Goal: Transaction & Acquisition: Purchase product/service

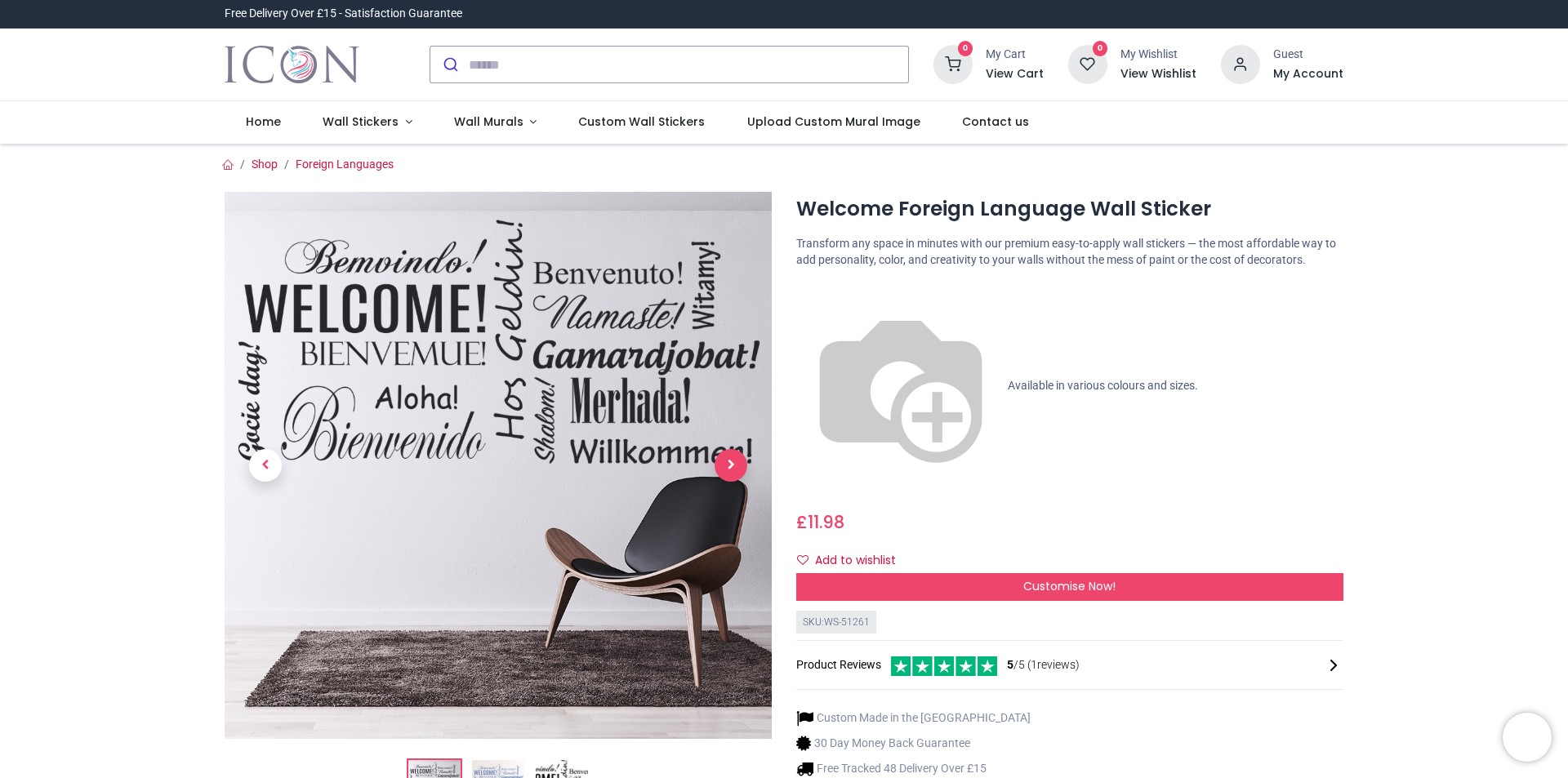
click at [725, 468] on span "Next" at bounding box center [730, 465] width 33 height 33
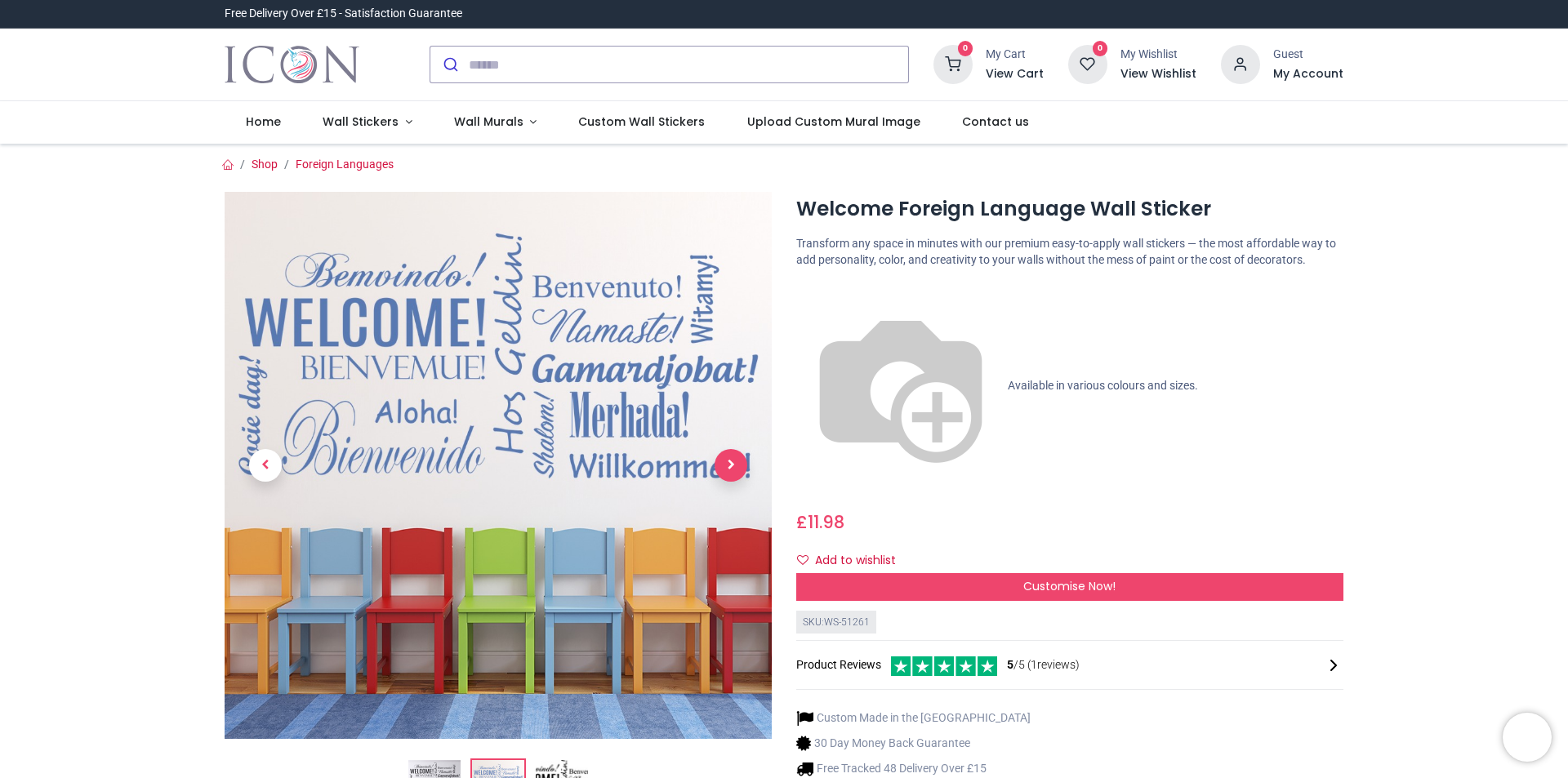
click at [725, 469] on span "Next" at bounding box center [730, 465] width 33 height 33
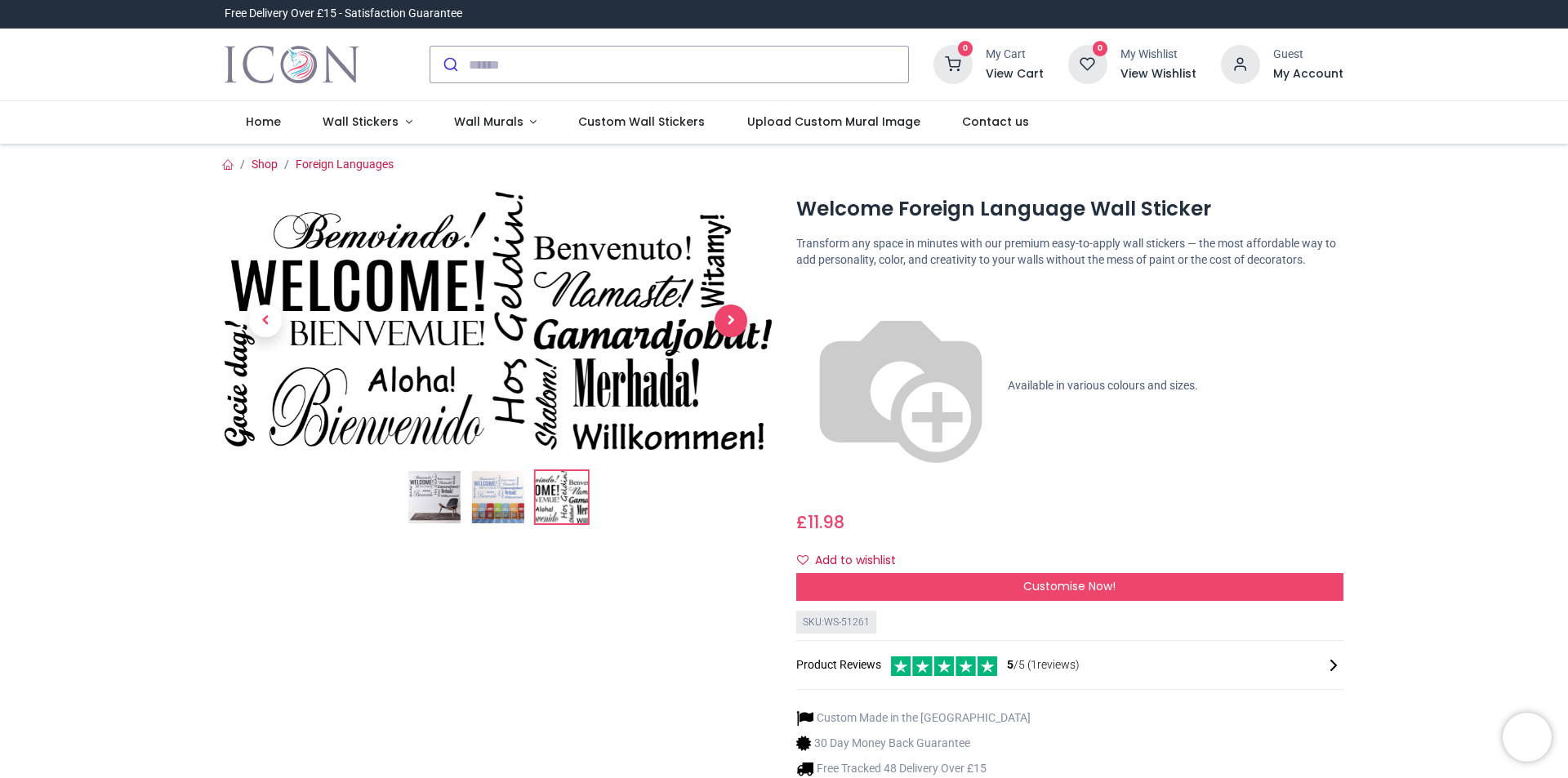
click at [725, 469] on ol at bounding box center [498, 497] width 547 height 56
click at [256, 318] on span "Previous" at bounding box center [265, 321] width 33 height 33
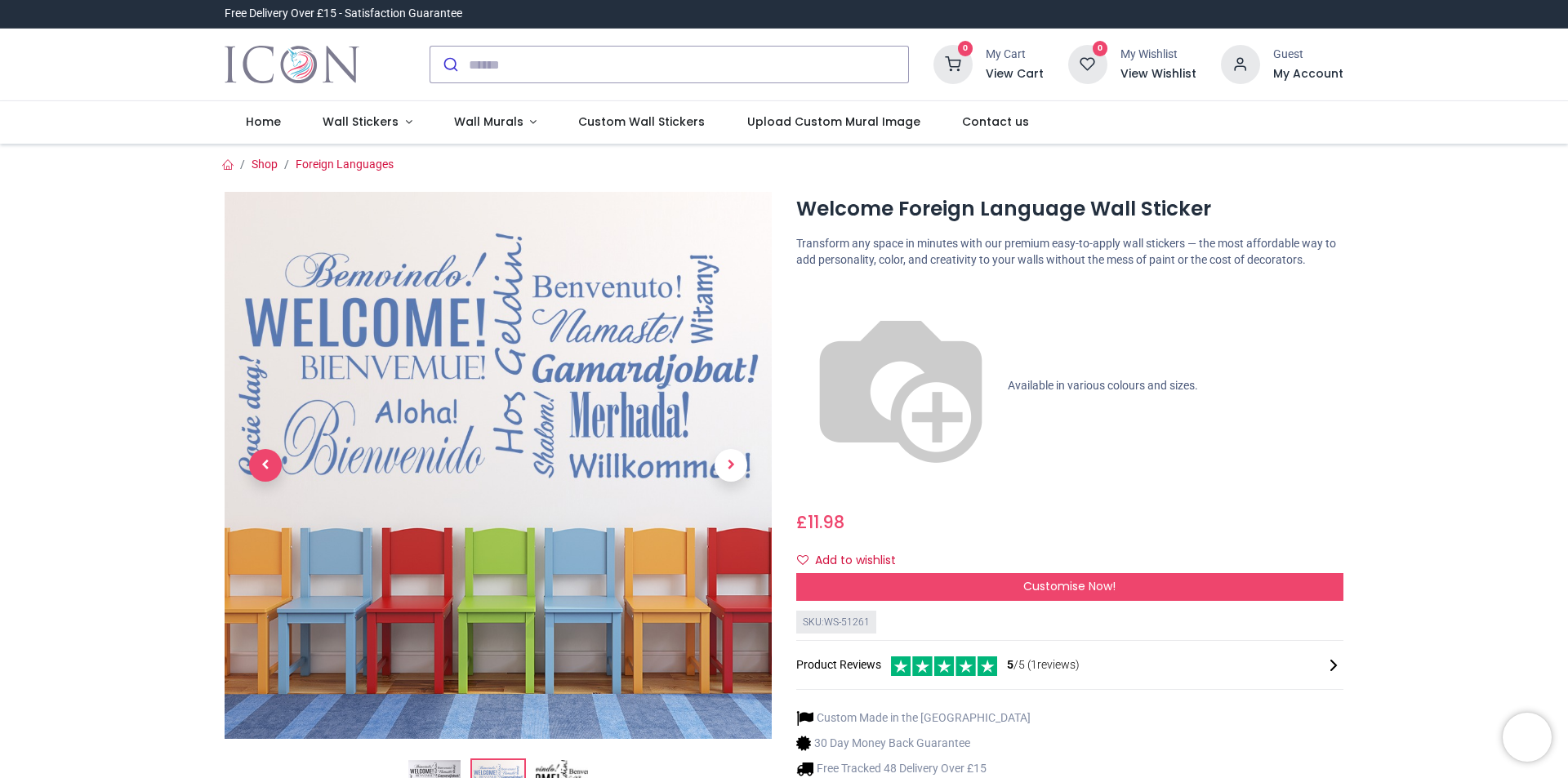
click at [264, 459] on span "Previous" at bounding box center [265, 465] width 33 height 33
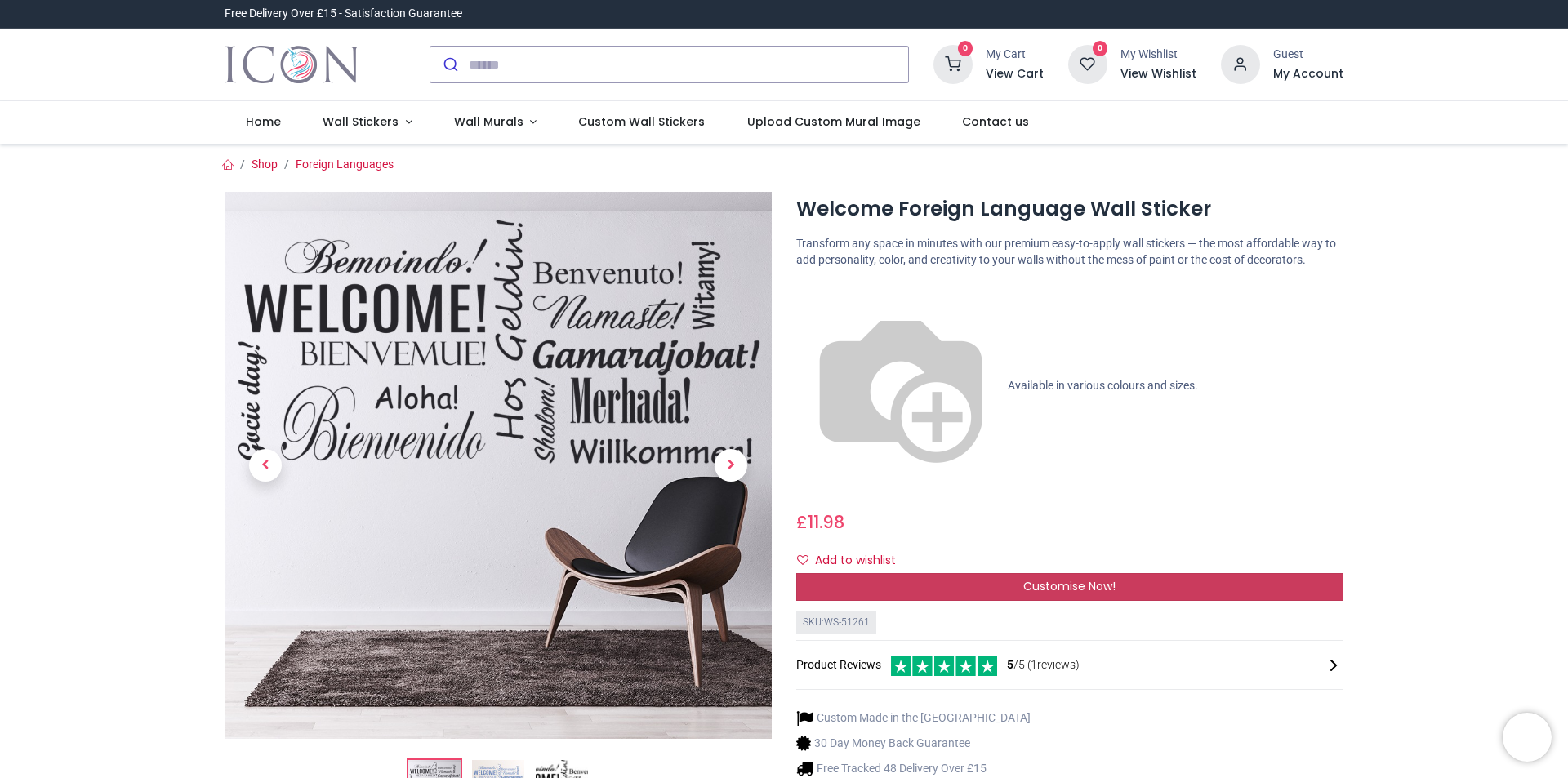
click at [1112, 578] on span "Customise Now!" at bounding box center [1069, 585] width 92 height 16
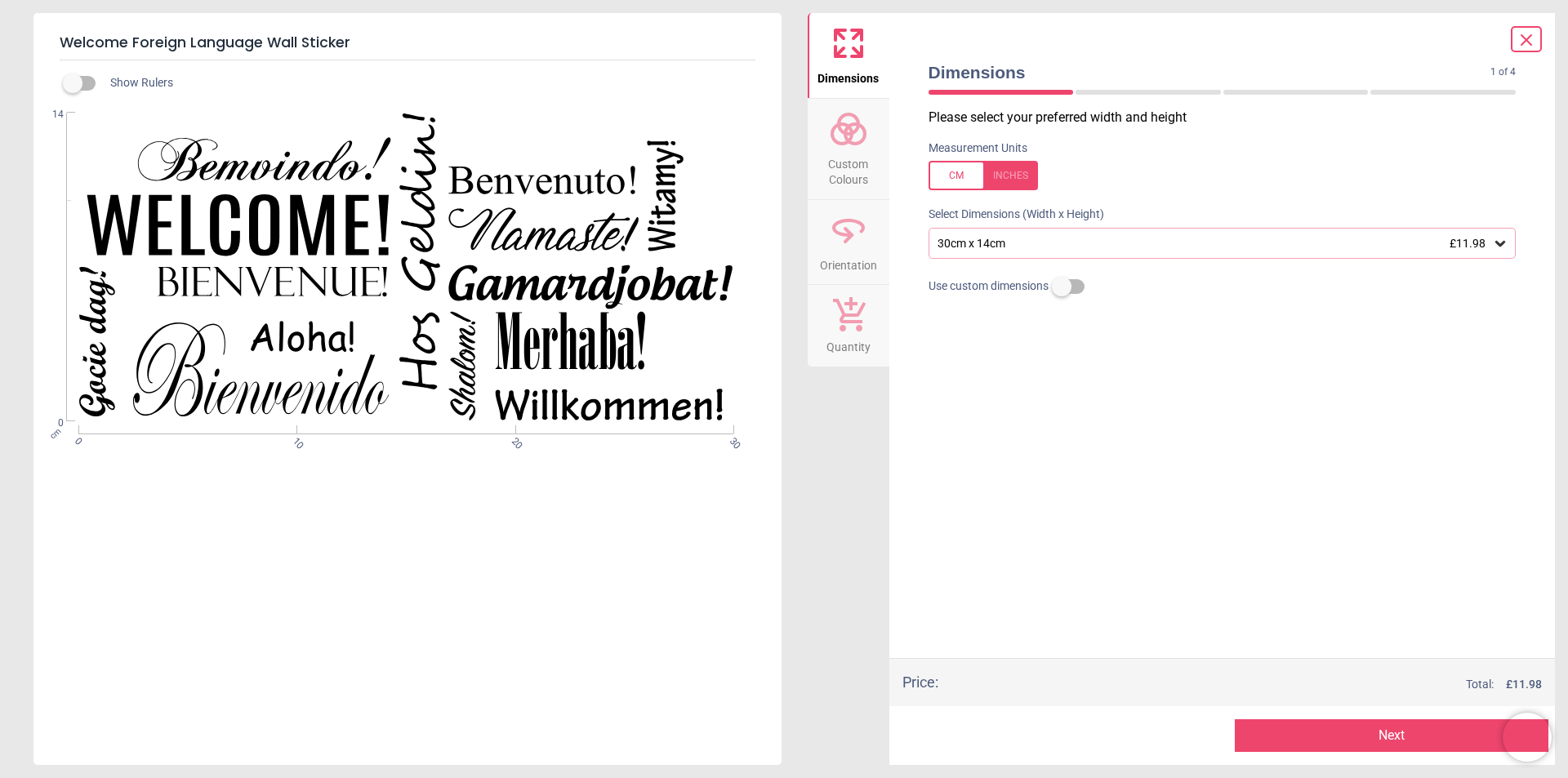
click at [1492, 246] on div "30cm x 14cm £11.98" at bounding box center [1215, 244] width 557 height 14
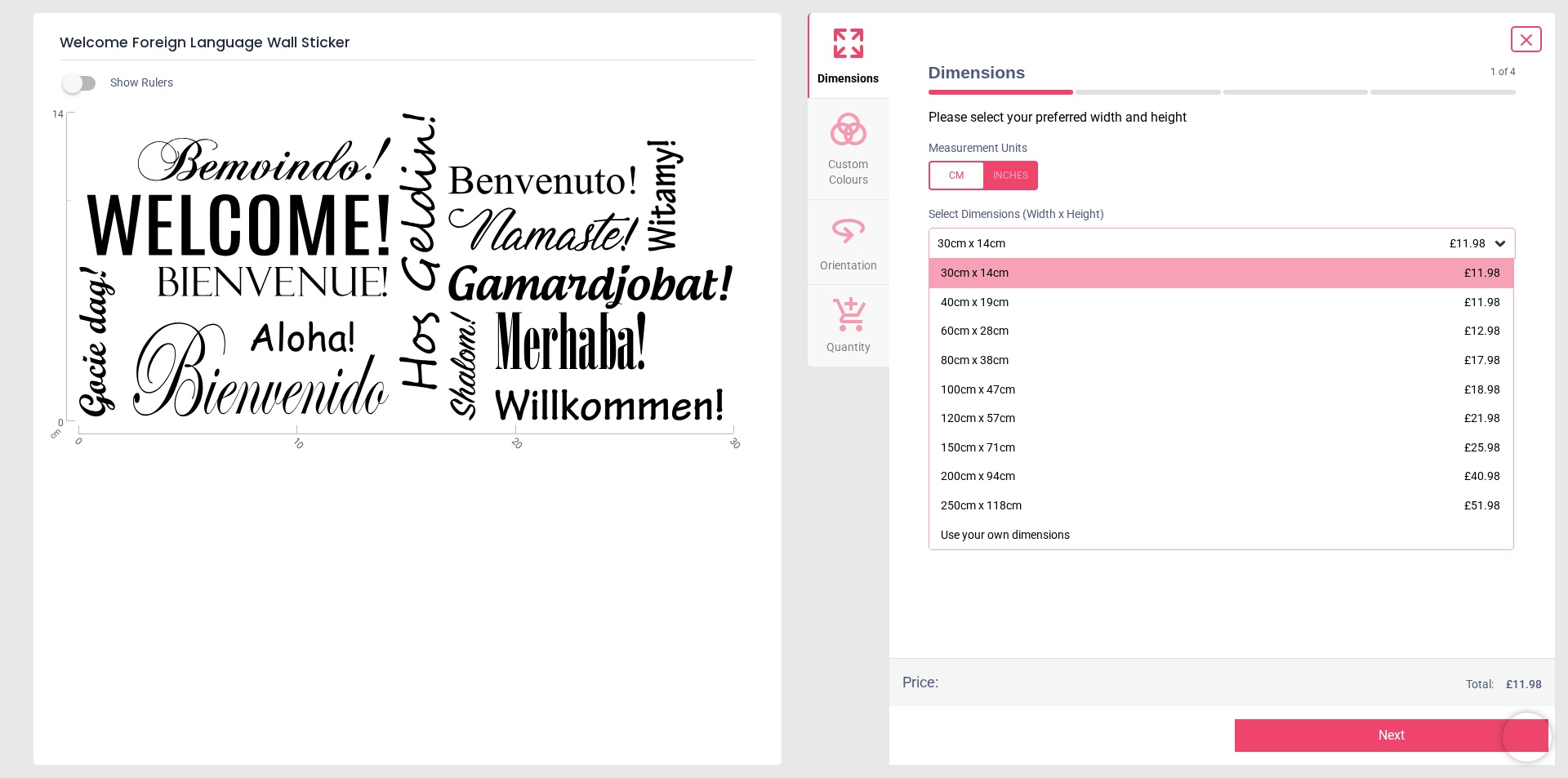
click at [822, 449] on div "Dimensions Custom Colours Orientation Quantity" at bounding box center [848, 389] width 82 height 752
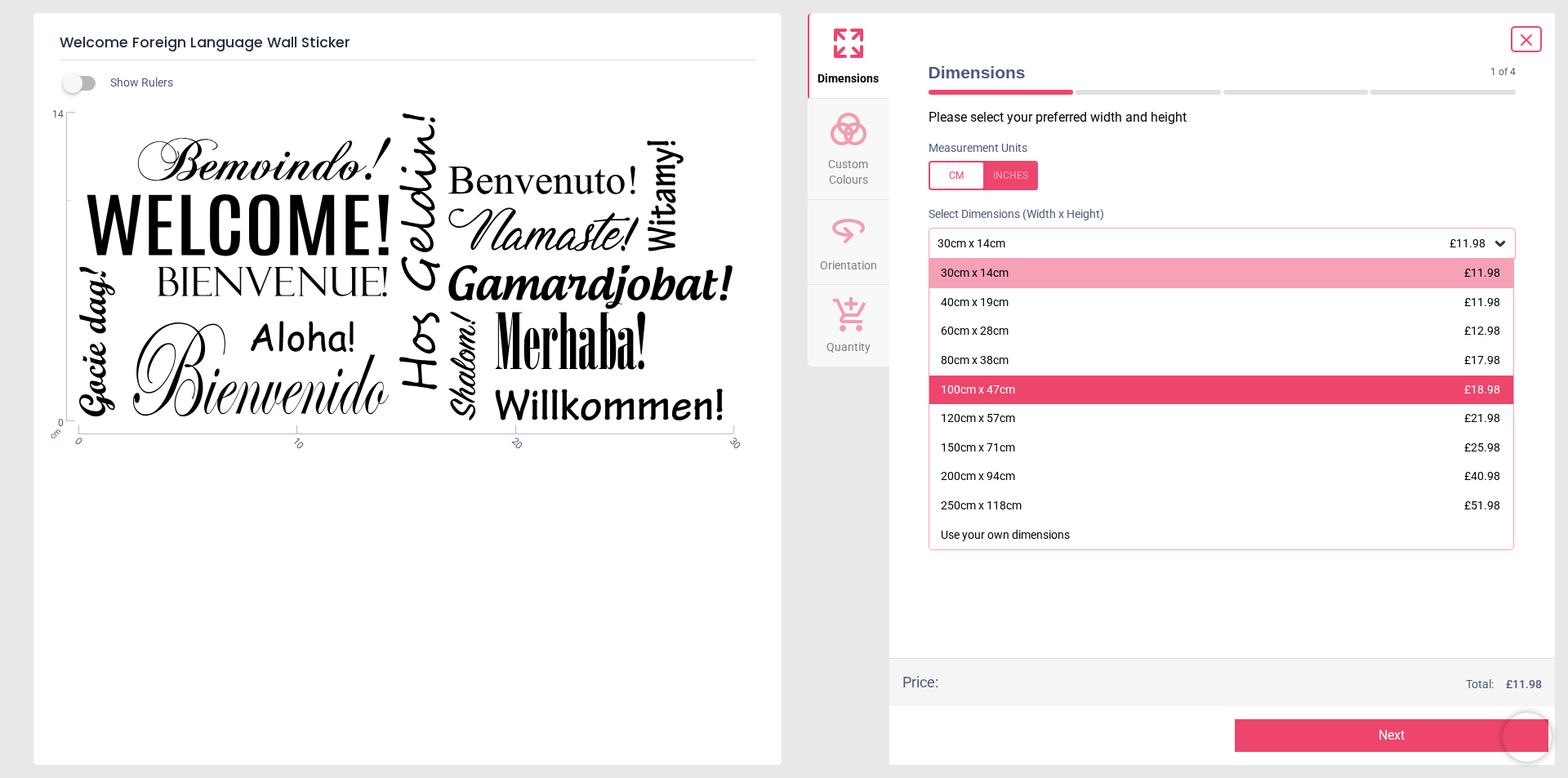
click at [1029, 399] on div "100cm x 47cm £18.98" at bounding box center [1222, 389] width 584 height 29
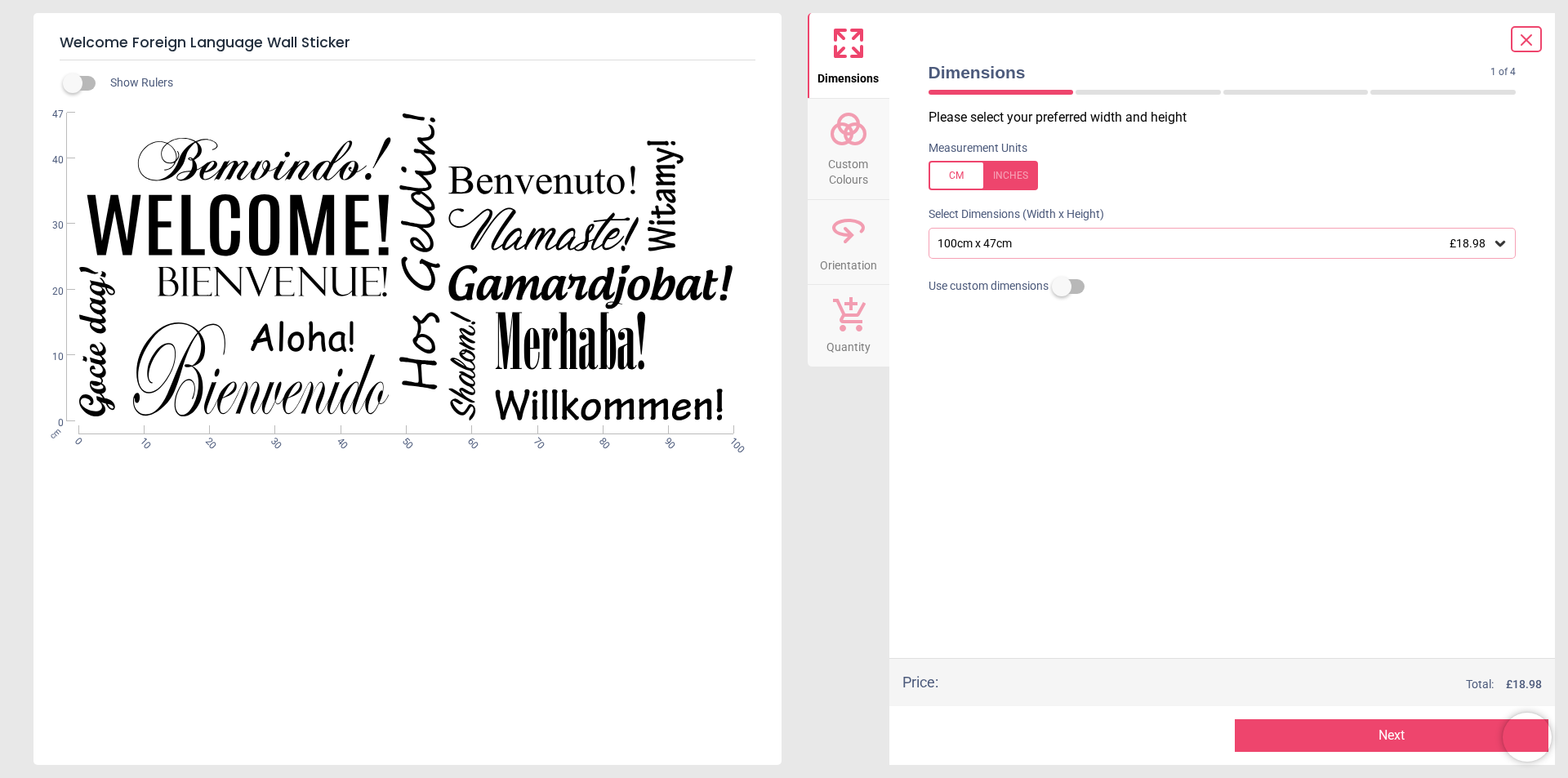
click at [1073, 238] on div "100cm x 47cm £18.98" at bounding box center [1215, 244] width 557 height 14
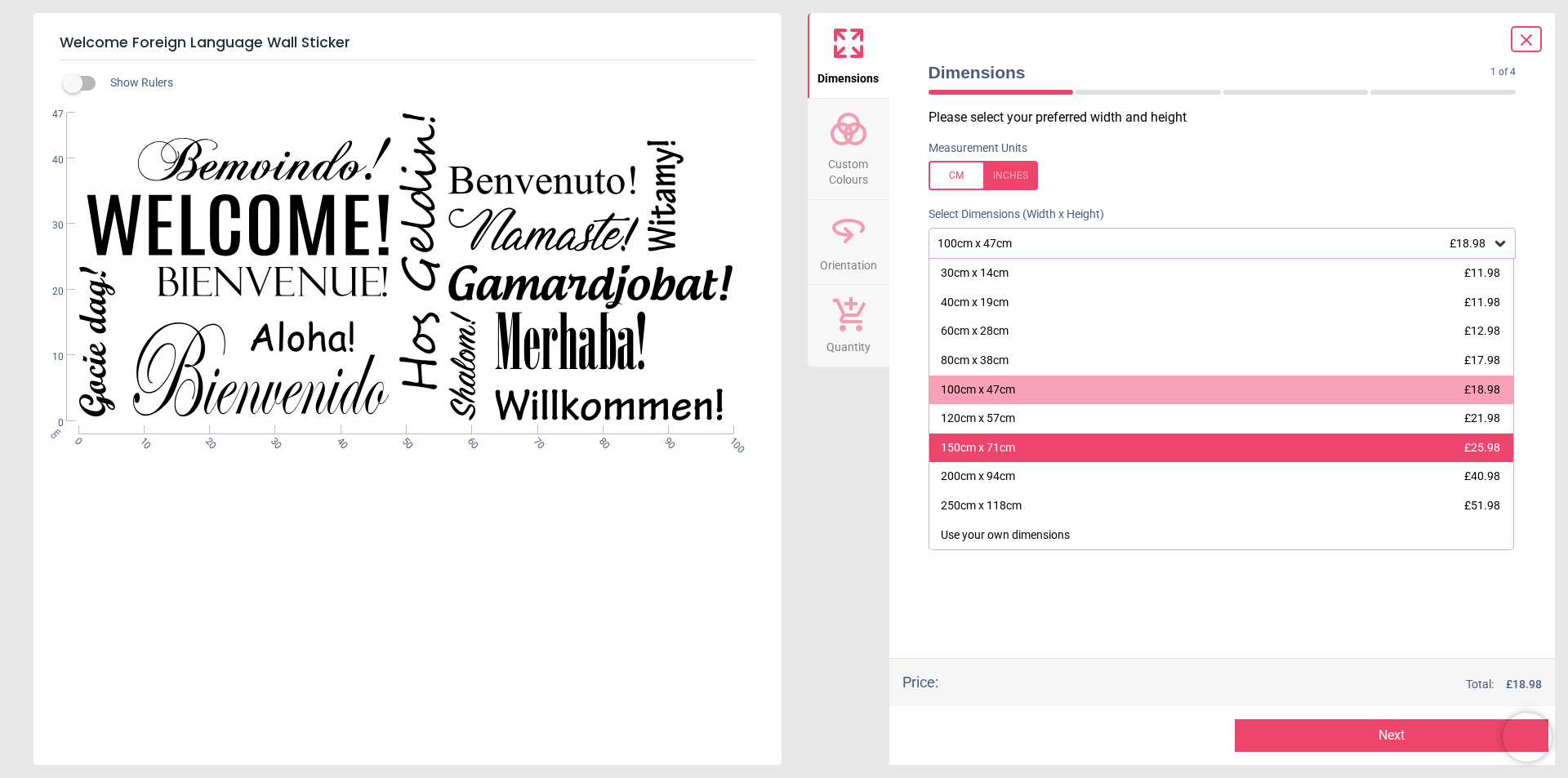
click at [1052, 441] on div "150cm x 71cm £25.98" at bounding box center [1222, 448] width 584 height 29
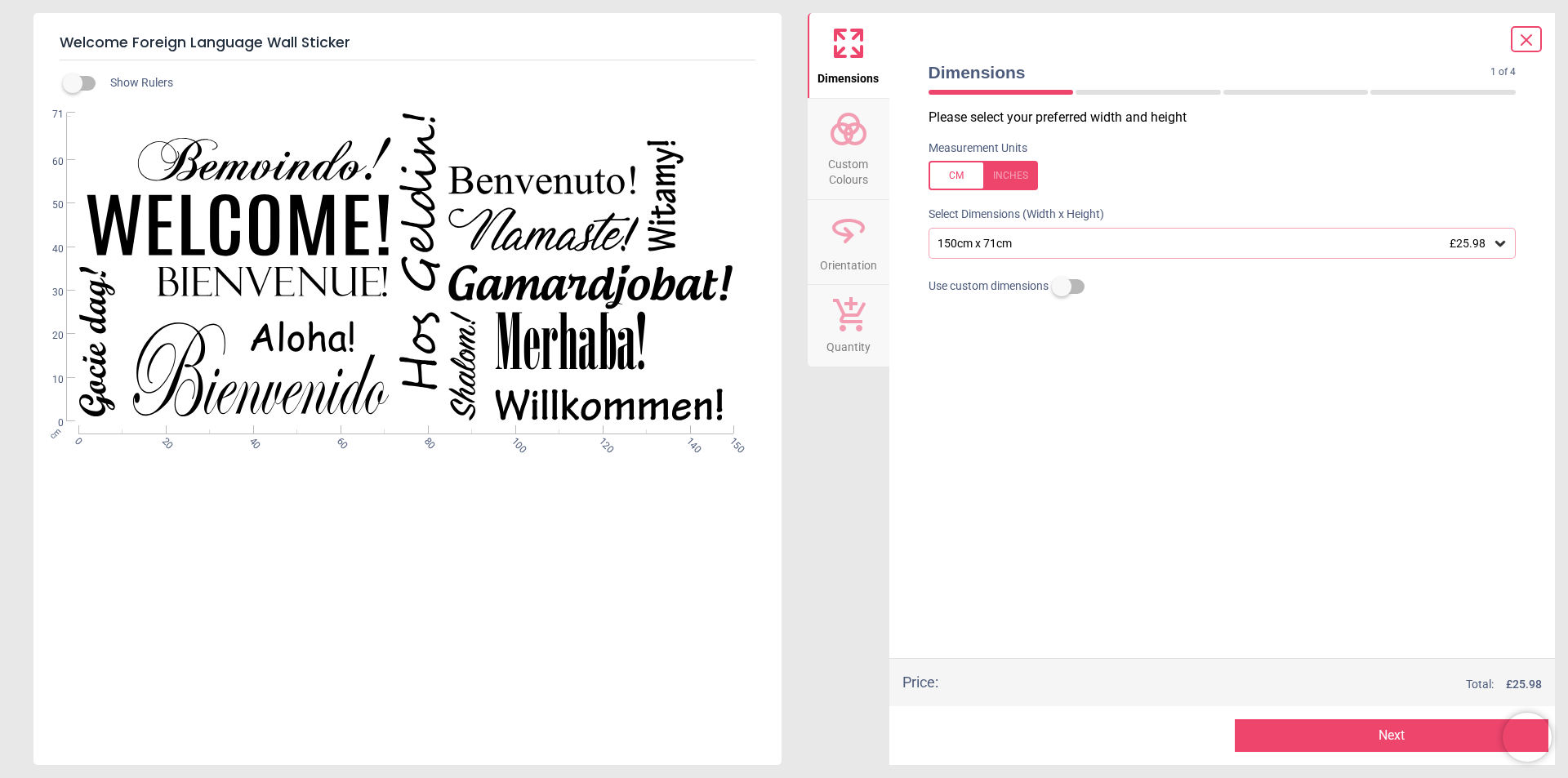
click at [1332, 738] on button "Next" at bounding box center [1391, 736] width 313 height 33
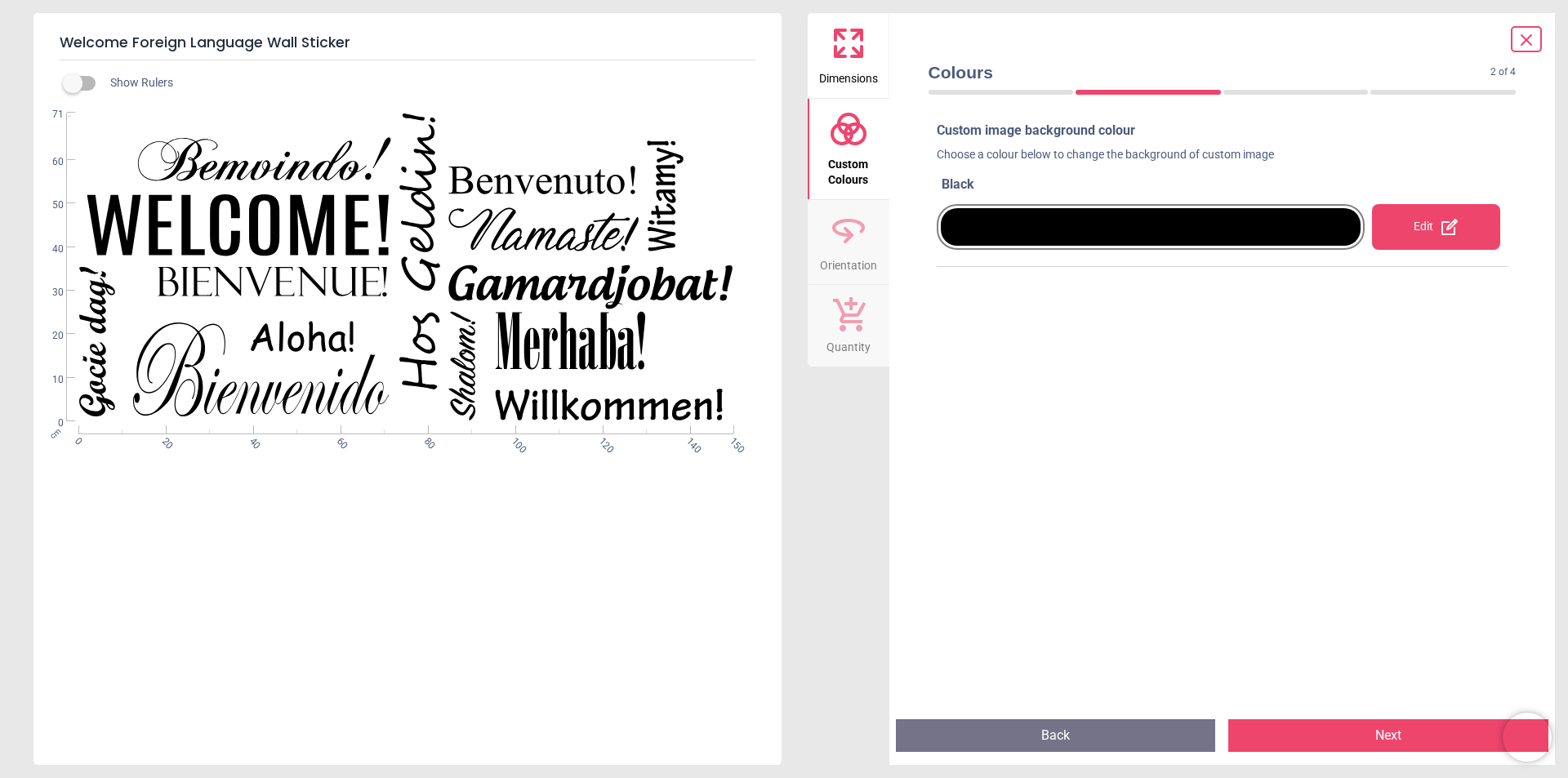
click at [1356, 731] on button "Next" at bounding box center [1388, 736] width 320 height 33
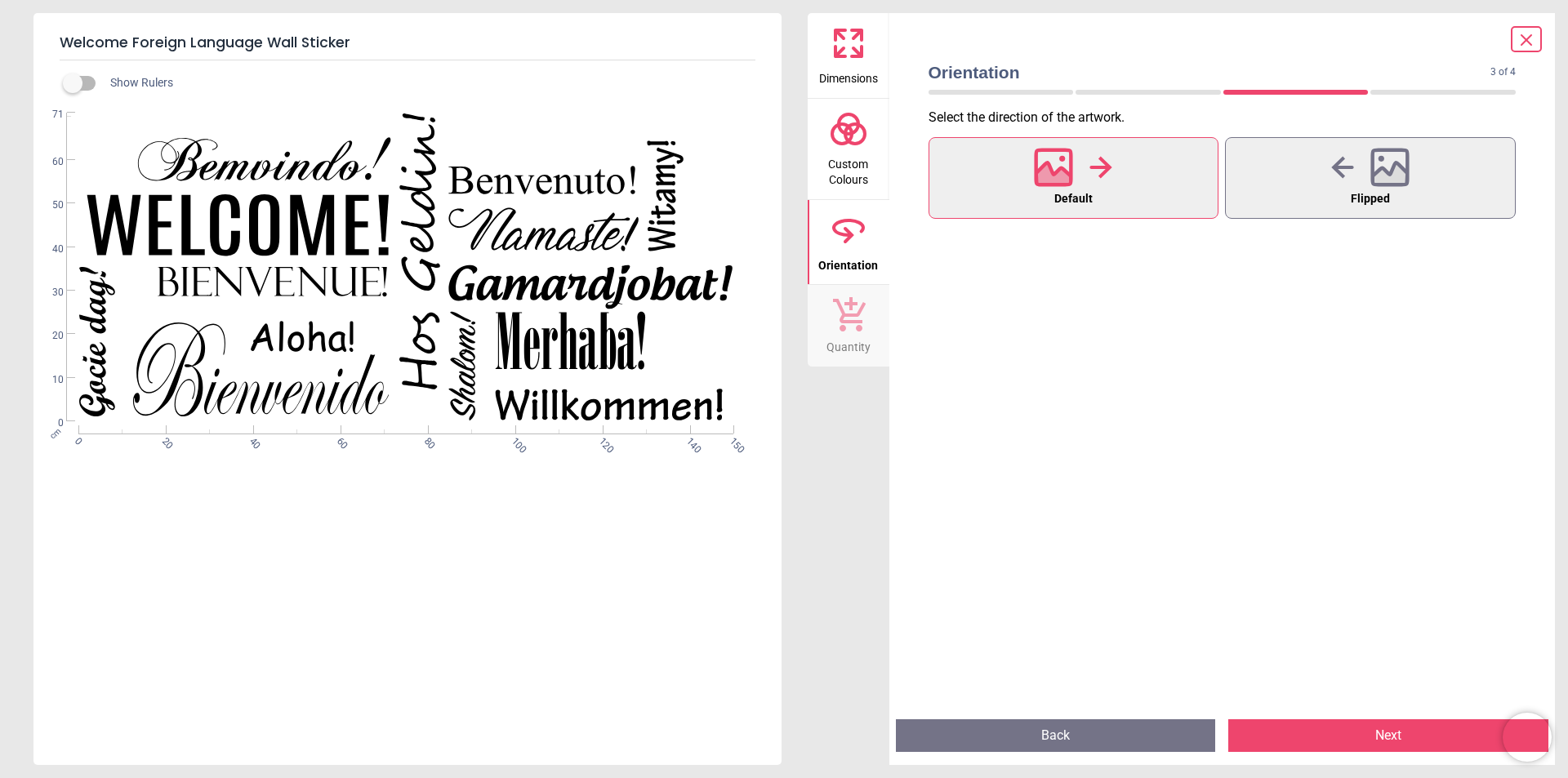
click at [1192, 200] on button "Default" at bounding box center [1074, 178] width 291 height 82
click at [1293, 729] on button "Next" at bounding box center [1388, 736] width 320 height 33
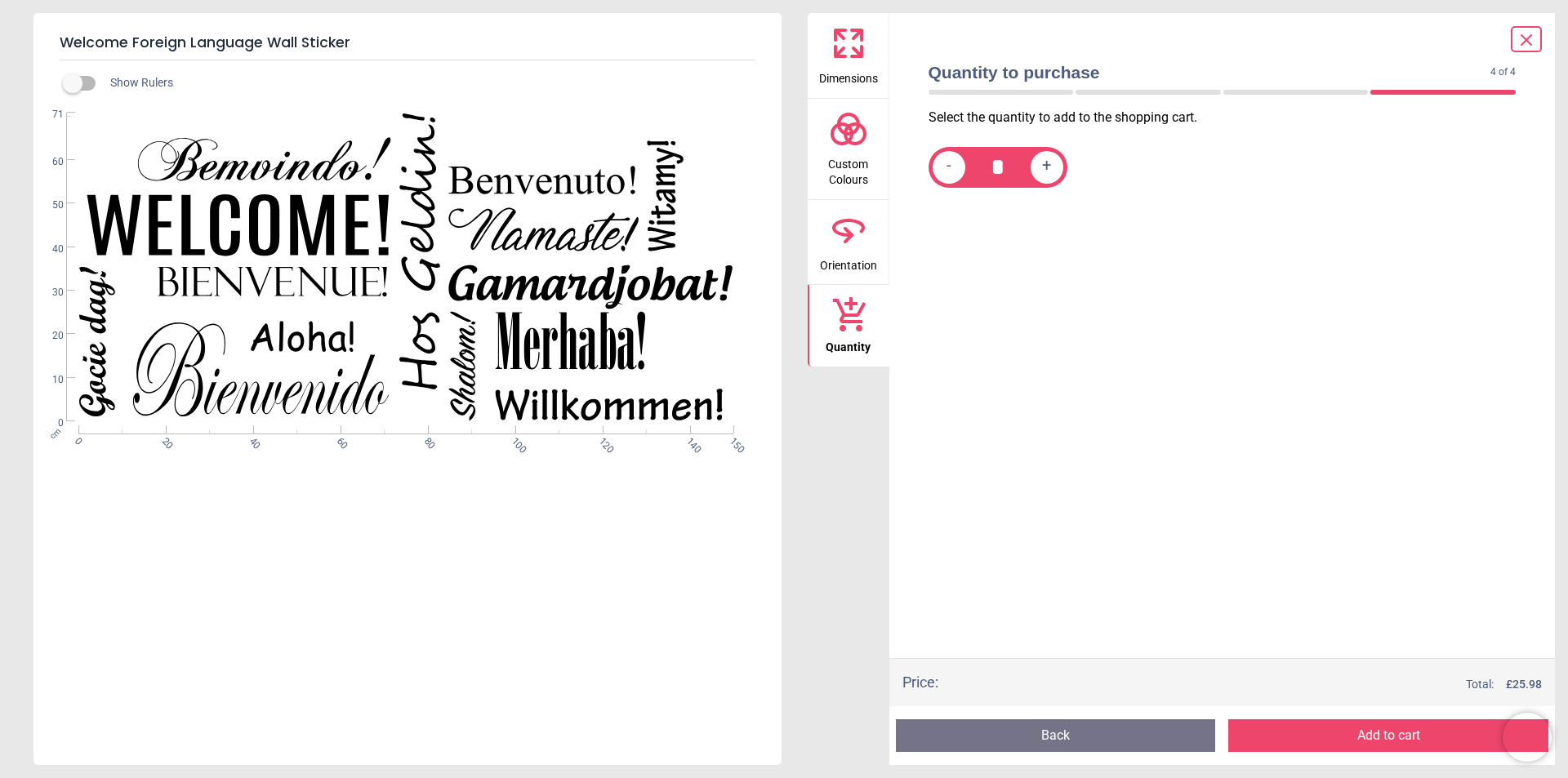
click at [1293, 729] on button "Add to cart" at bounding box center [1388, 736] width 320 height 33
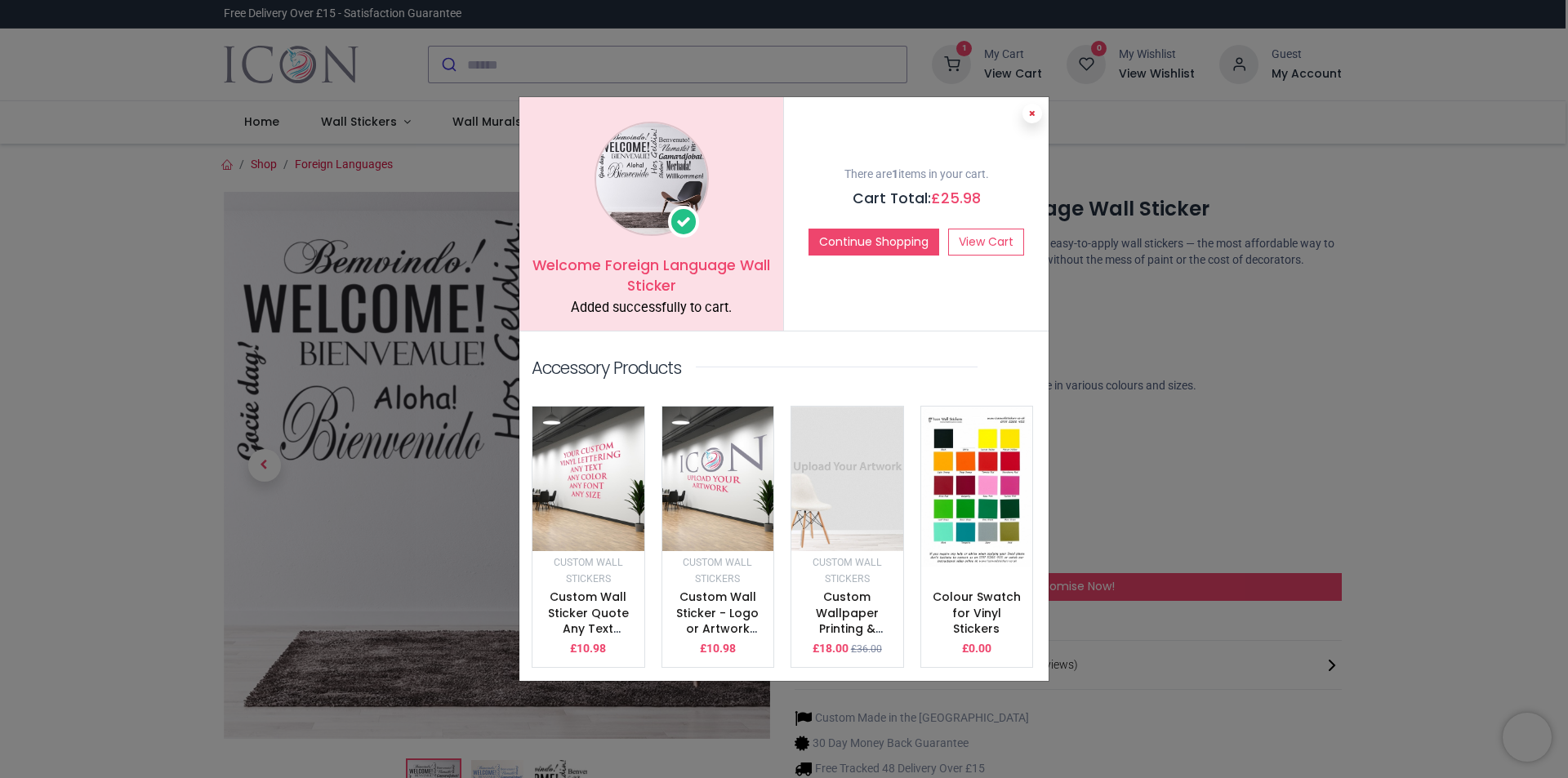
click at [1033, 118] on icon at bounding box center [1032, 113] width 7 height 8
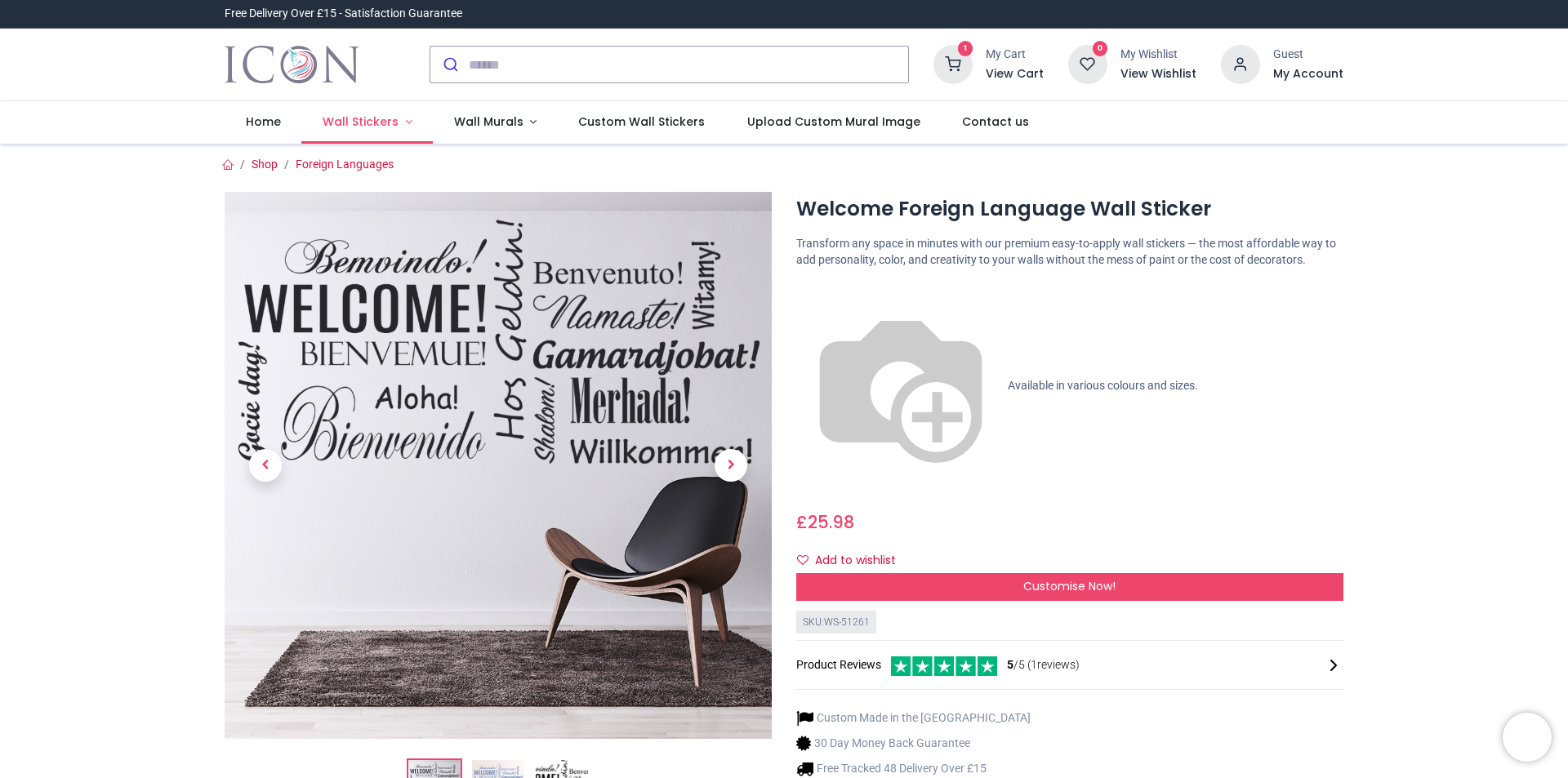
click at [376, 119] on span "Wall Stickers" at bounding box center [360, 121] width 76 height 16
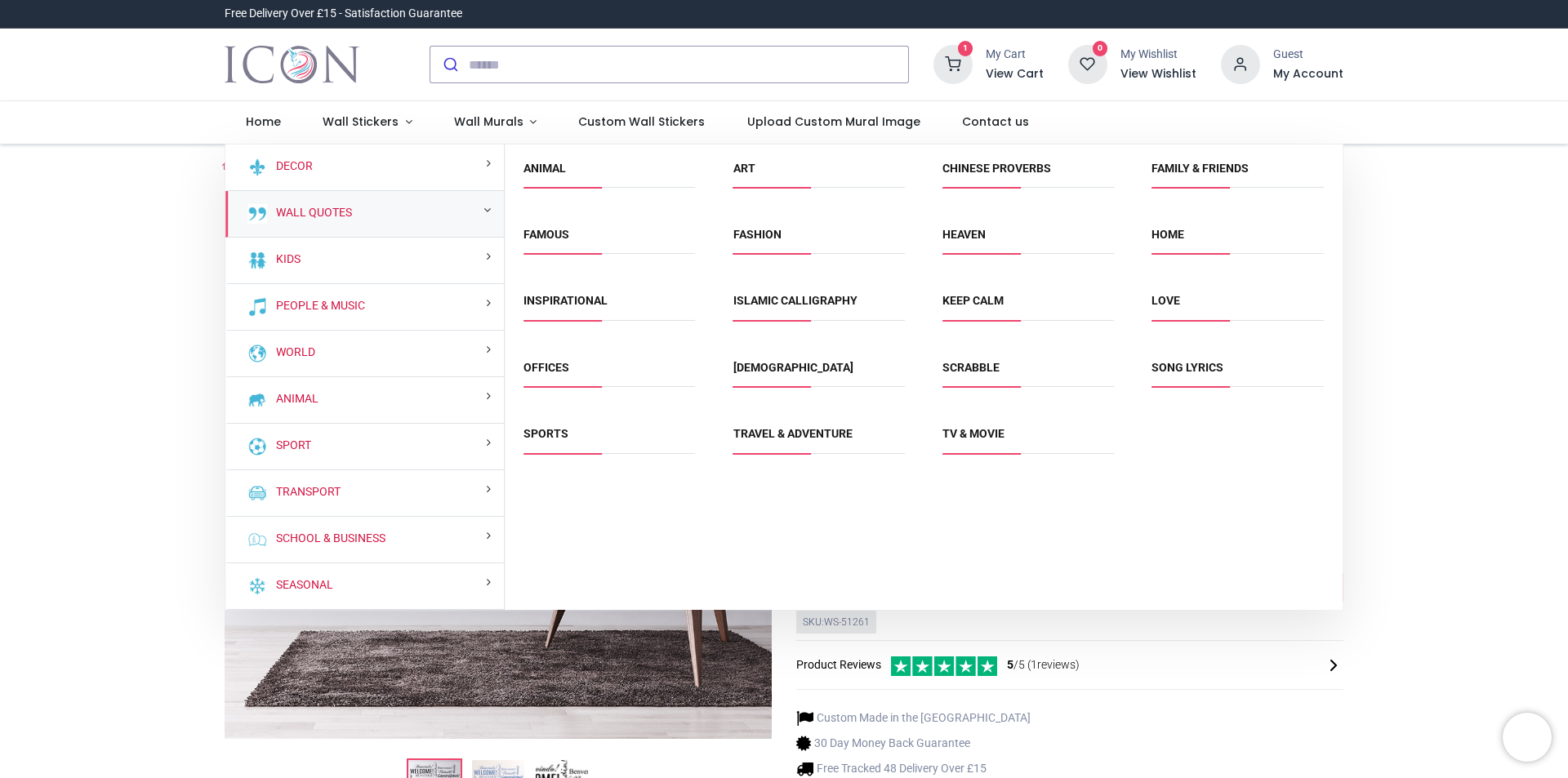
click at [1195, 296] on span "Love" at bounding box center [1238, 307] width 171 height 27
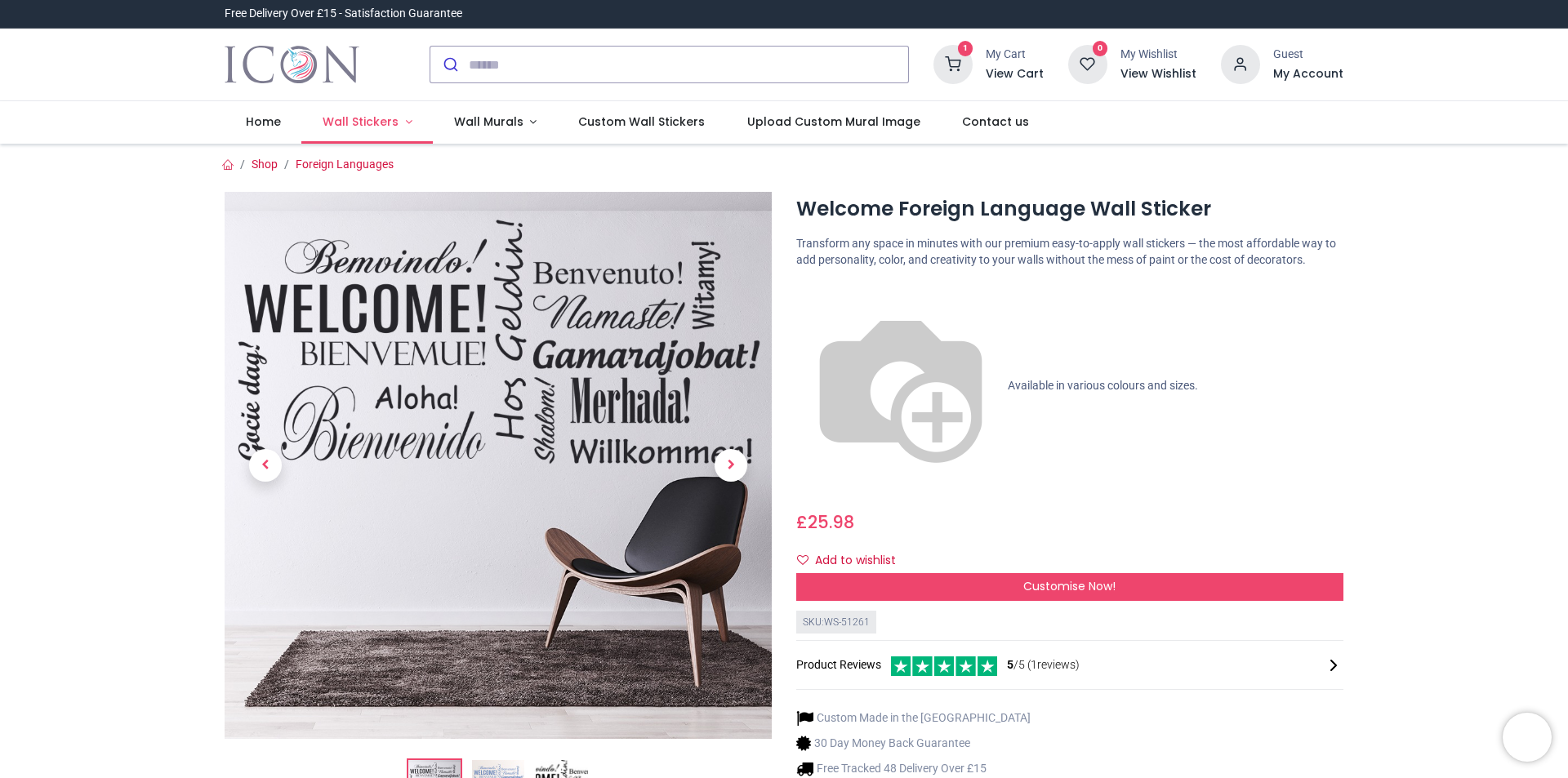
click at [352, 113] on link "Wall Stickers" at bounding box center [367, 122] width 132 height 42
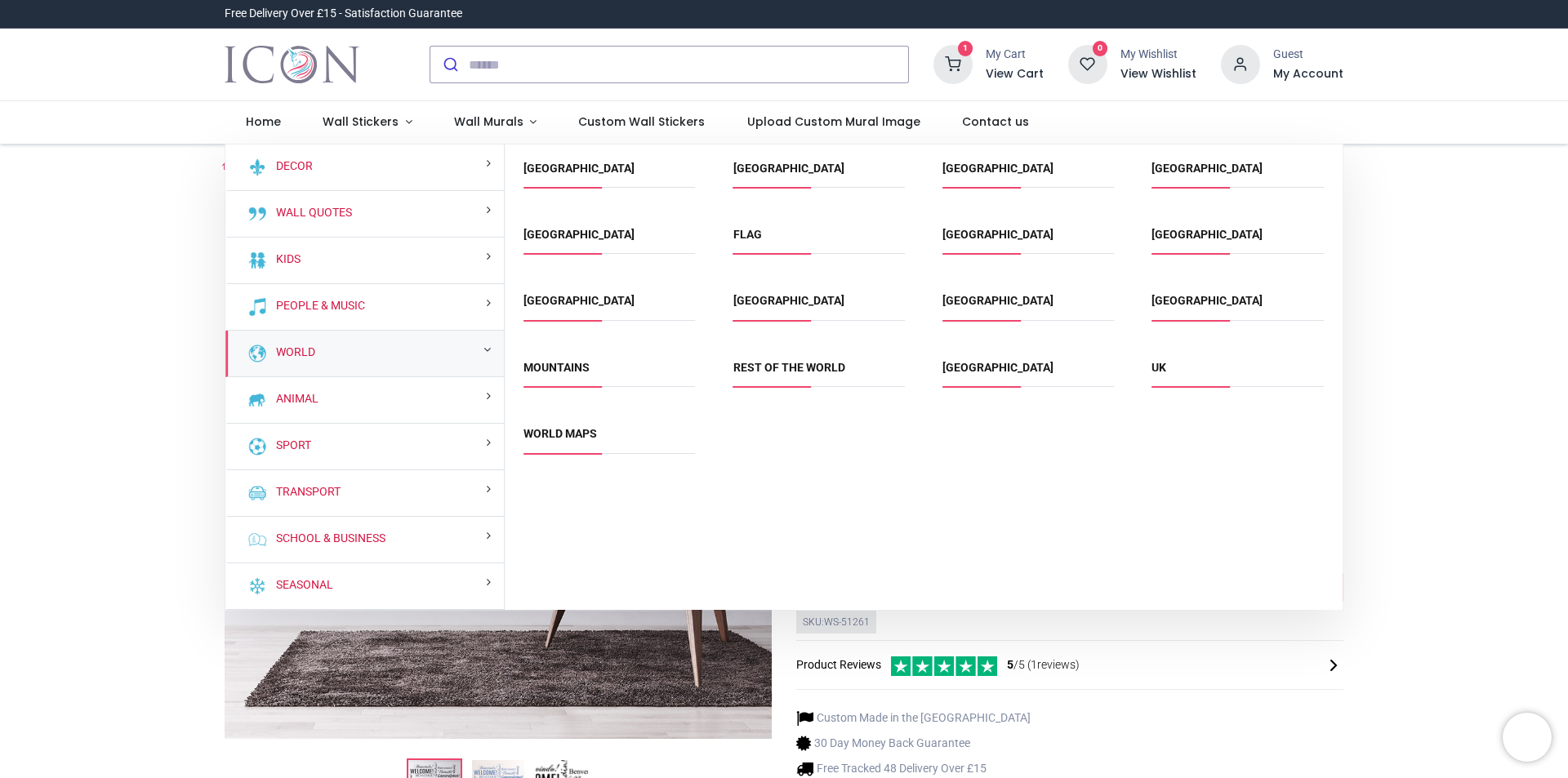
click at [1164, 377] on span "UK" at bounding box center [1238, 373] width 171 height 27
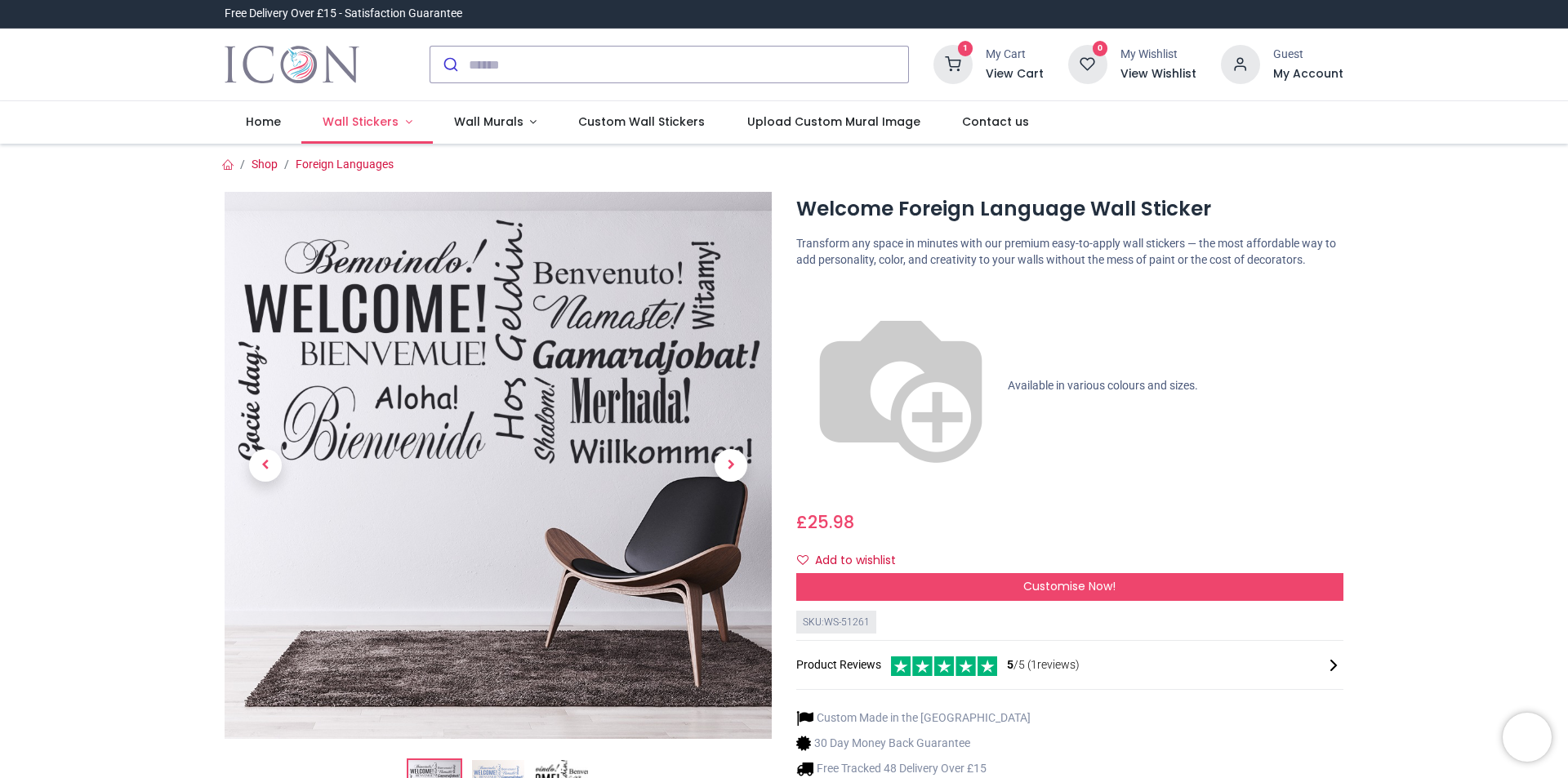
click at [352, 130] on link "Wall Stickers" at bounding box center [367, 122] width 132 height 42
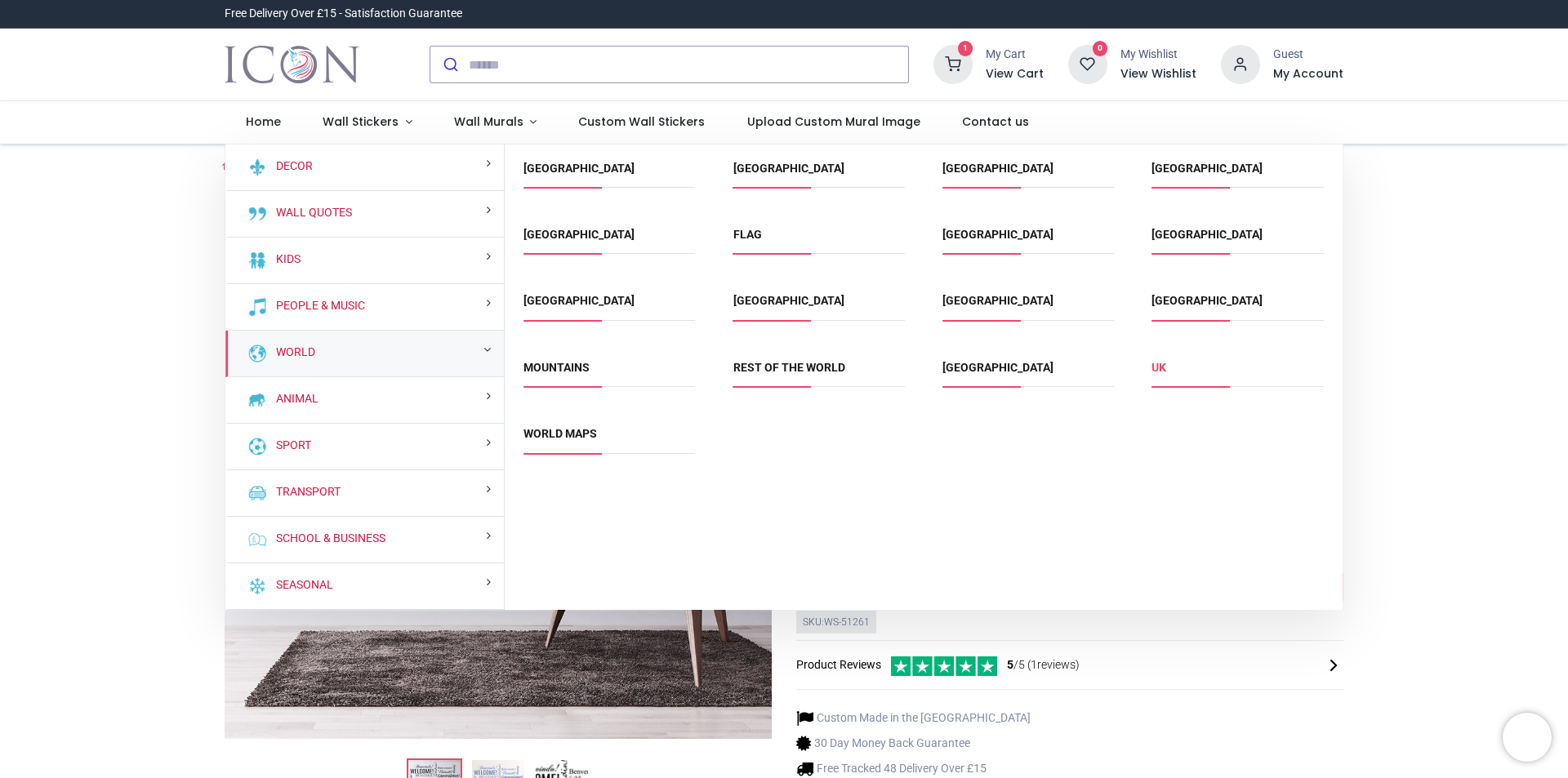
click at [1158, 368] on link "UK" at bounding box center [1160, 368] width 15 height 13
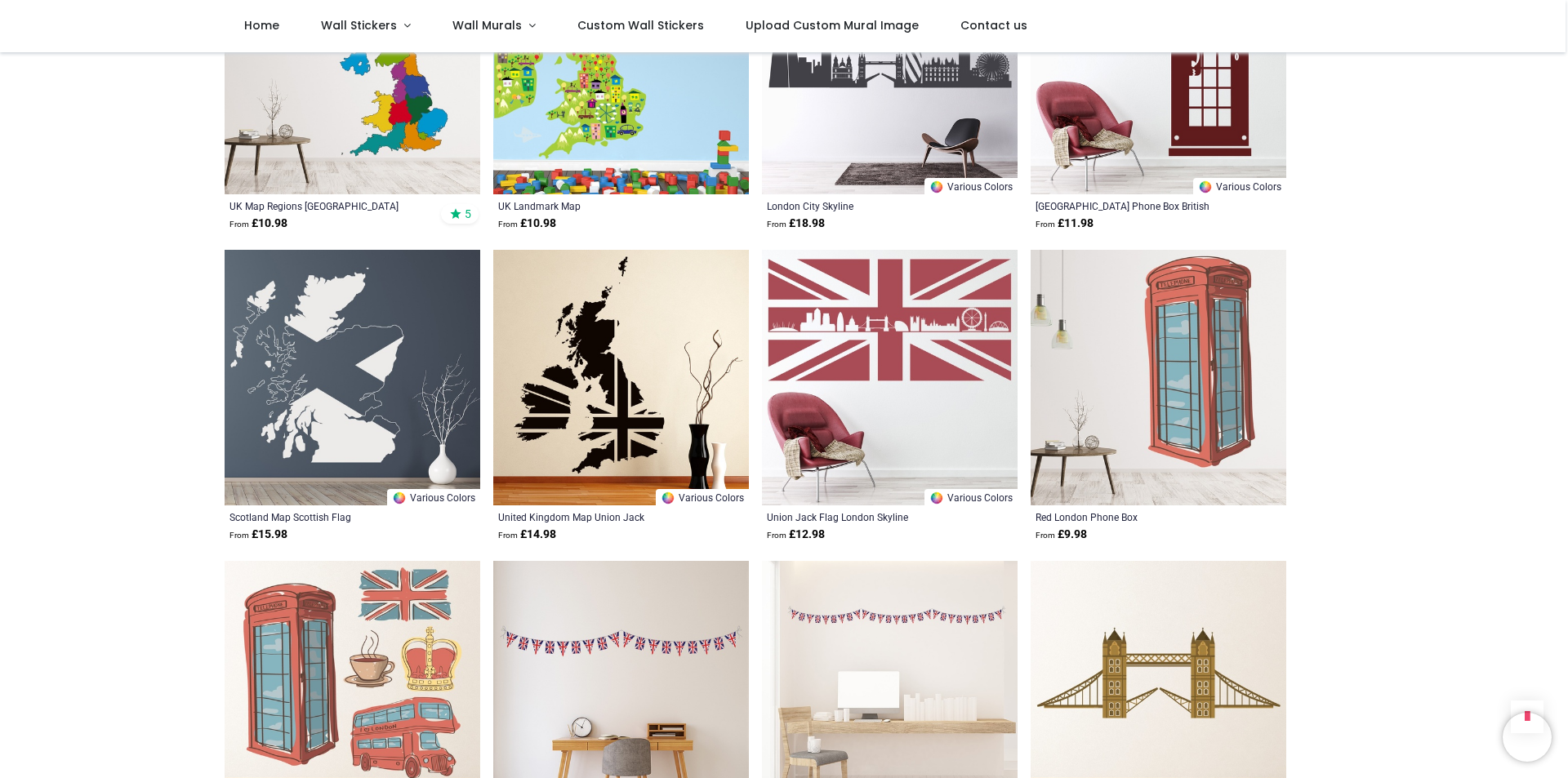
scroll to position [1388, 0]
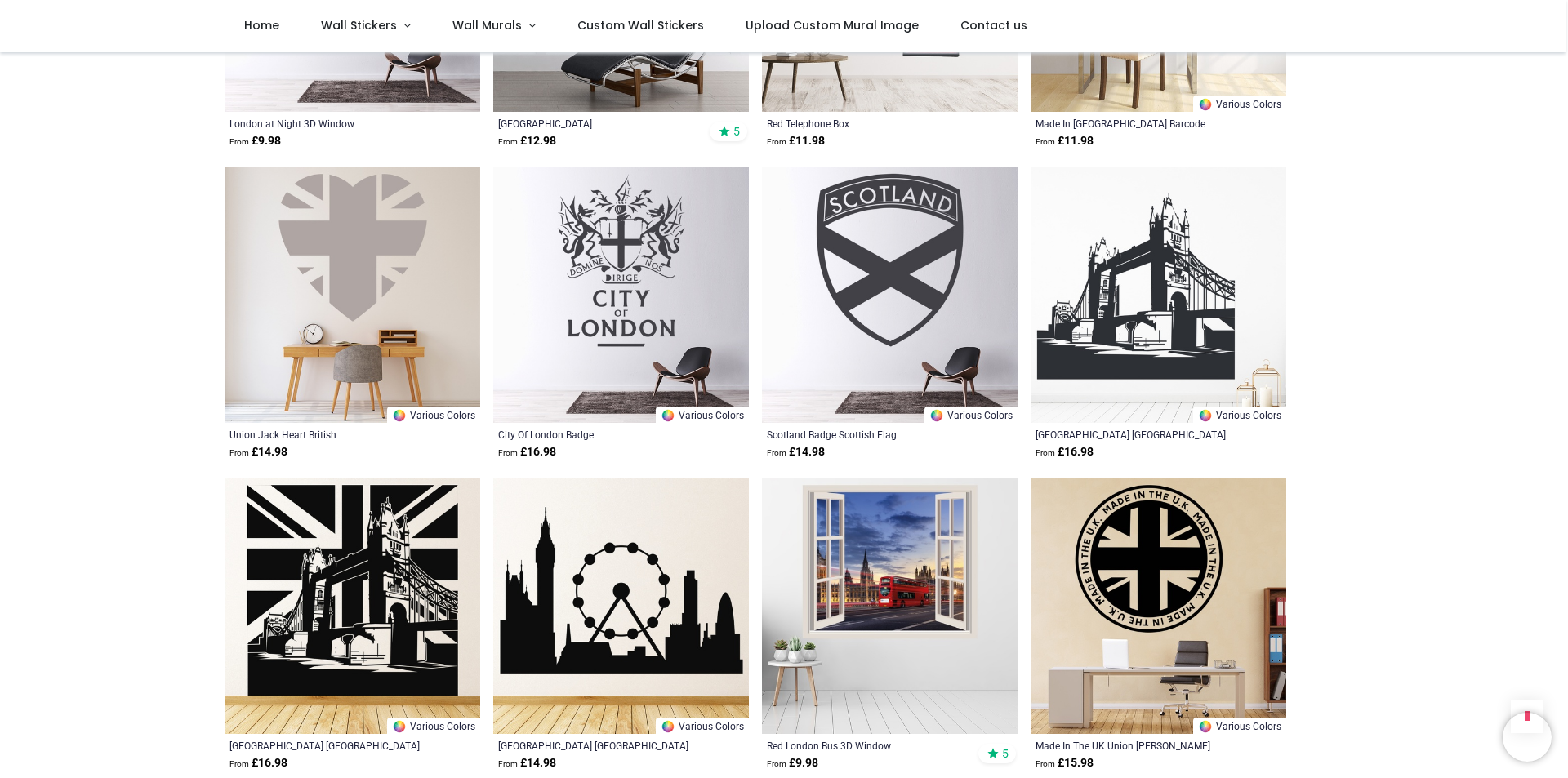
scroll to position [3674, 0]
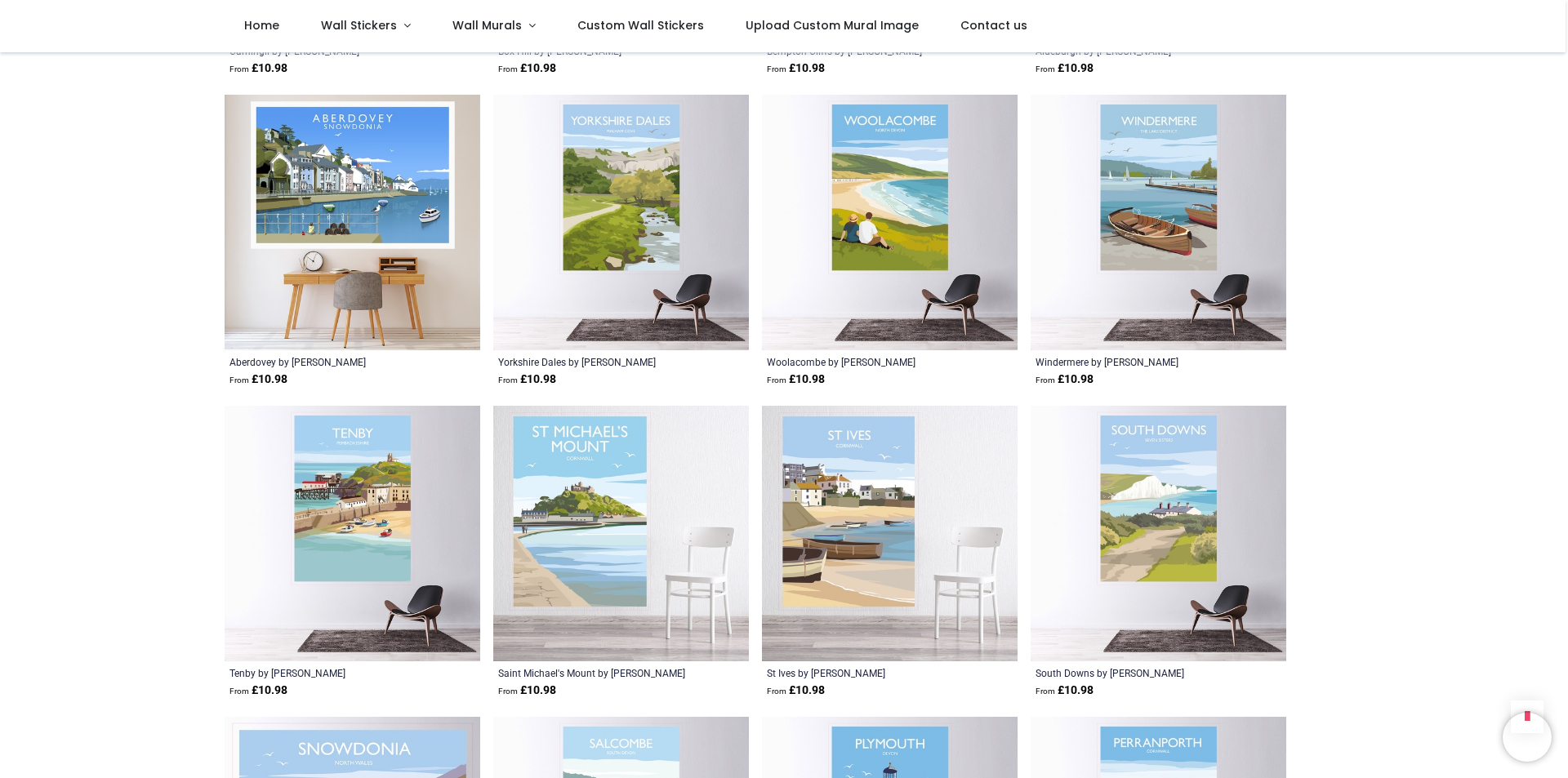
scroll to position [6041, 0]
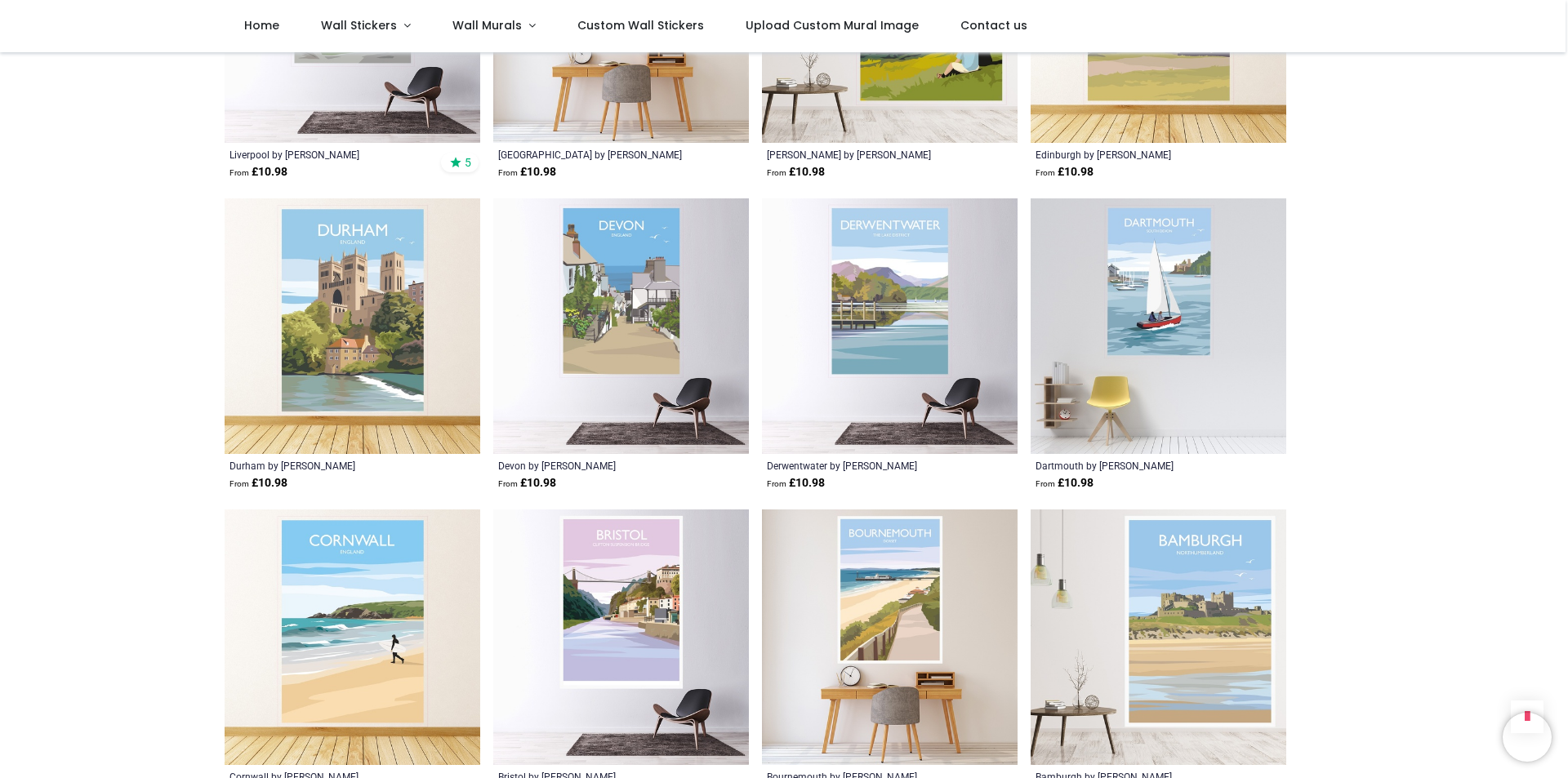
scroll to position [6776, 0]
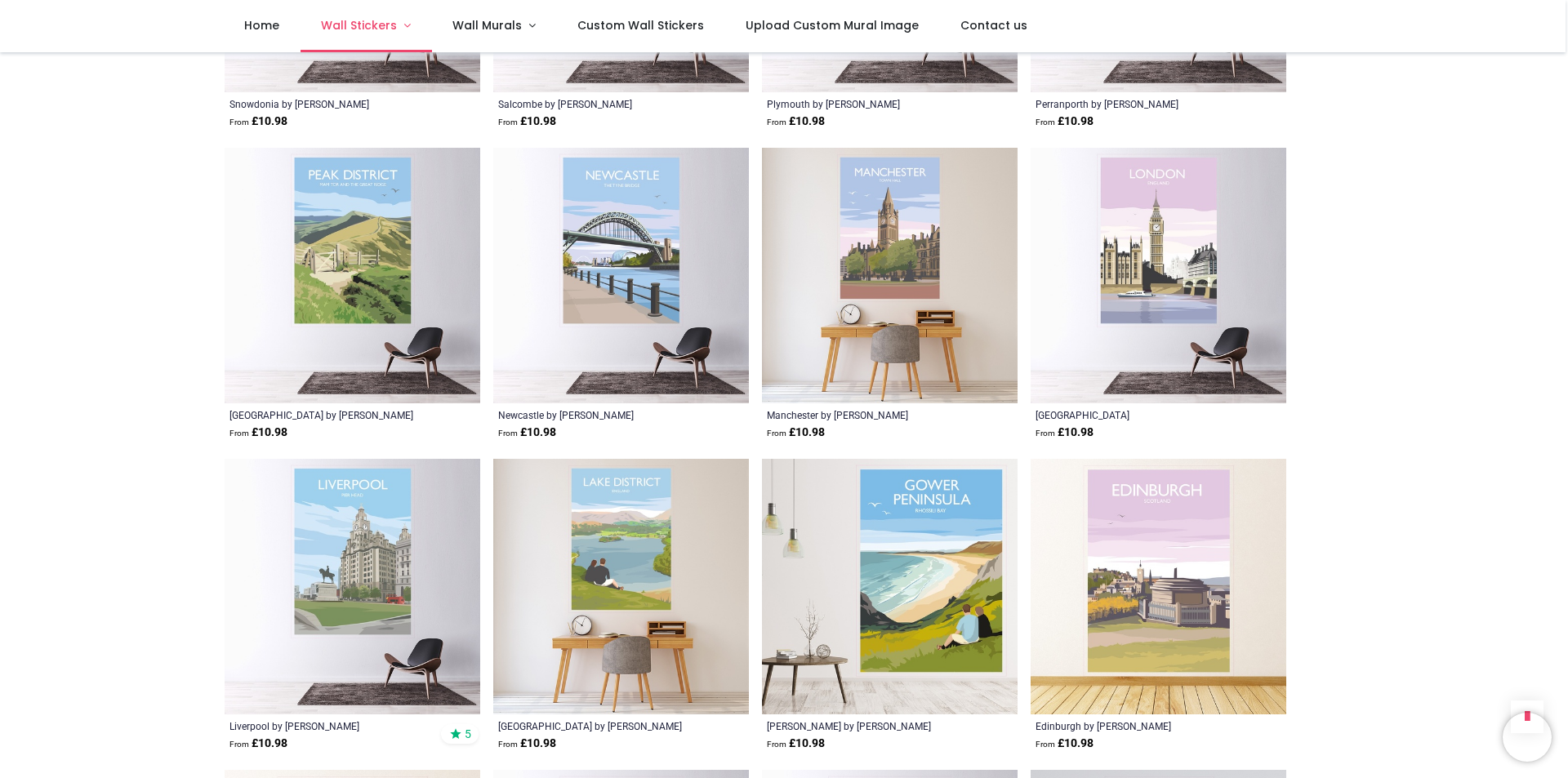
click at [376, 19] on span "Wall Stickers" at bounding box center [359, 24] width 76 height 16
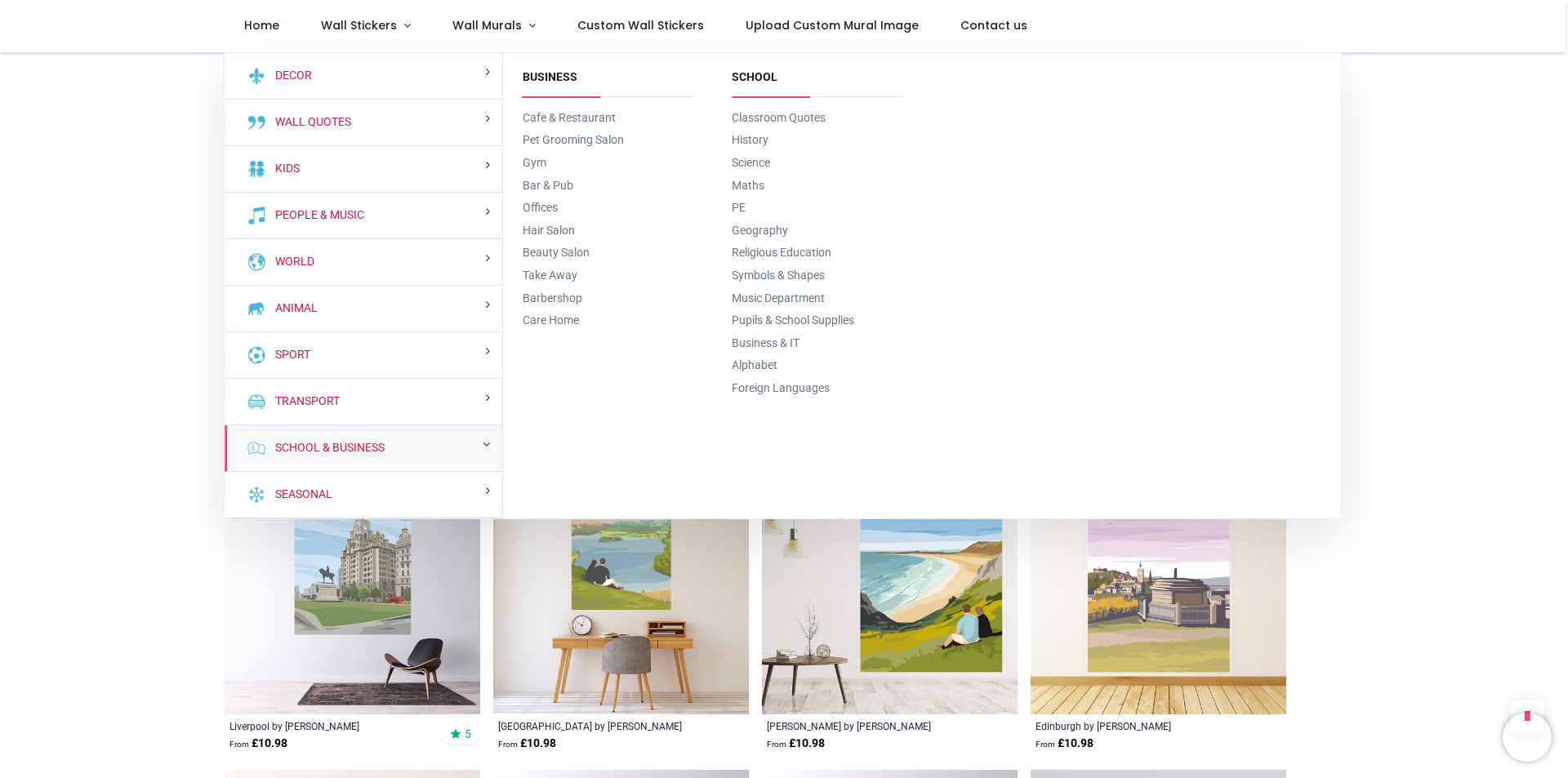
click at [480, 443] on div "School & Business" at bounding box center [364, 448] width 279 height 46
click at [553, 318] on link "Care Home" at bounding box center [551, 320] width 56 height 13
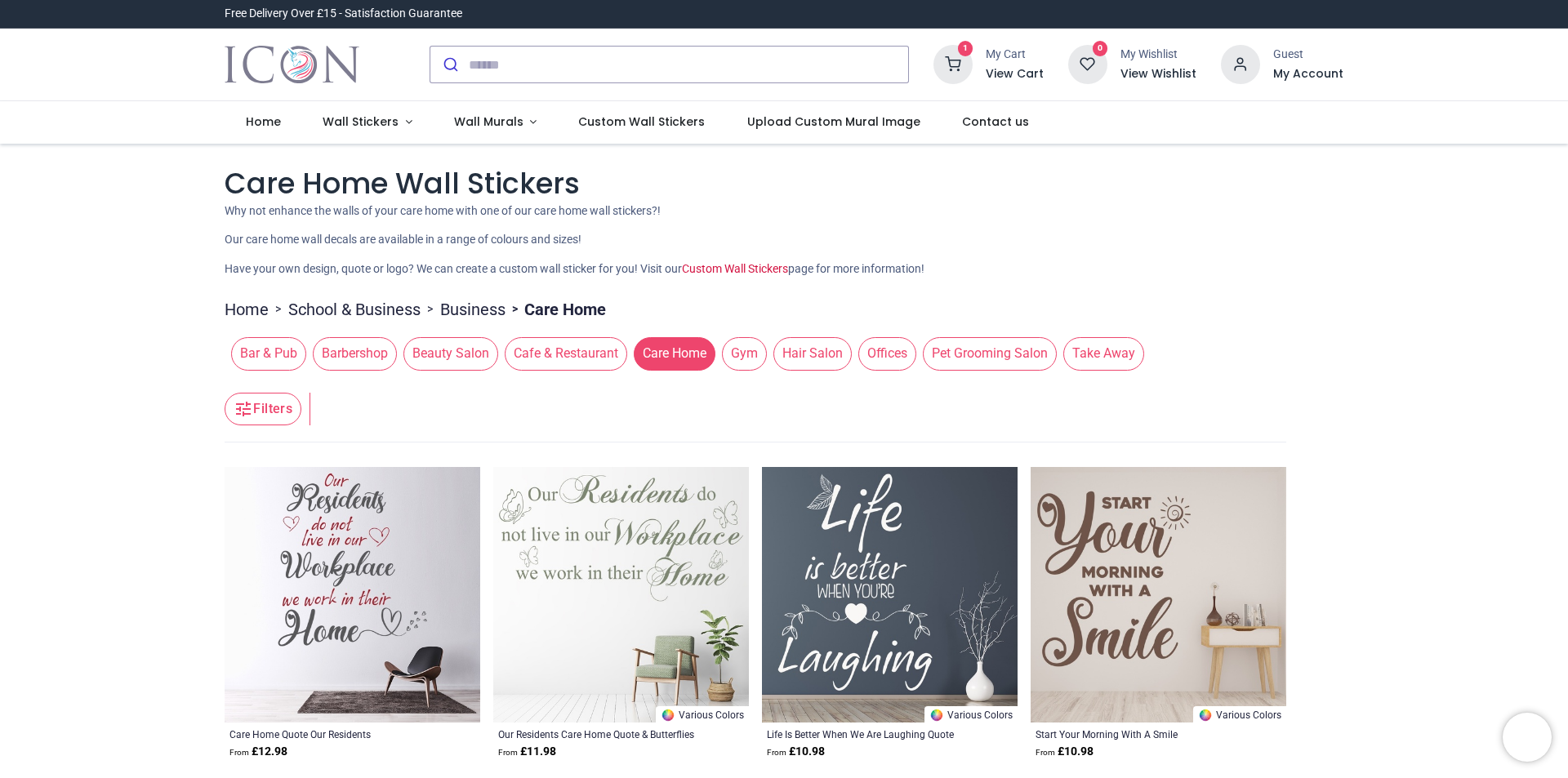
click at [283, 361] on span "Bar & Pub" at bounding box center [269, 353] width 75 height 33
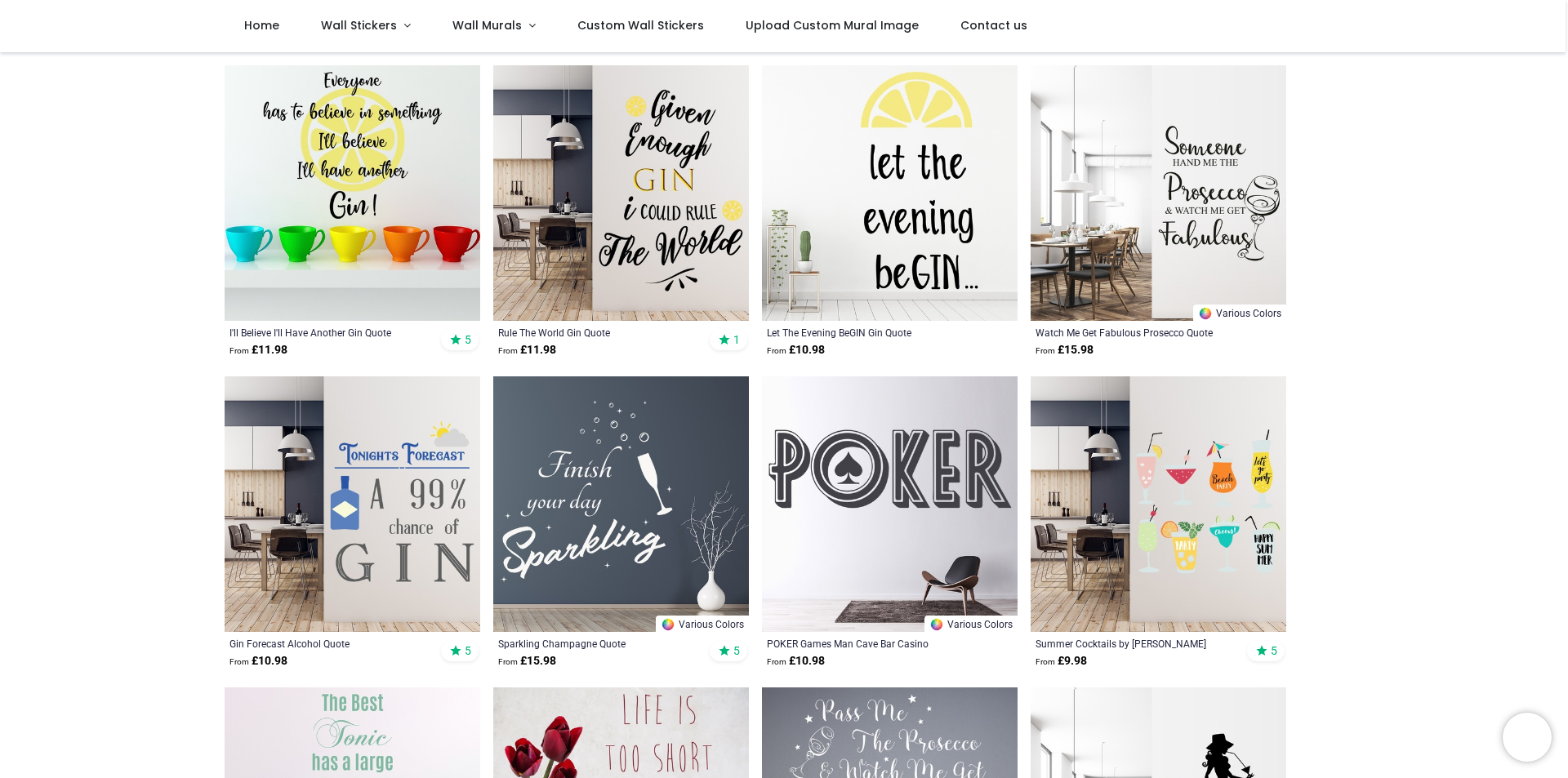
scroll to position [653, 0]
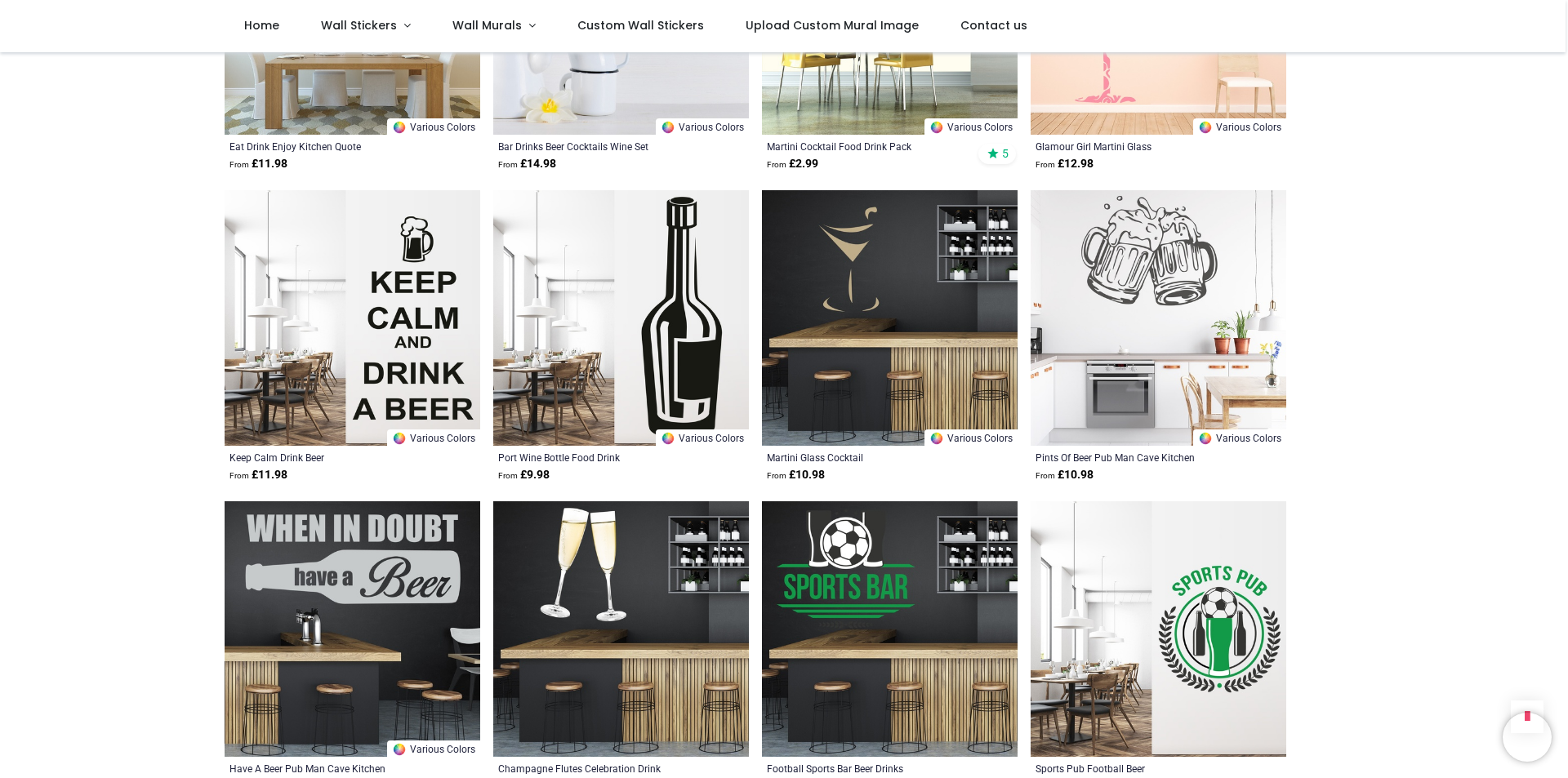
scroll to position [4000, 0]
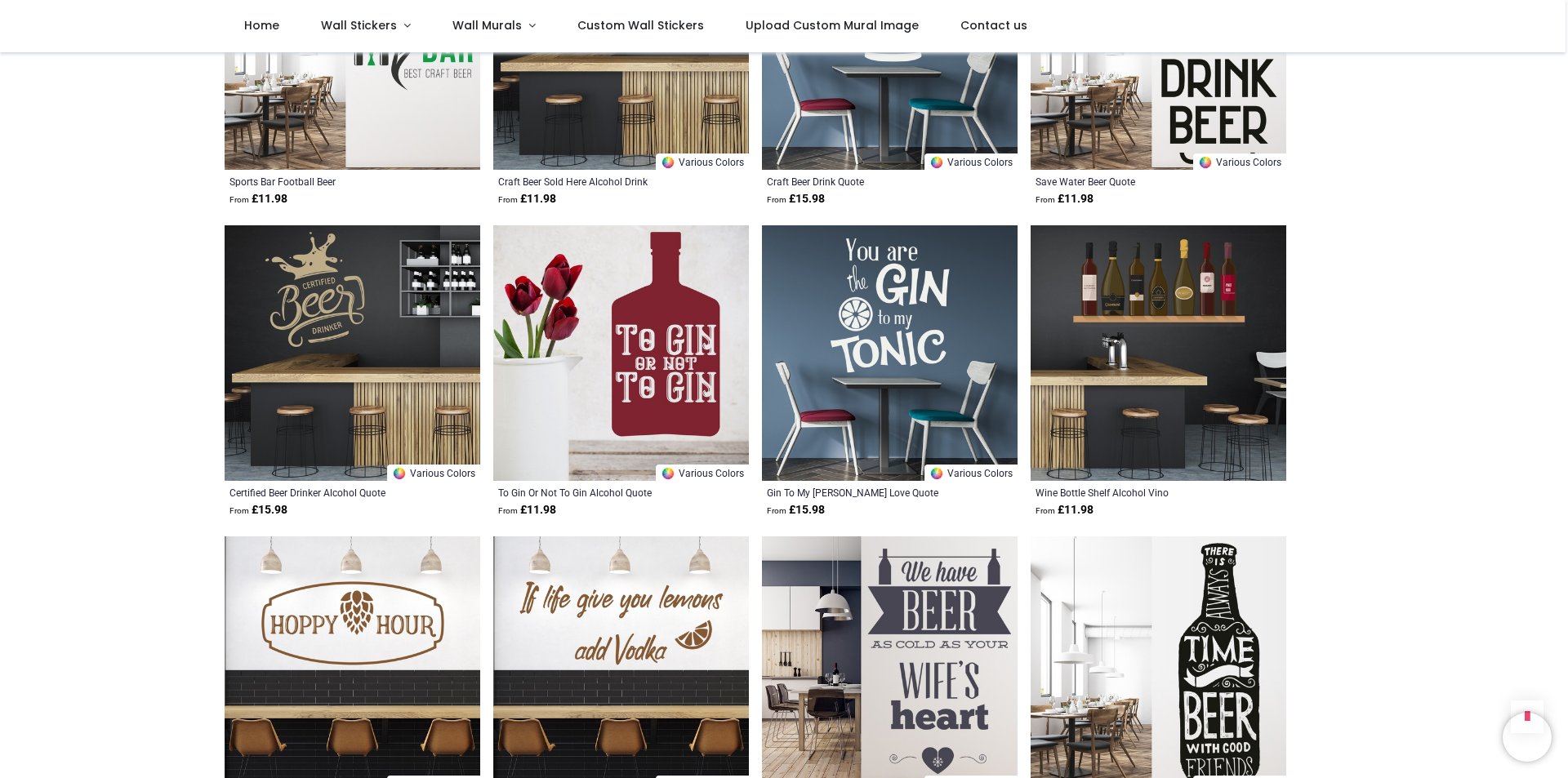
scroll to position [4898, 0]
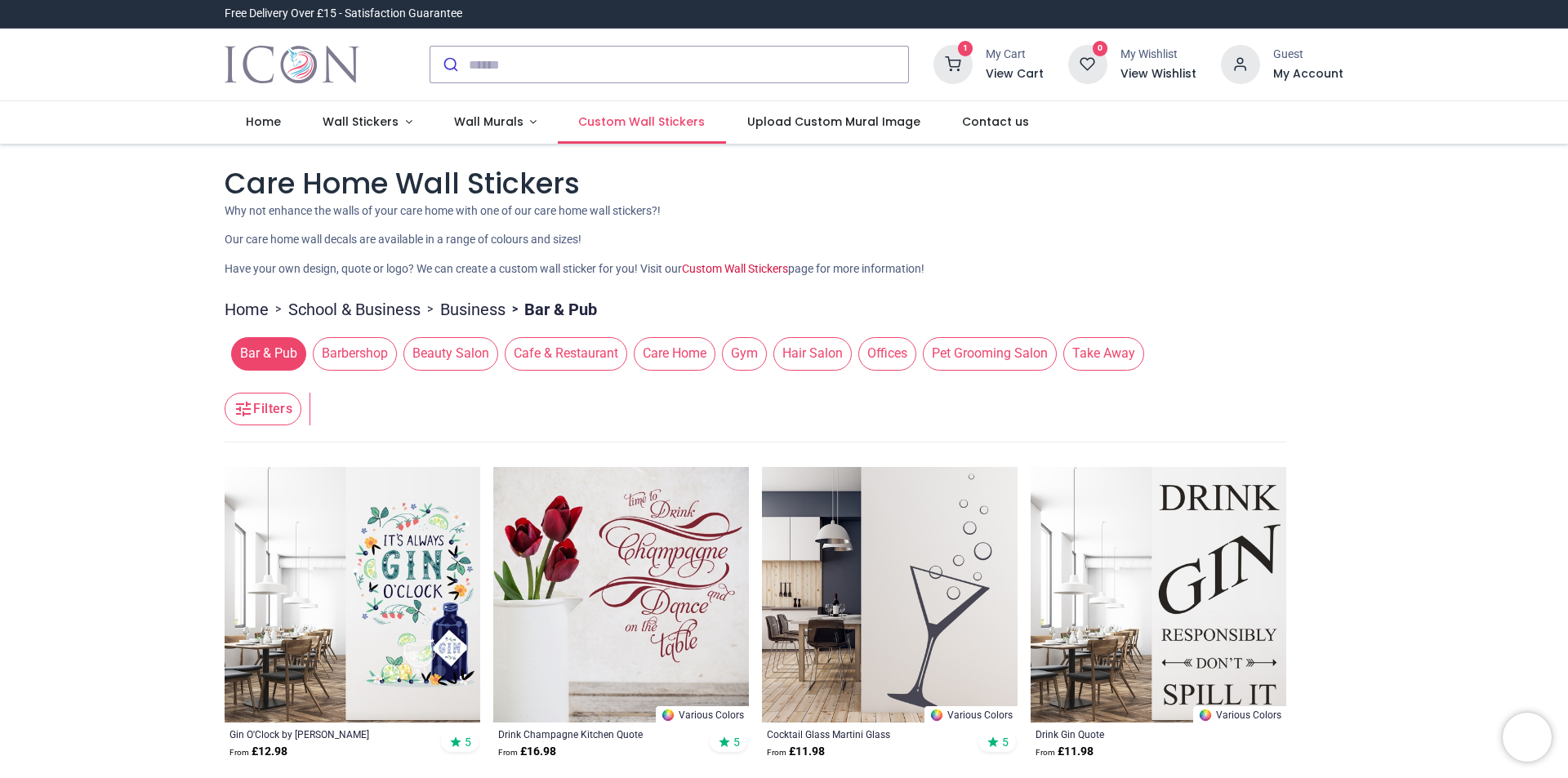
click at [615, 120] on span "Custom Wall Stickers" at bounding box center [641, 121] width 127 height 16
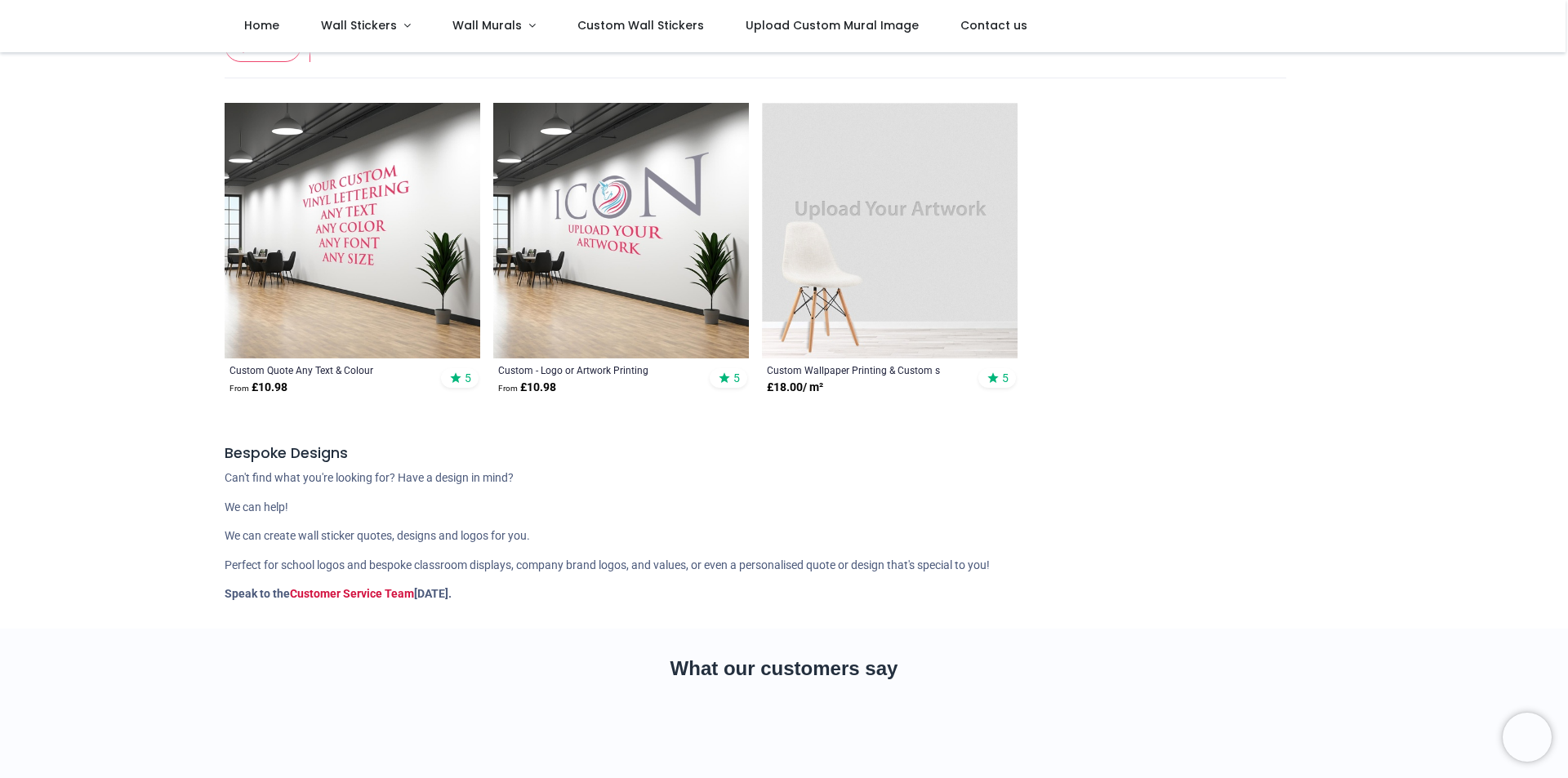
scroll to position [245, 0]
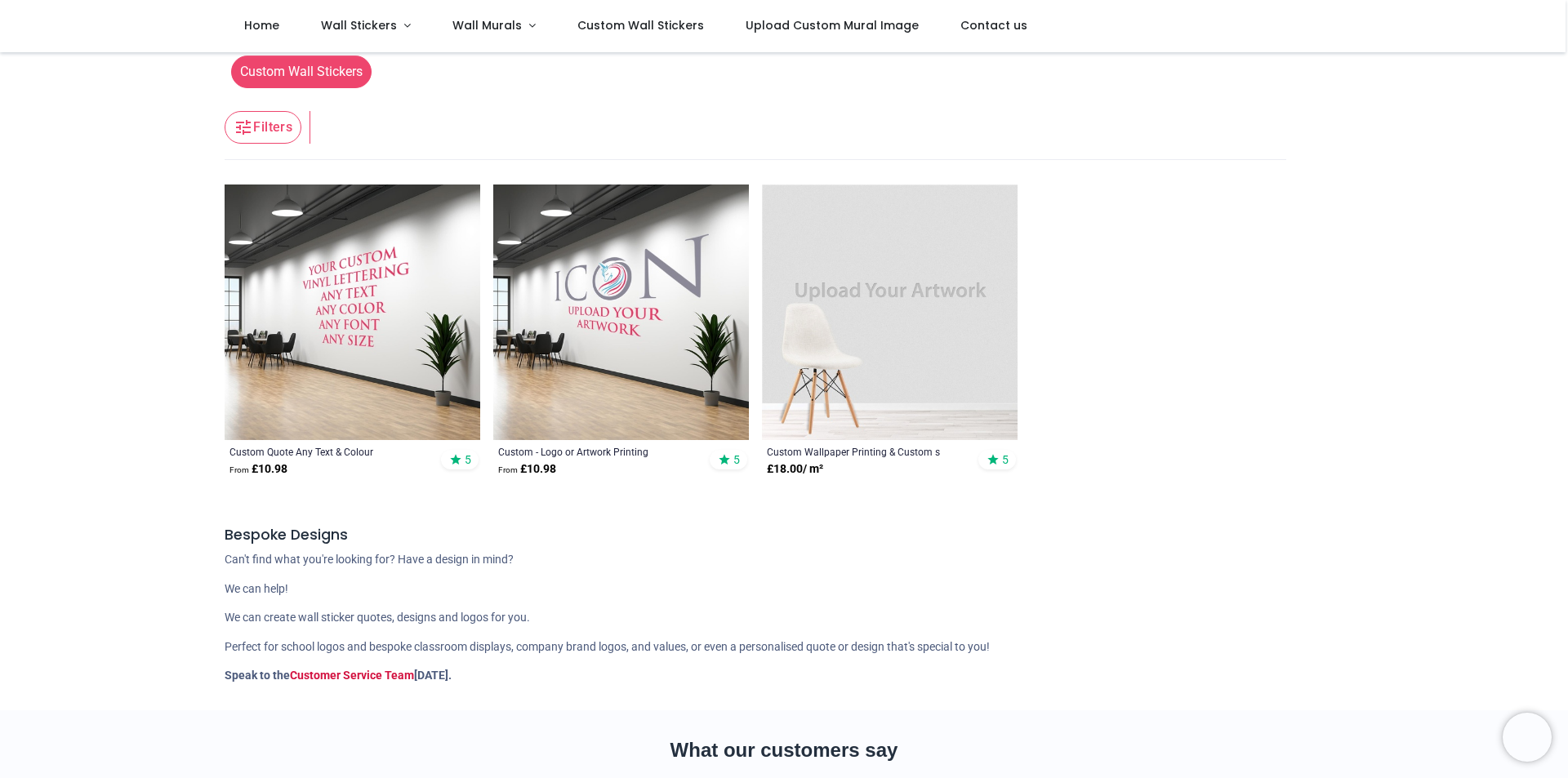
click at [316, 81] on span "Custom Wall Stickers" at bounding box center [301, 71] width 140 height 33
click at [362, 327] on img at bounding box center [353, 312] width 256 height 256
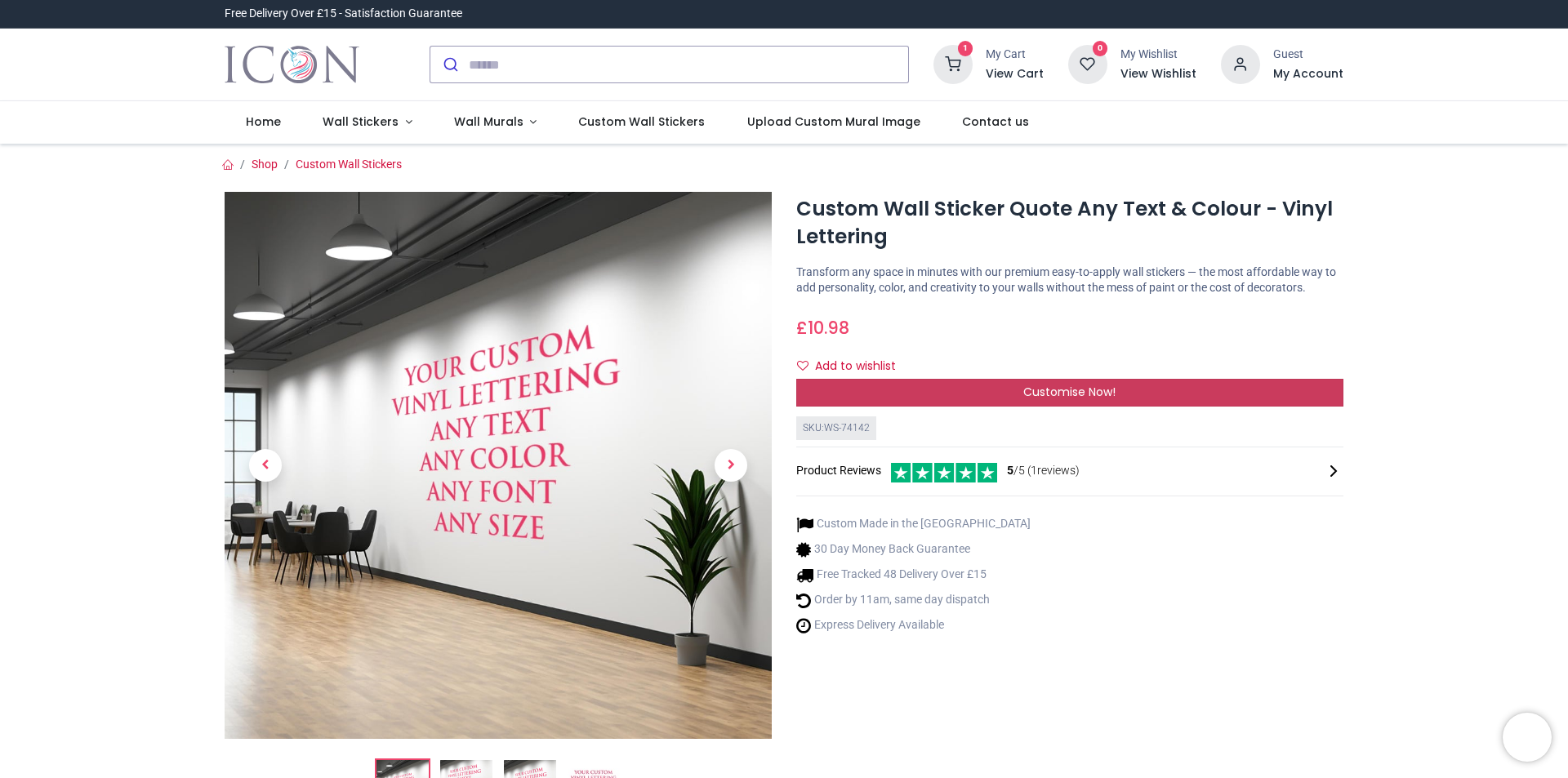
click at [1064, 391] on span "Customise Now!" at bounding box center [1069, 391] width 92 height 16
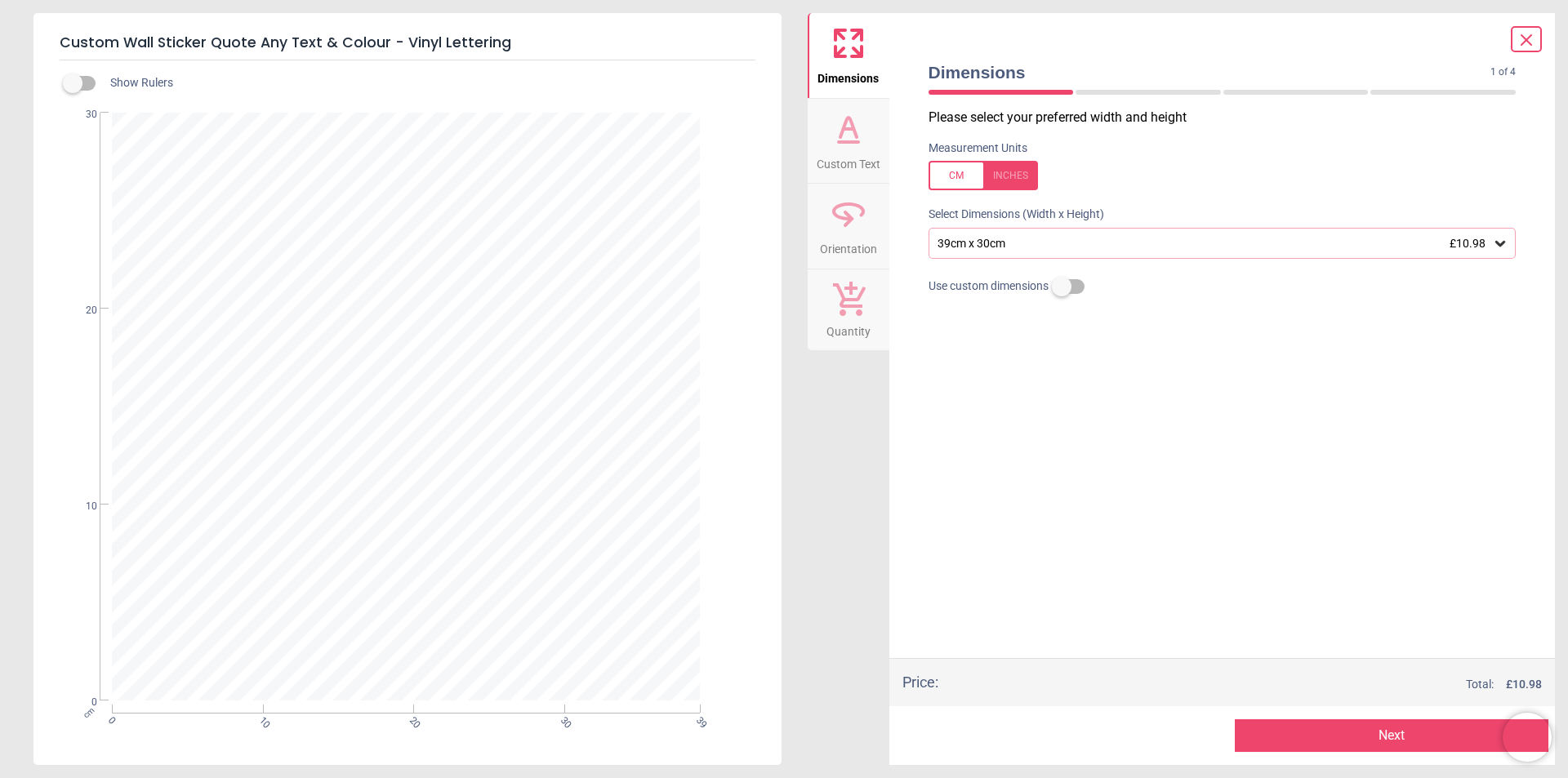
click at [857, 169] on span "Custom Text" at bounding box center [849, 161] width 64 height 24
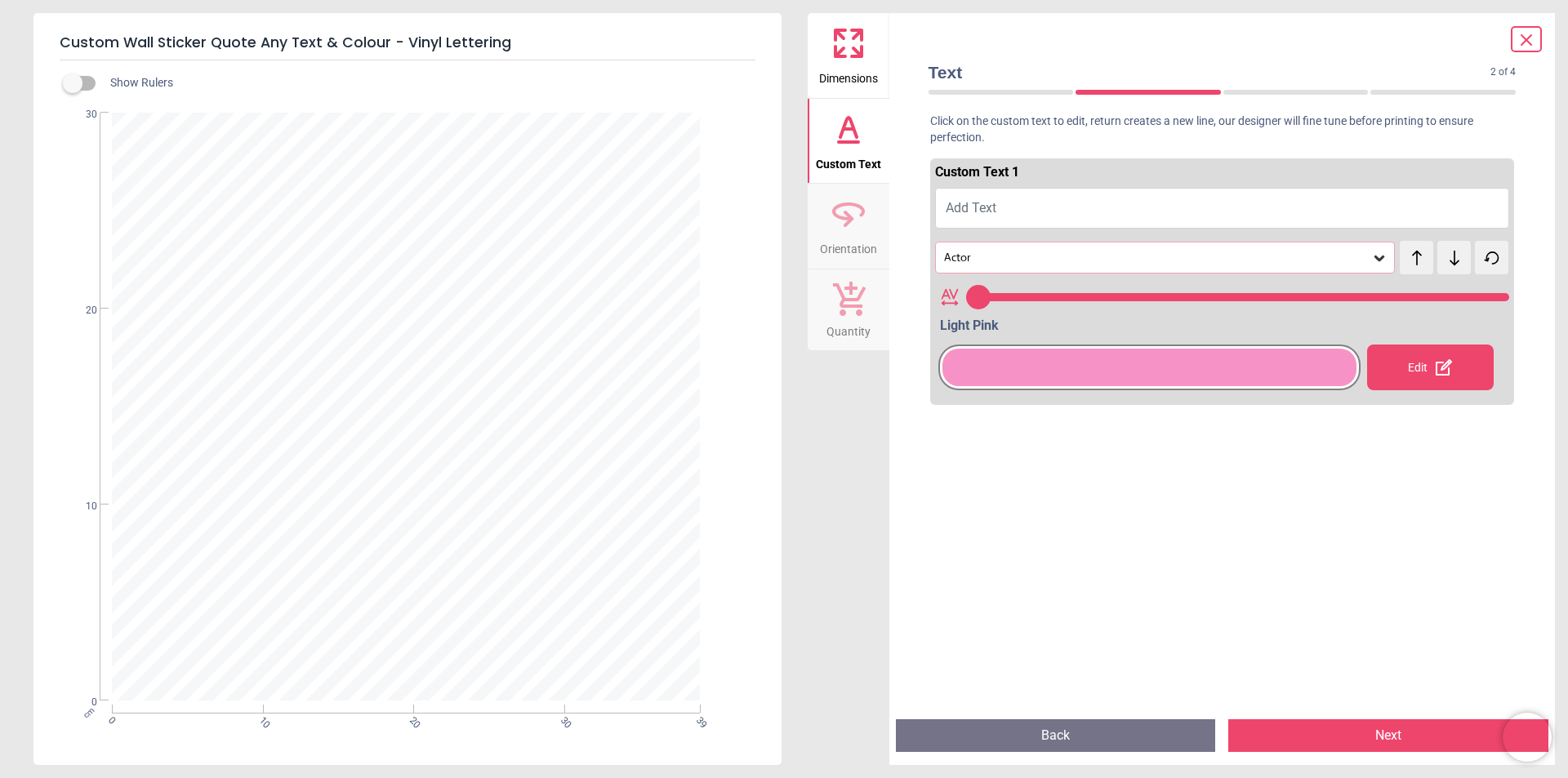
type input "**"
click at [1006, 209] on button "Add Text" at bounding box center [1223, 208] width 575 height 40
type textarea "**"
type input "***"
type textarea "***"
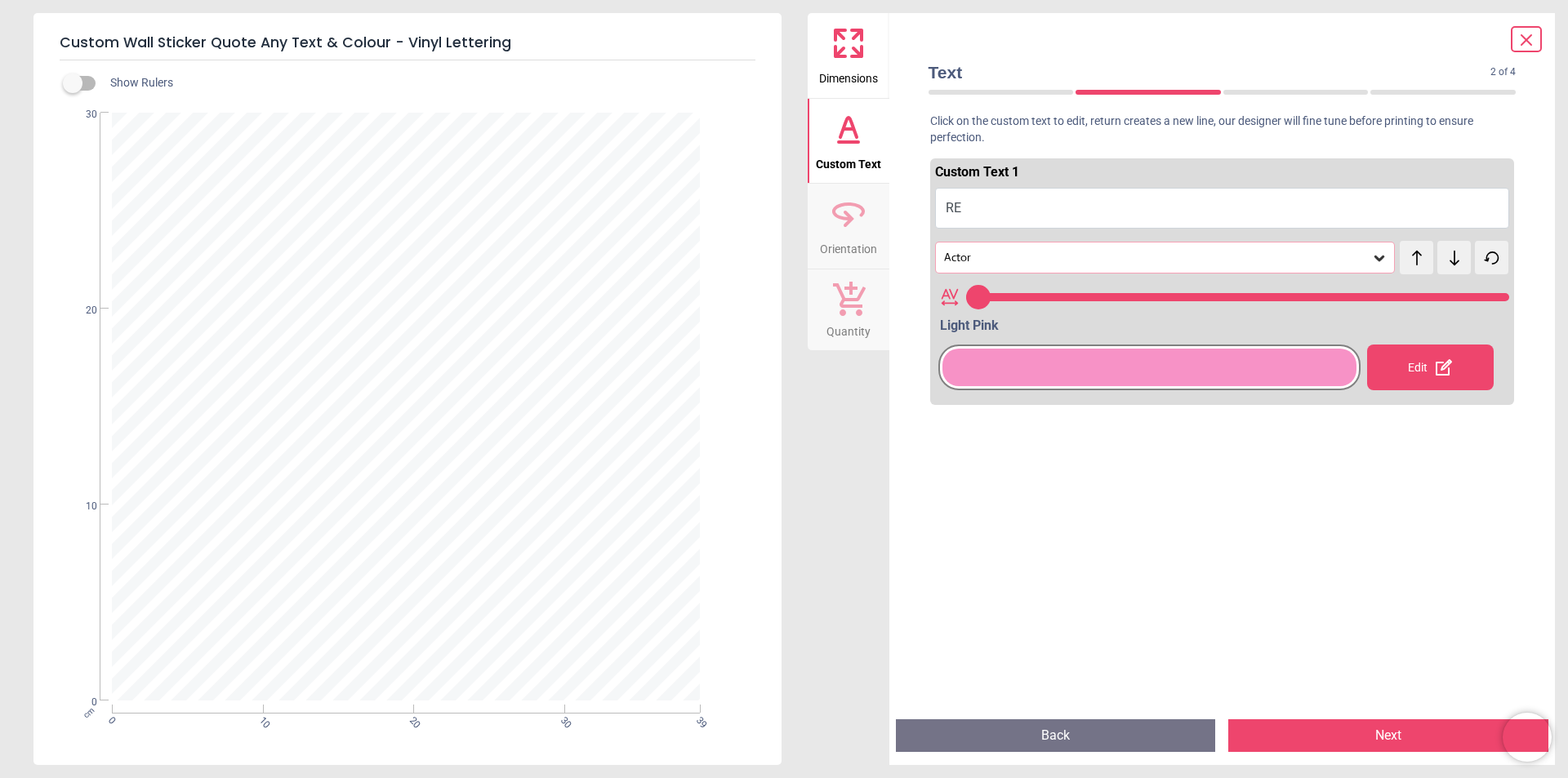
type input "***"
type textarea "****"
type input "***"
type textarea "*****"
type input "***"
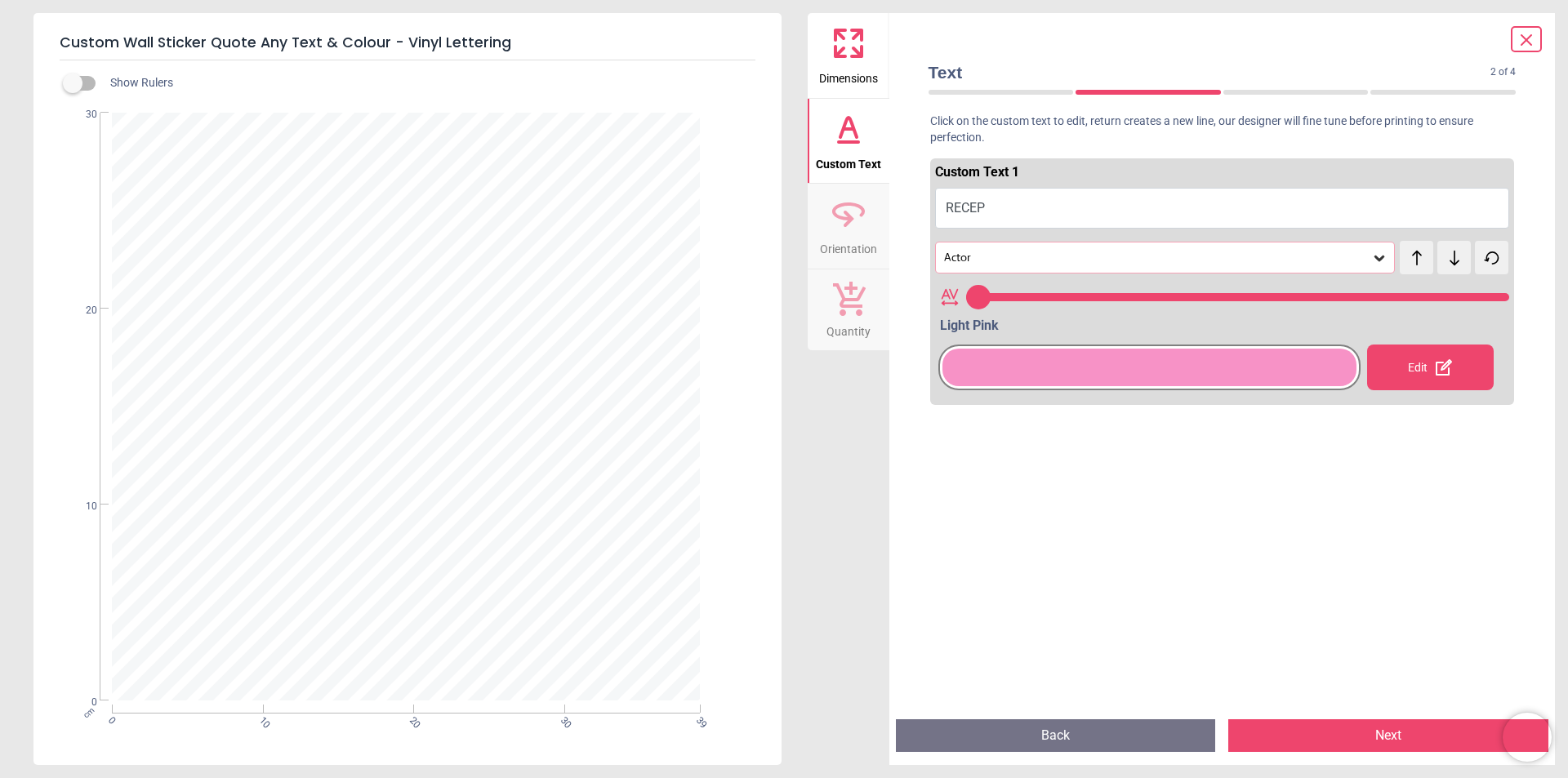
type textarea "******"
type input "***"
type textarea "*******"
type input "***"
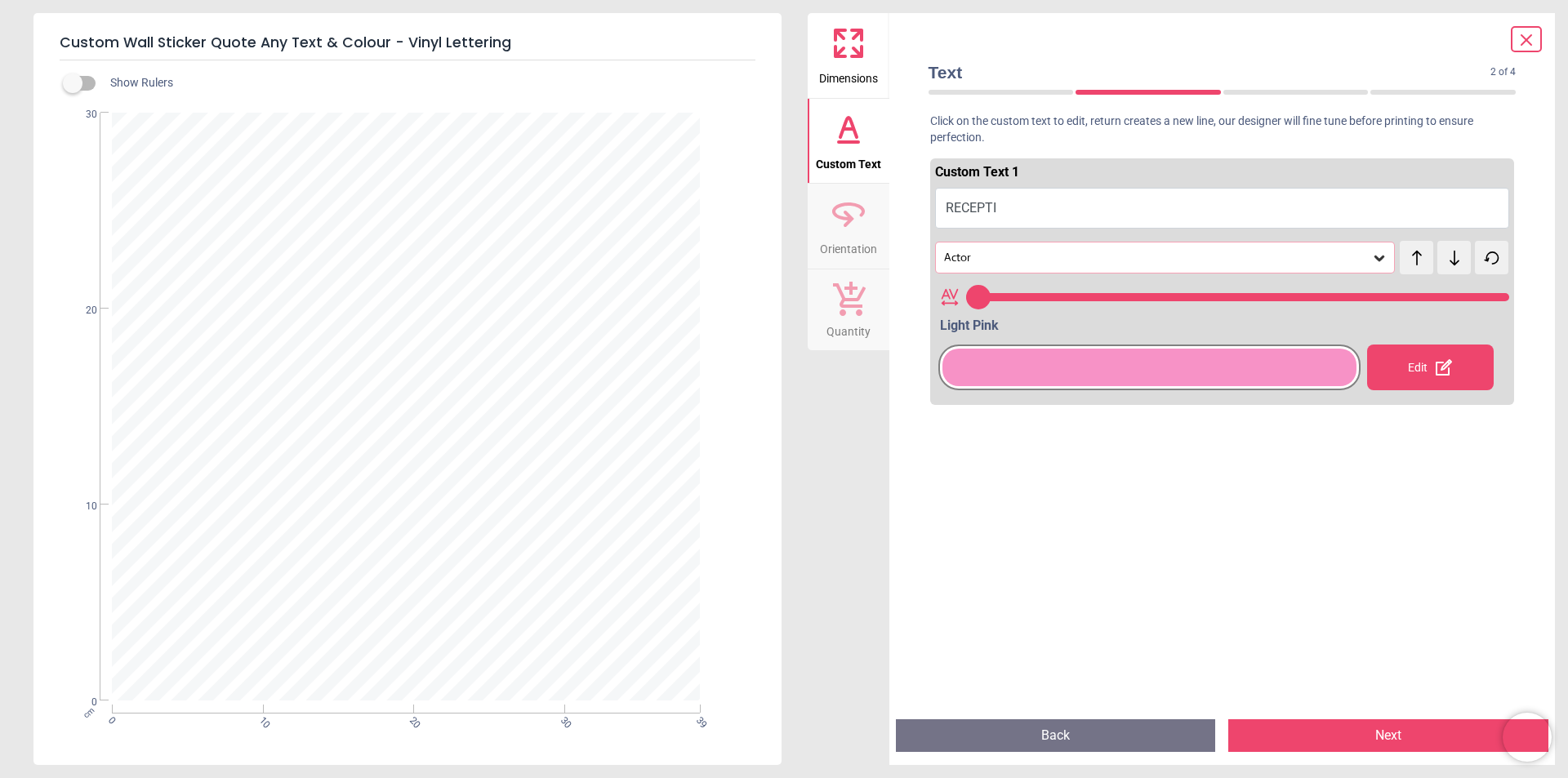
type textarea "********"
type input "***"
type textarea "*********"
type input "***"
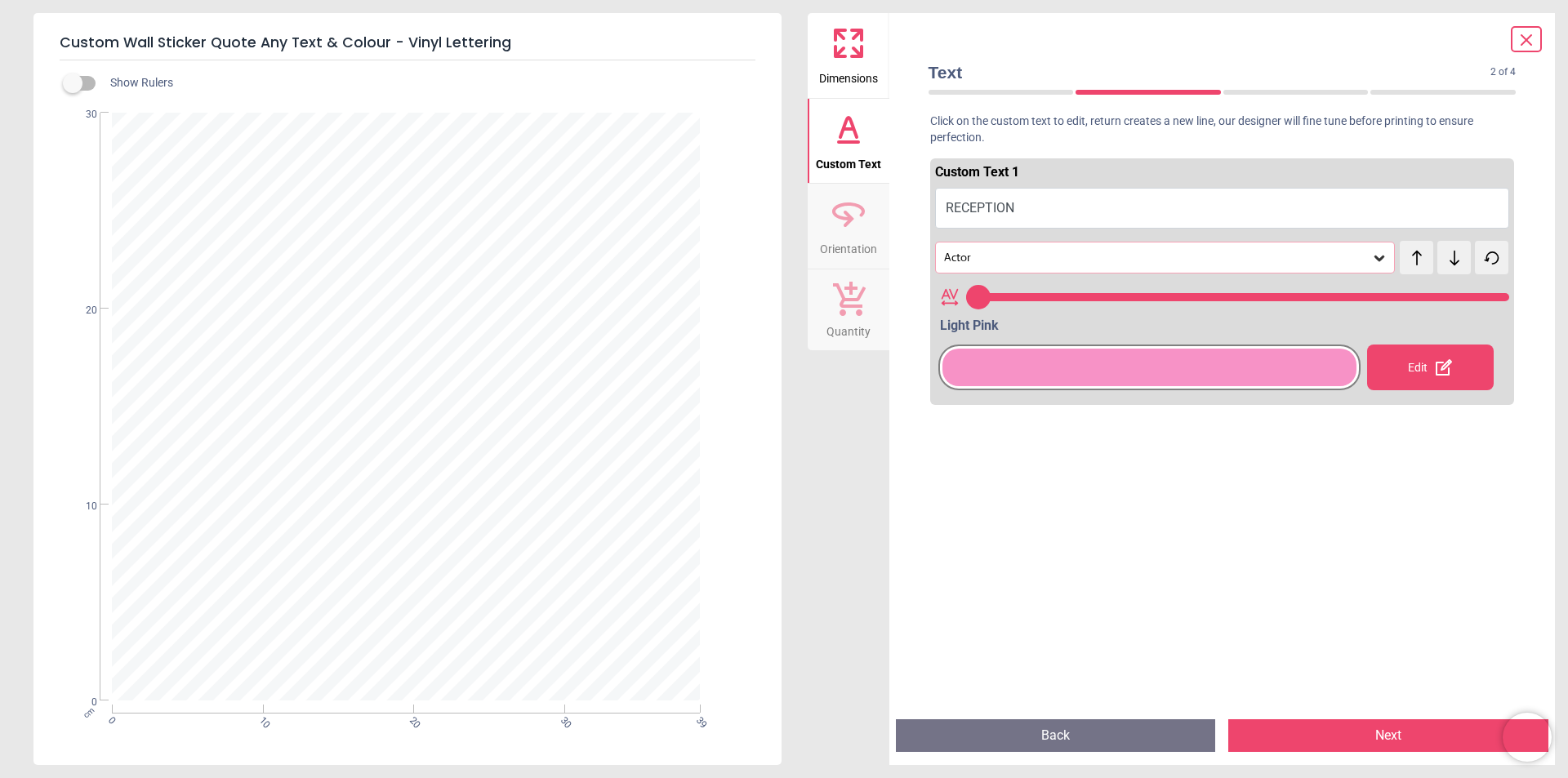
type textarea "*********"
click at [1048, 254] on div "Actor" at bounding box center [1157, 257] width 429 height 14
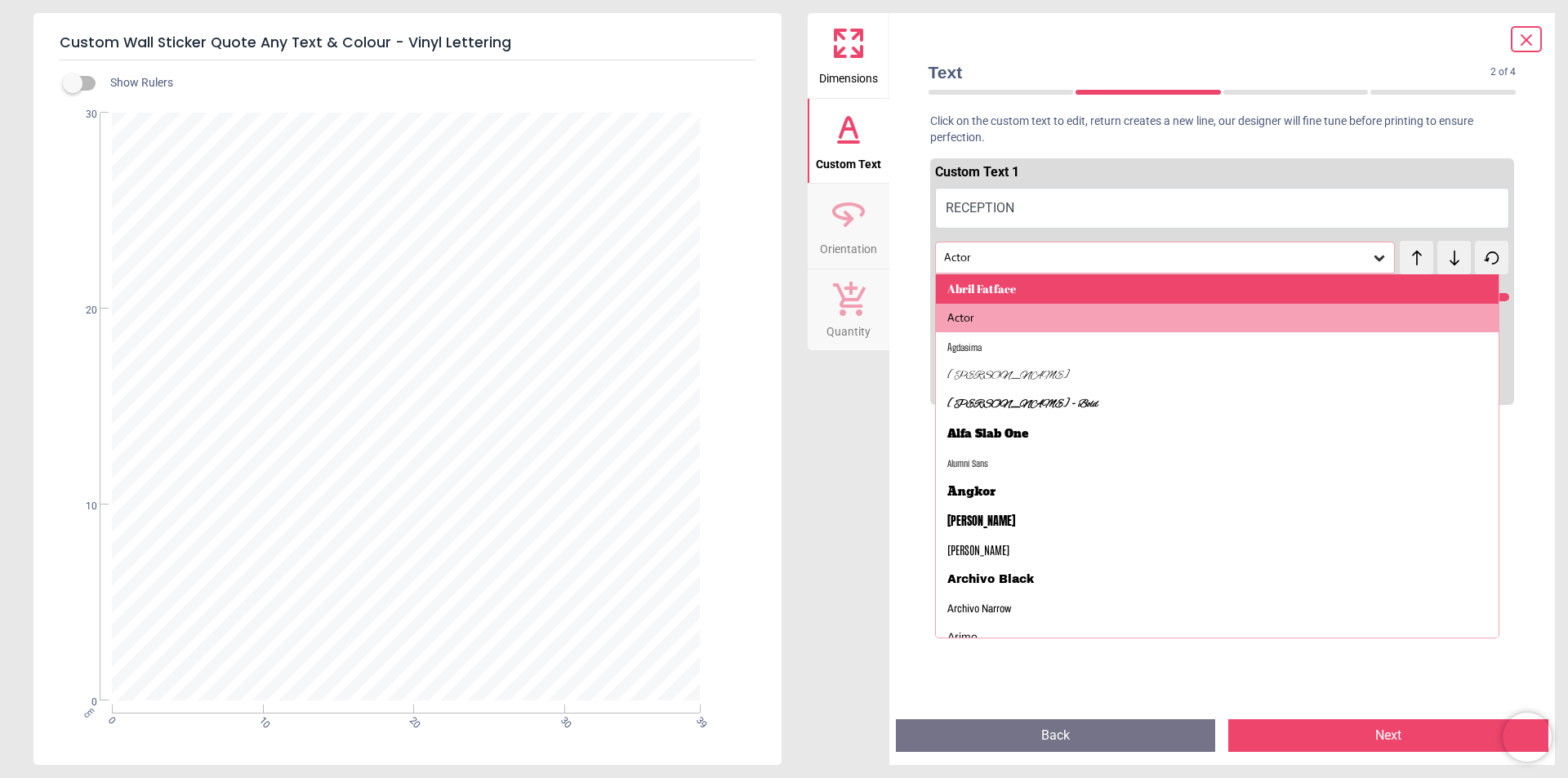
click at [1033, 286] on div "Abril Fatface" at bounding box center [1218, 289] width 564 height 29
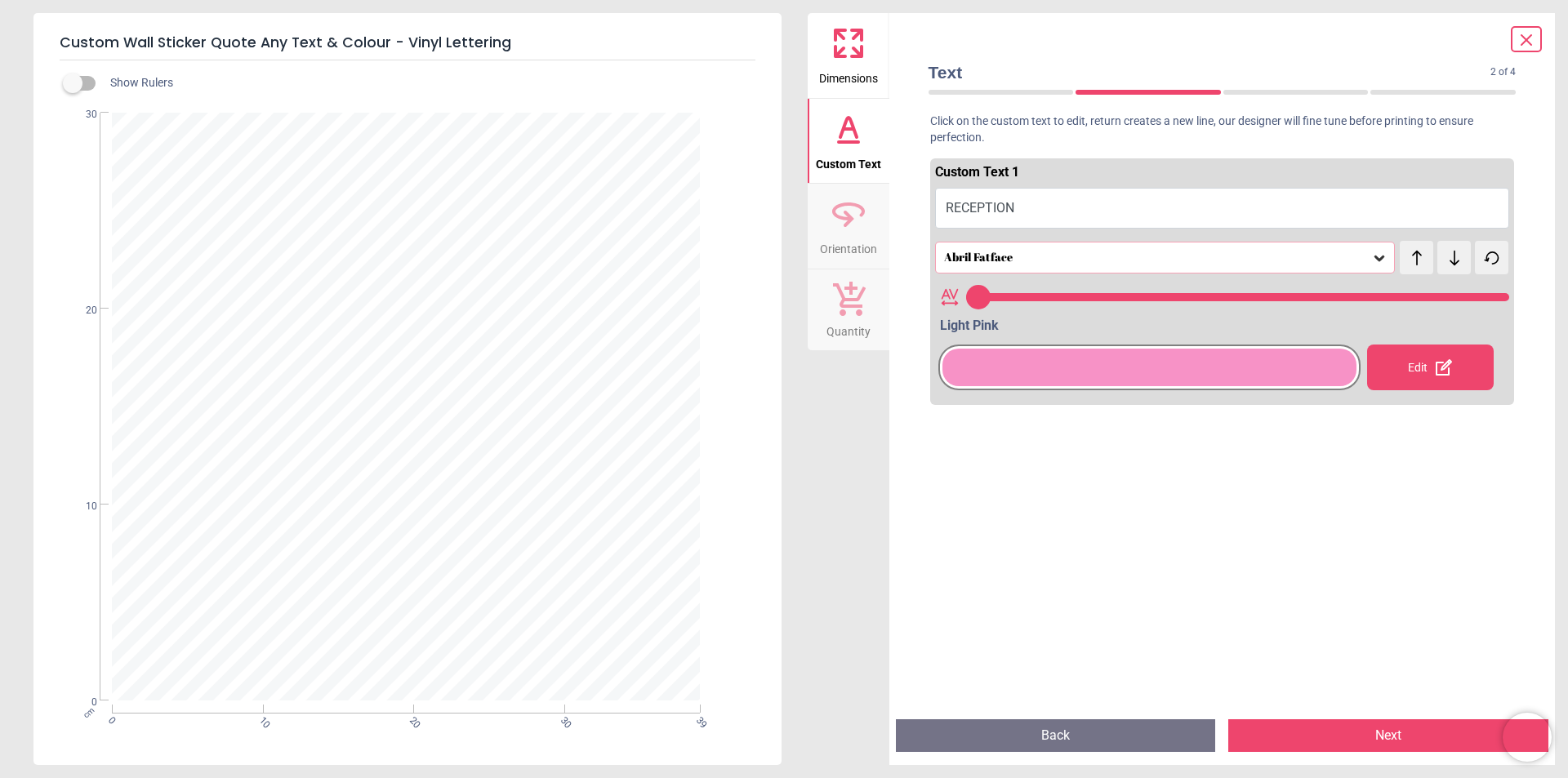
click at [1035, 261] on div "Abril Fatface" at bounding box center [1157, 257] width 429 height 14
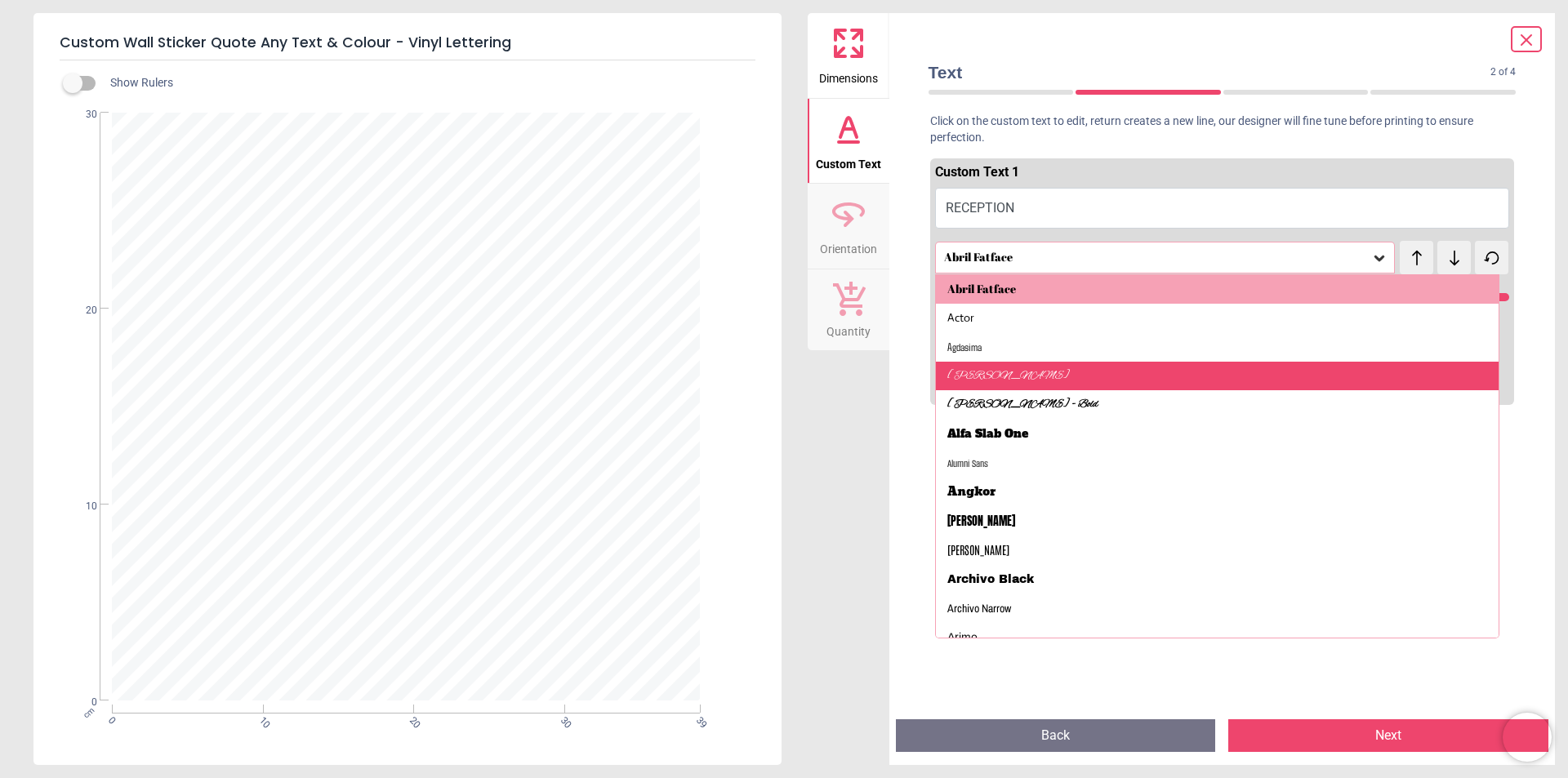
click at [1042, 373] on div "Alex Brush" at bounding box center [1218, 375] width 564 height 29
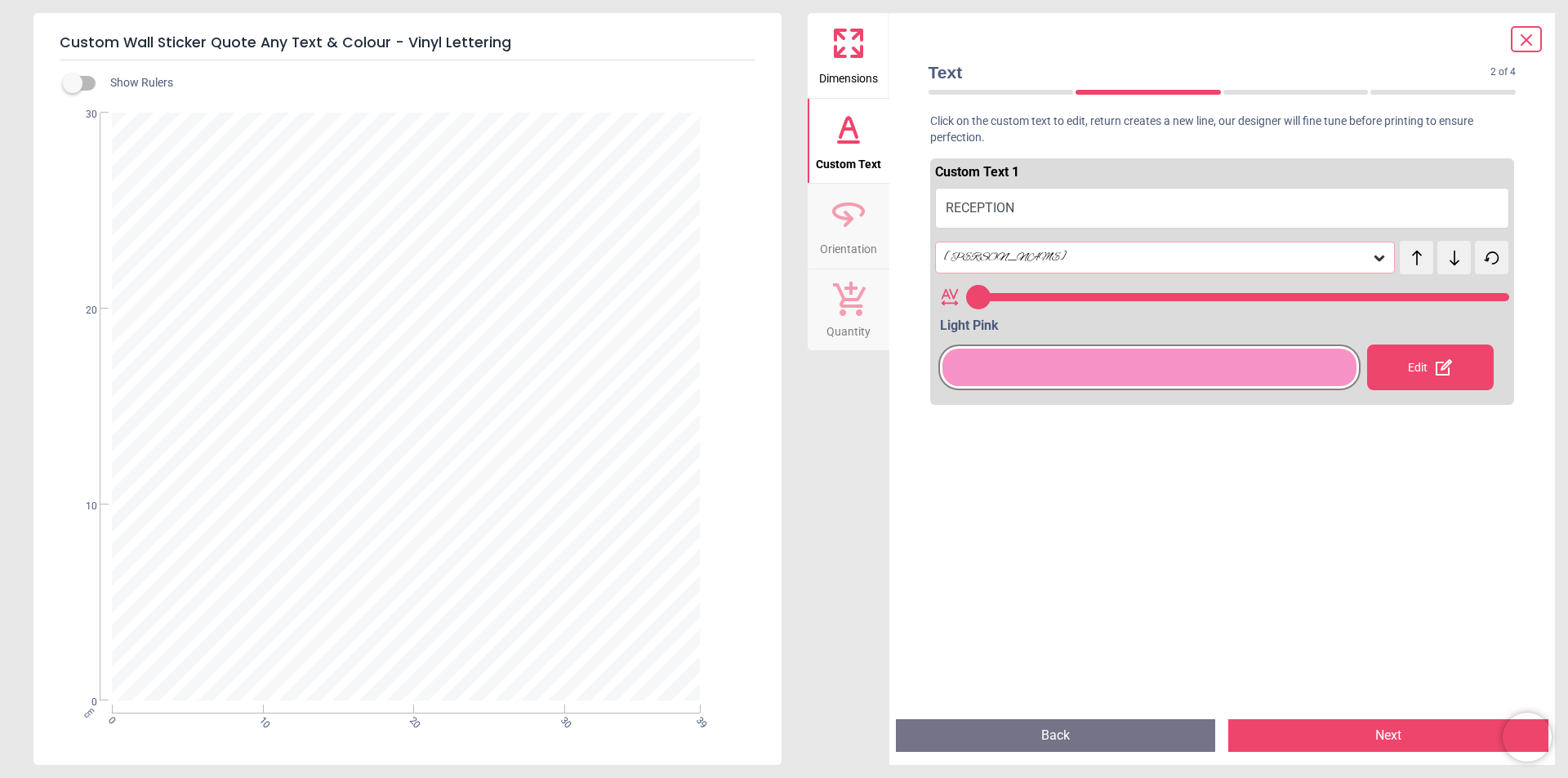
click at [1038, 262] on div "Alex Brush" at bounding box center [1157, 257] width 429 height 14
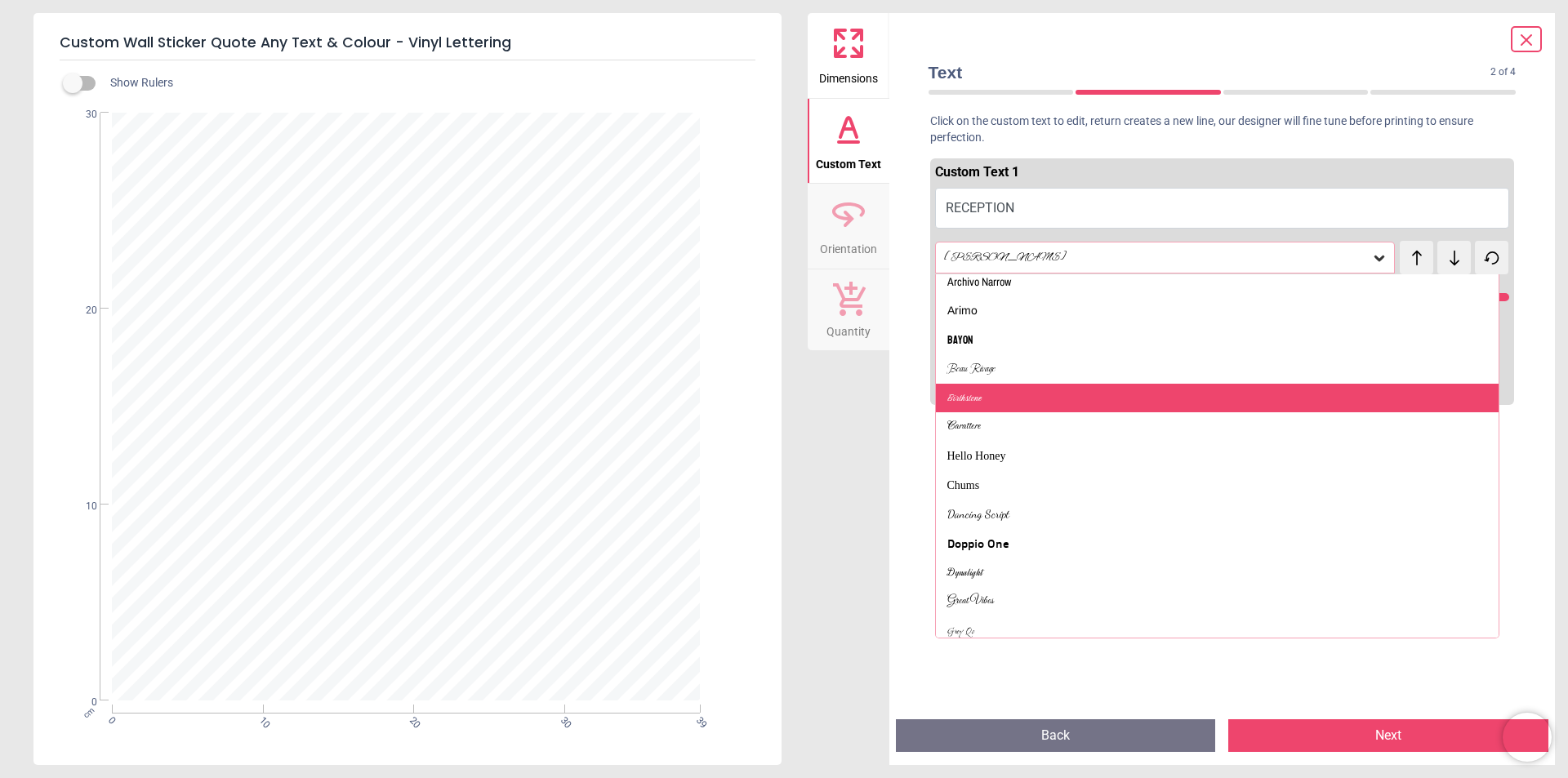
scroll to position [408, 0]
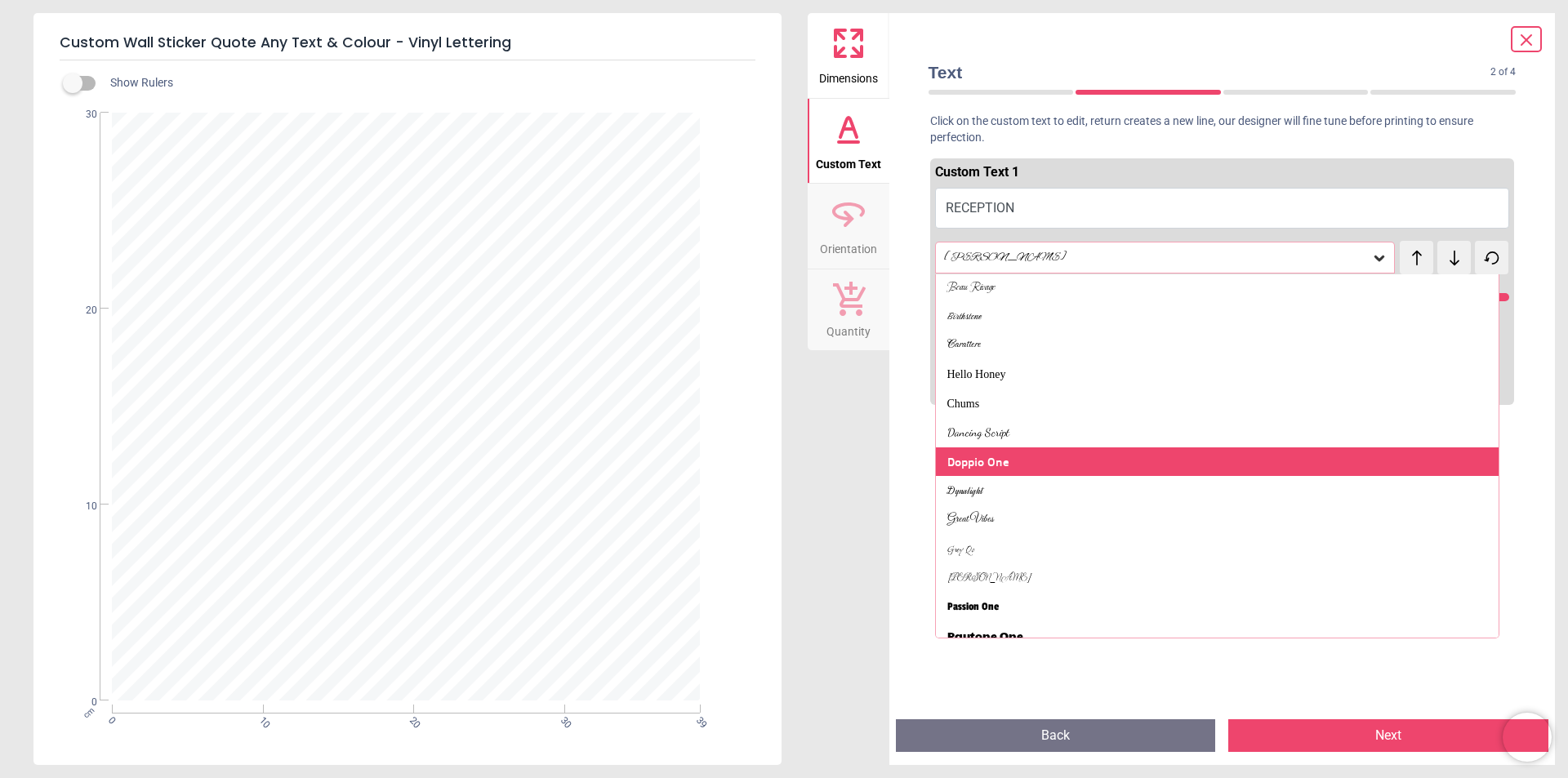
click at [1078, 462] on div "Doppio One" at bounding box center [1218, 462] width 564 height 29
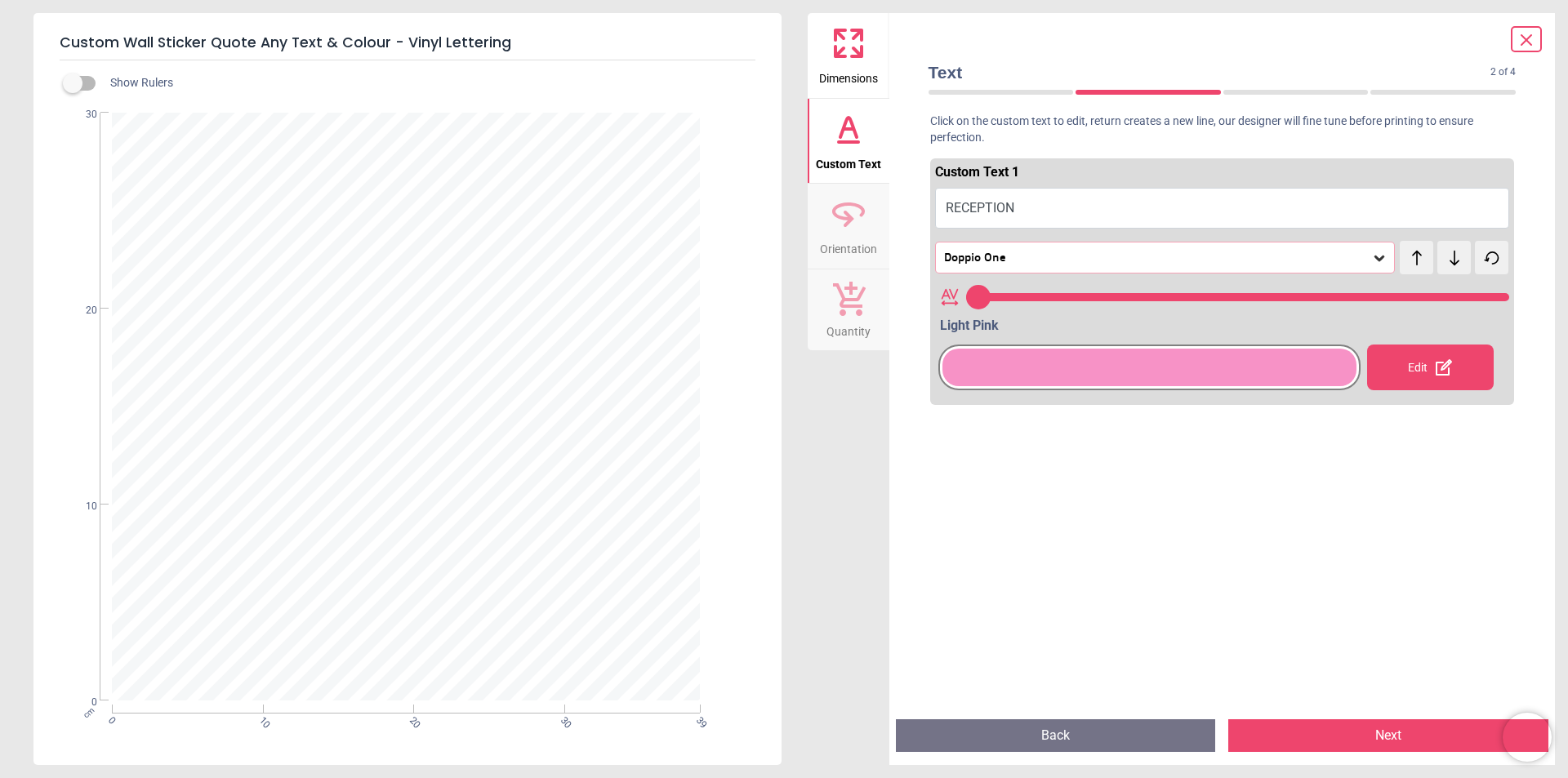
click at [1068, 262] on div "Doppio One" at bounding box center [1157, 257] width 429 height 14
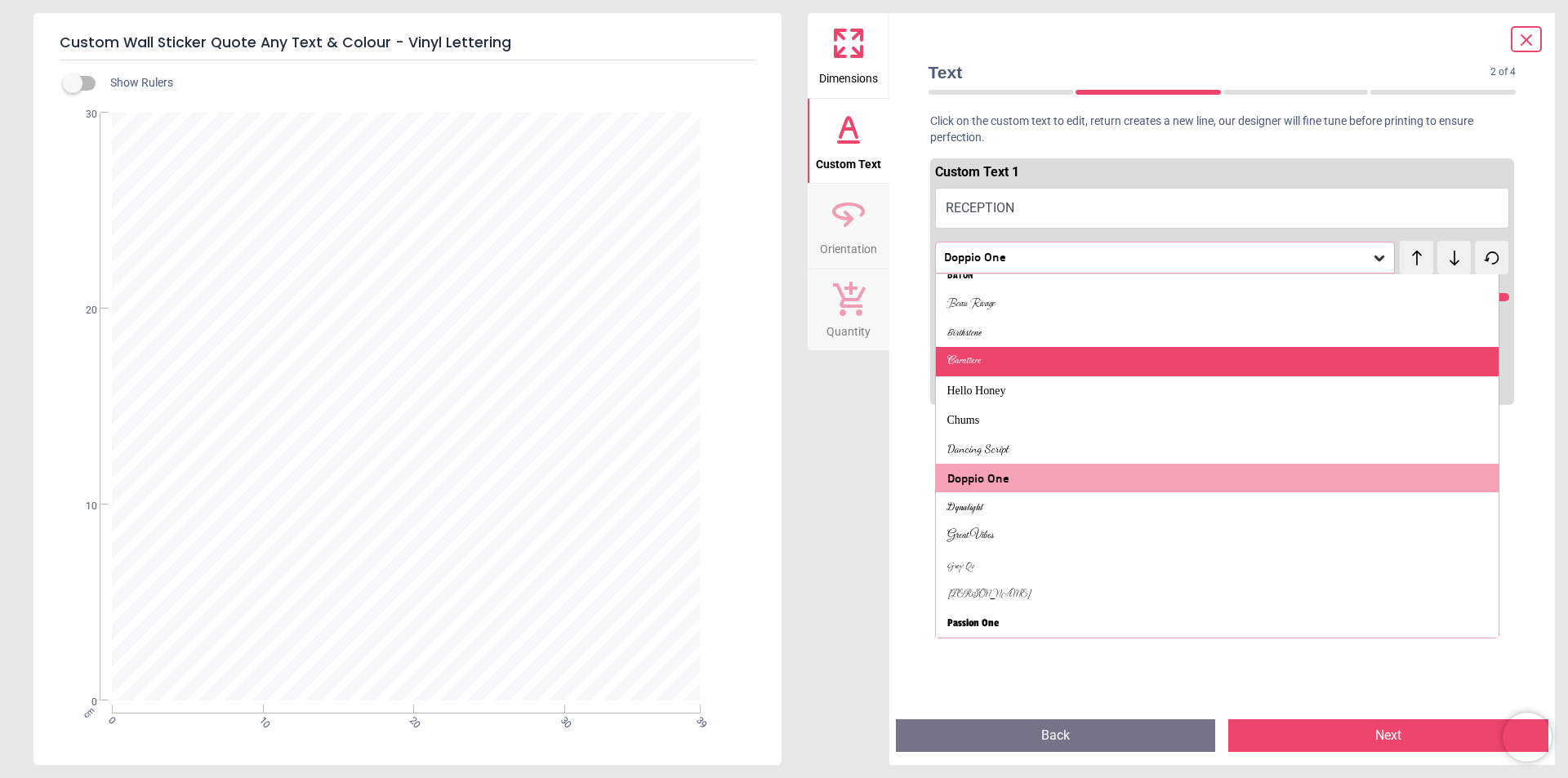
scroll to position [411, 0]
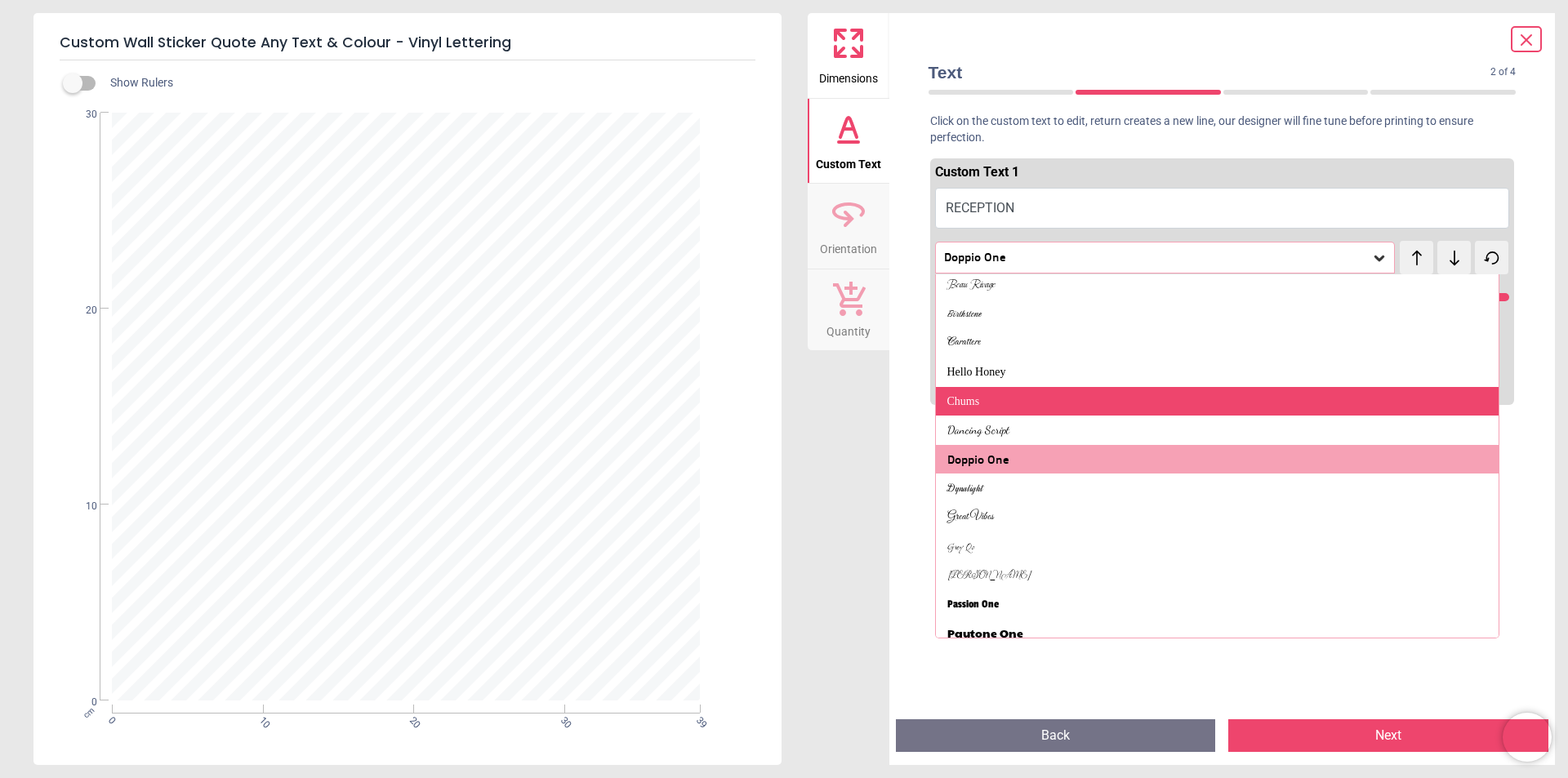
click at [1079, 412] on div "Chums" at bounding box center [1218, 401] width 564 height 29
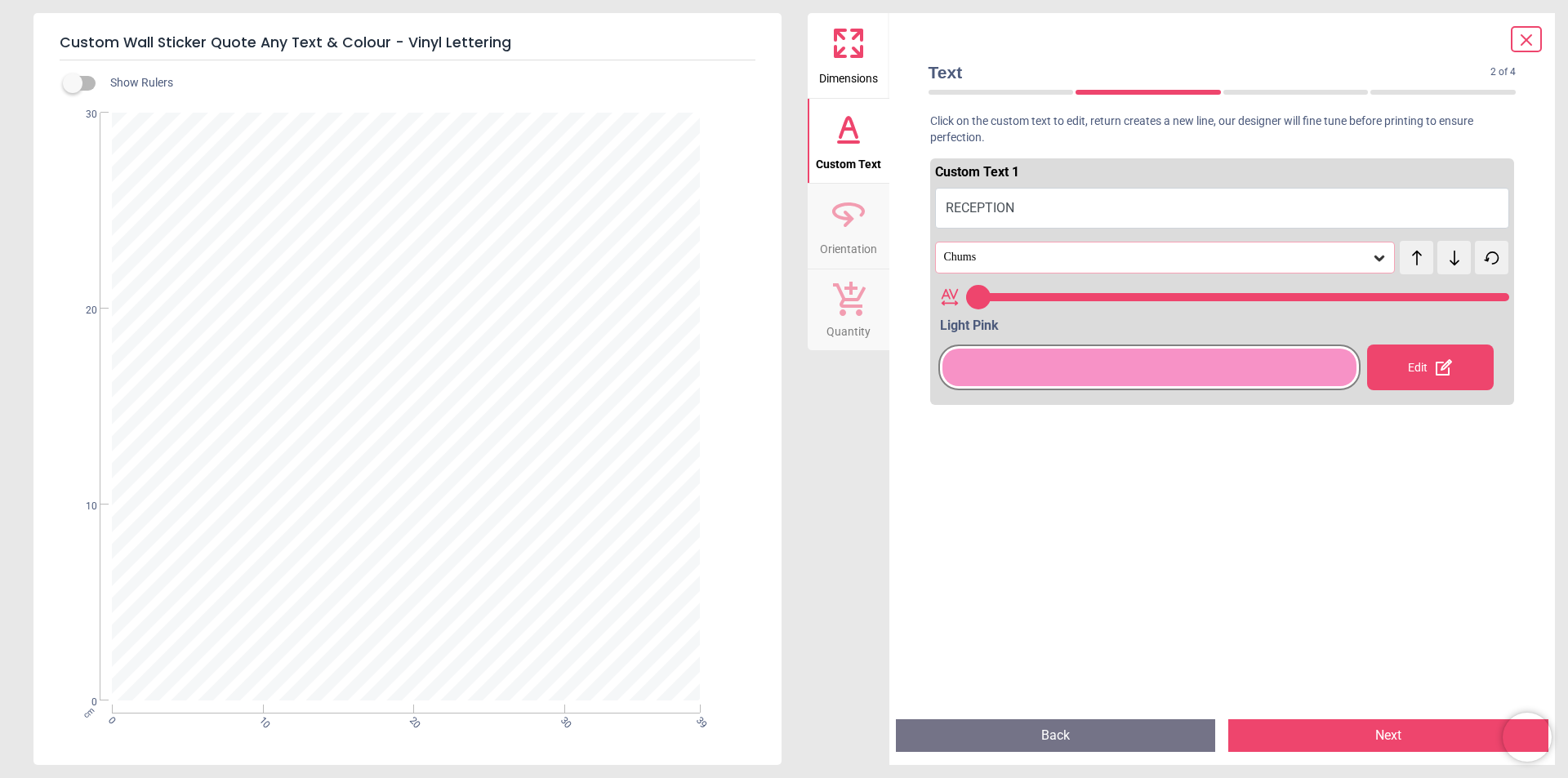
click at [1043, 256] on div "Chums" at bounding box center [1157, 257] width 429 height 14
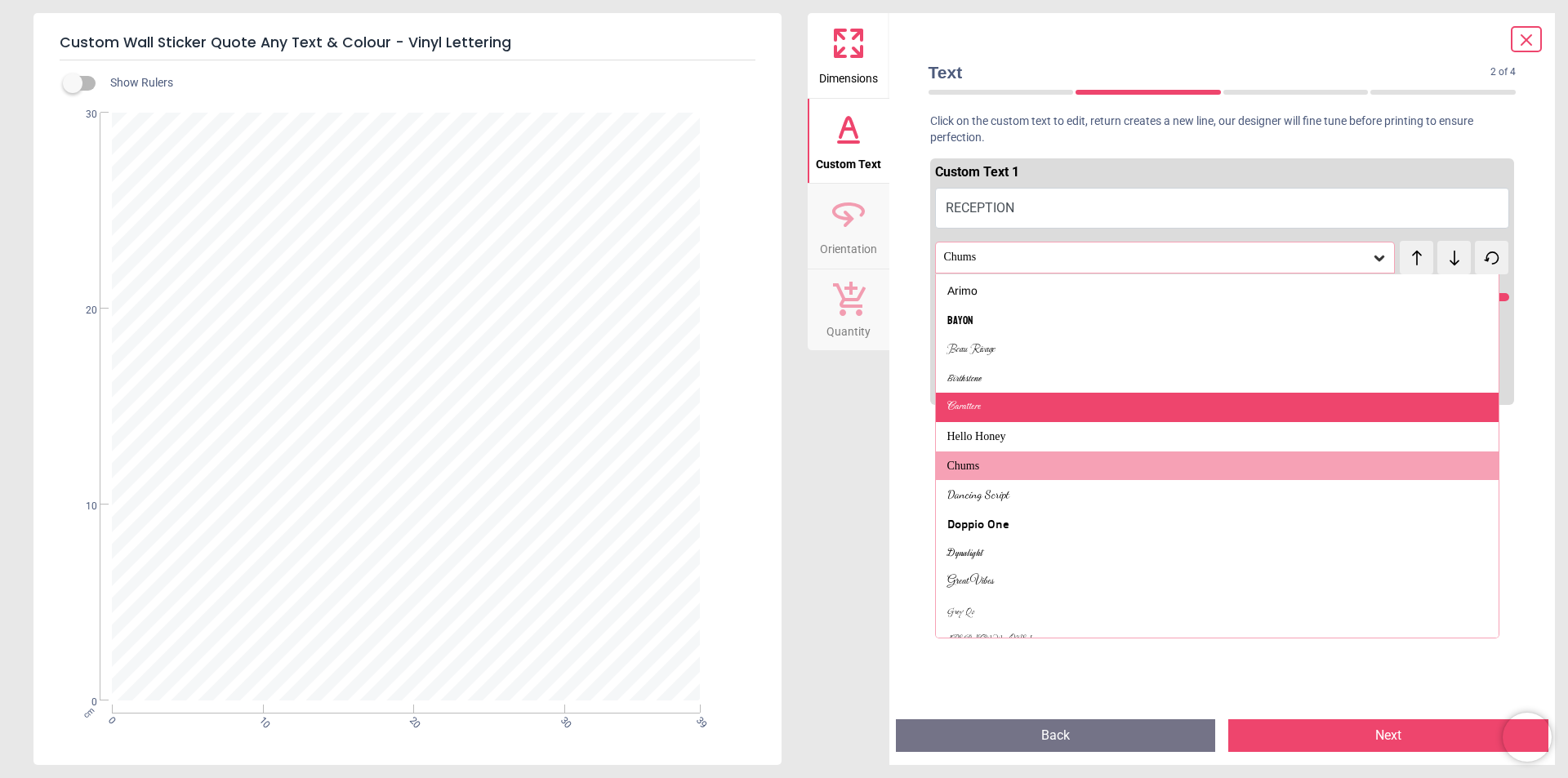
scroll to position [352, 0]
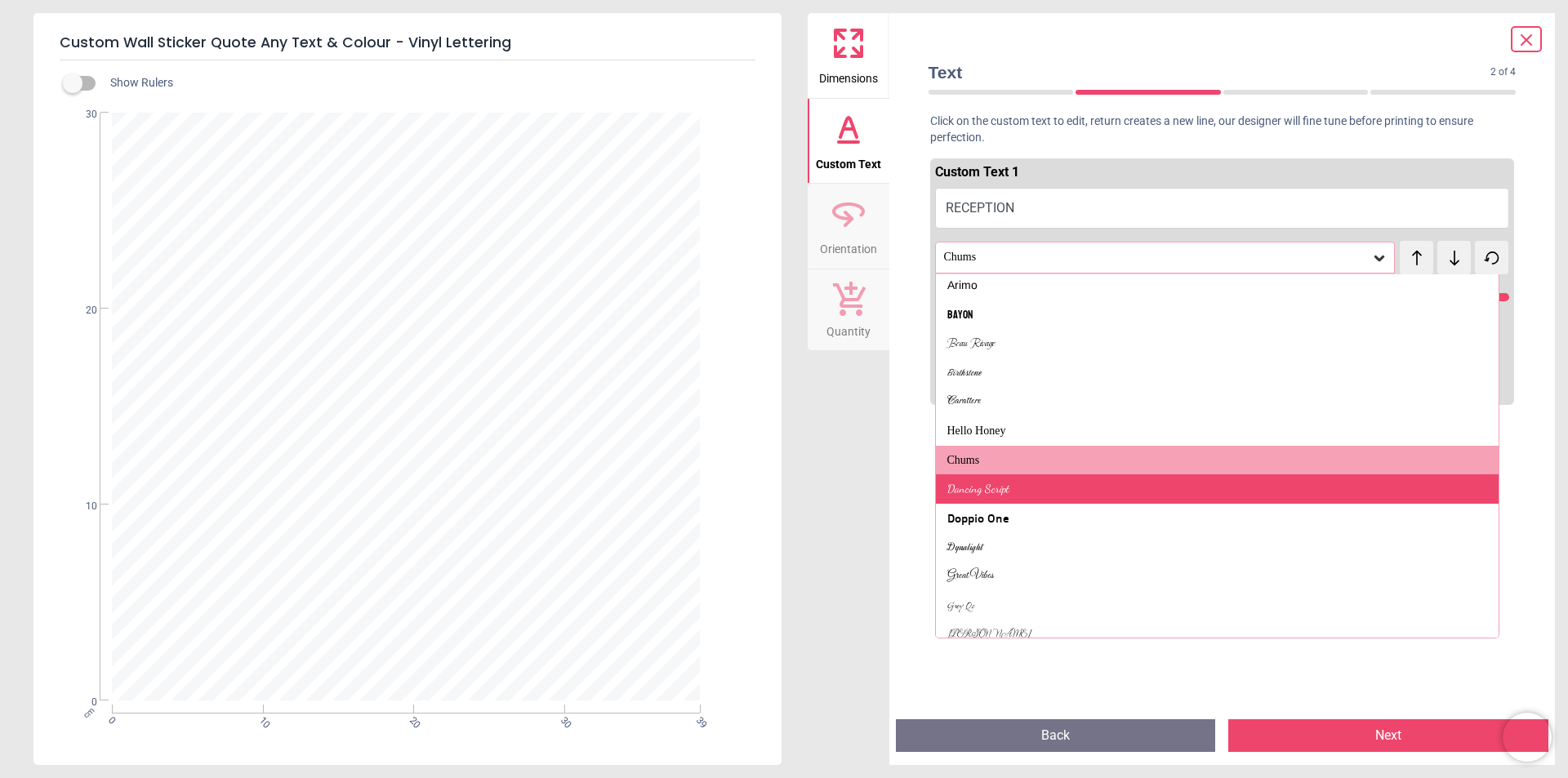
click at [1034, 484] on div "Dancing Script" at bounding box center [1218, 488] width 564 height 29
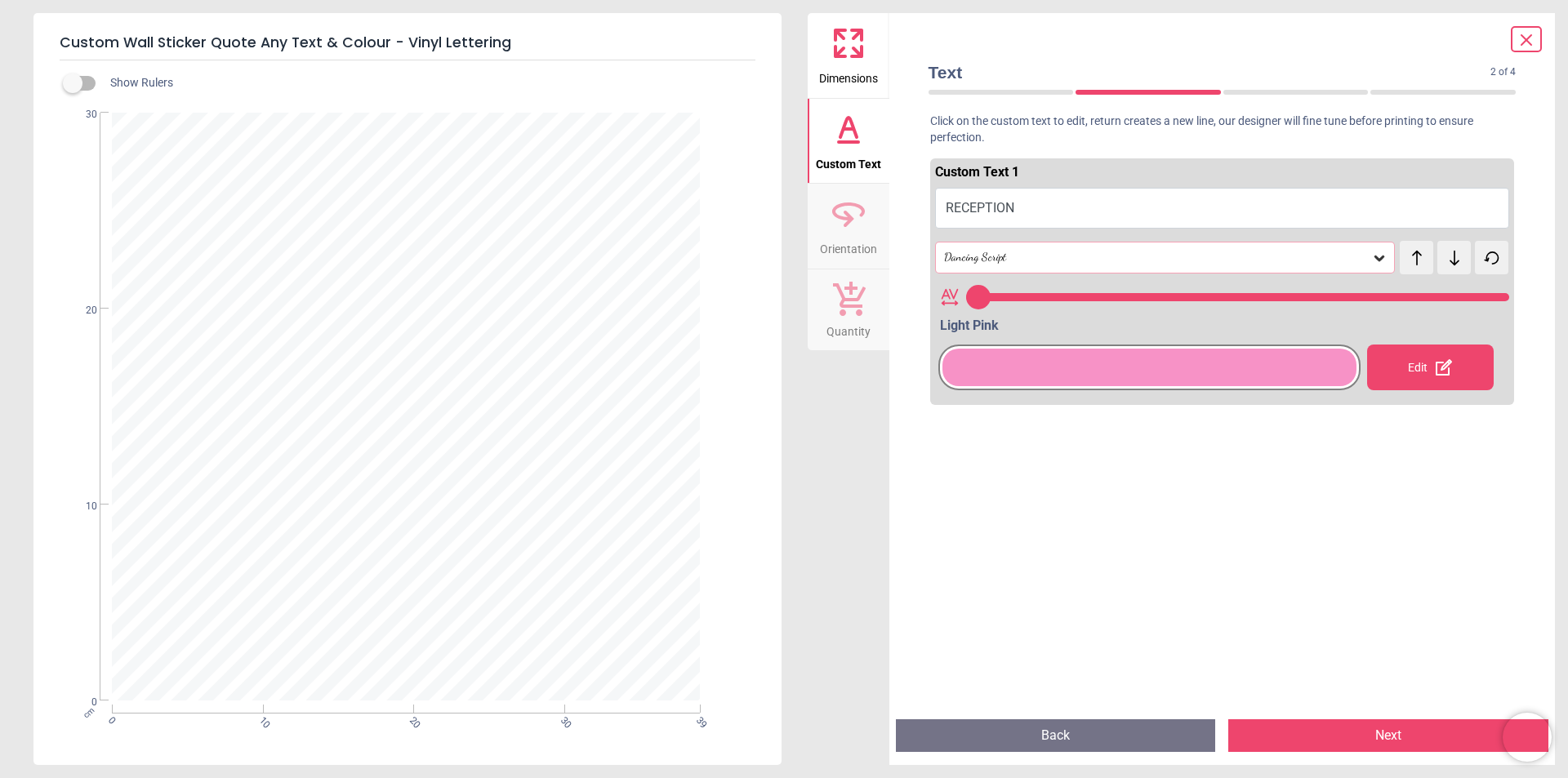
click at [1027, 262] on div "Dancing Script" at bounding box center [1157, 257] width 429 height 14
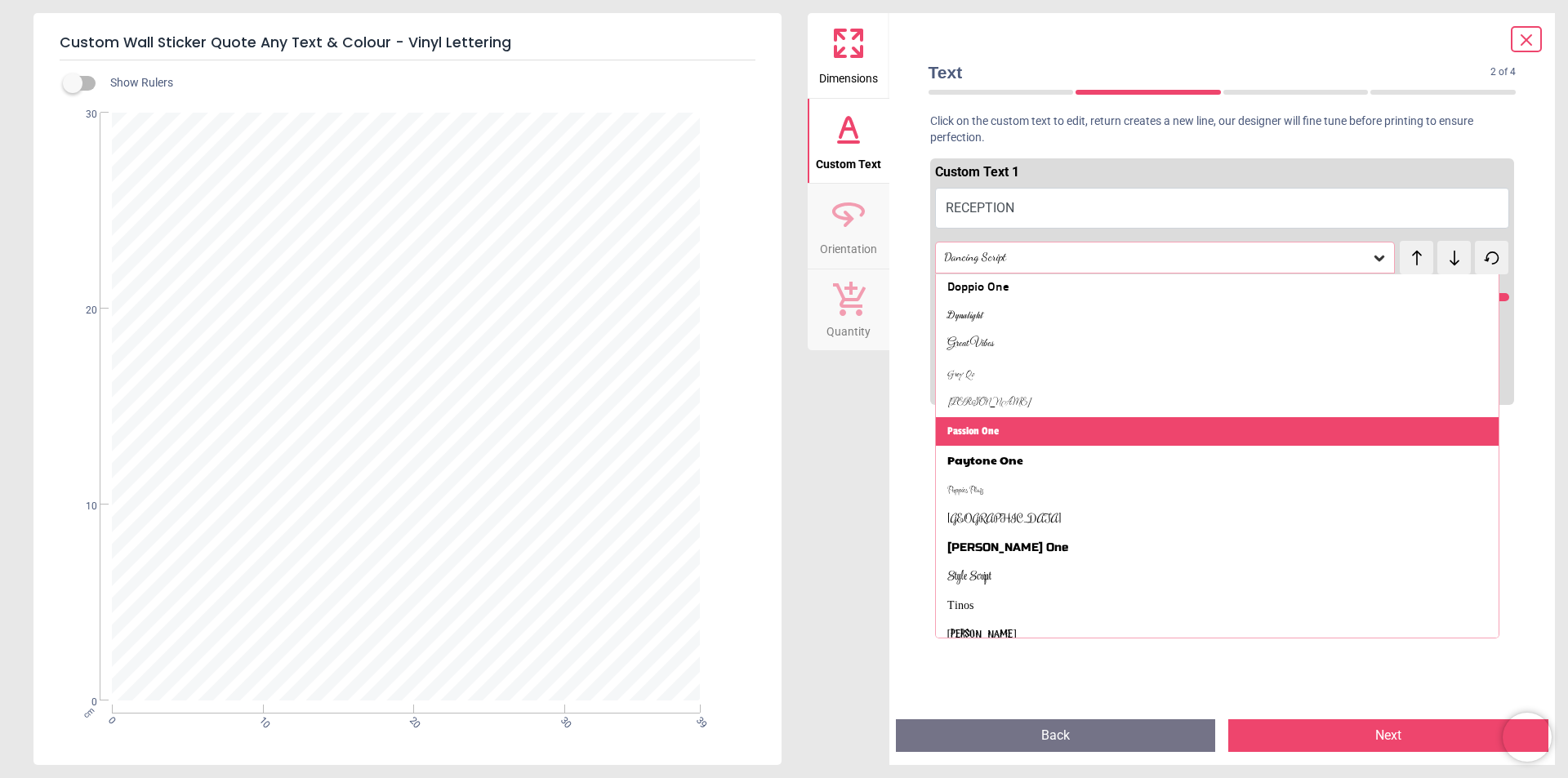
scroll to position [627, 0]
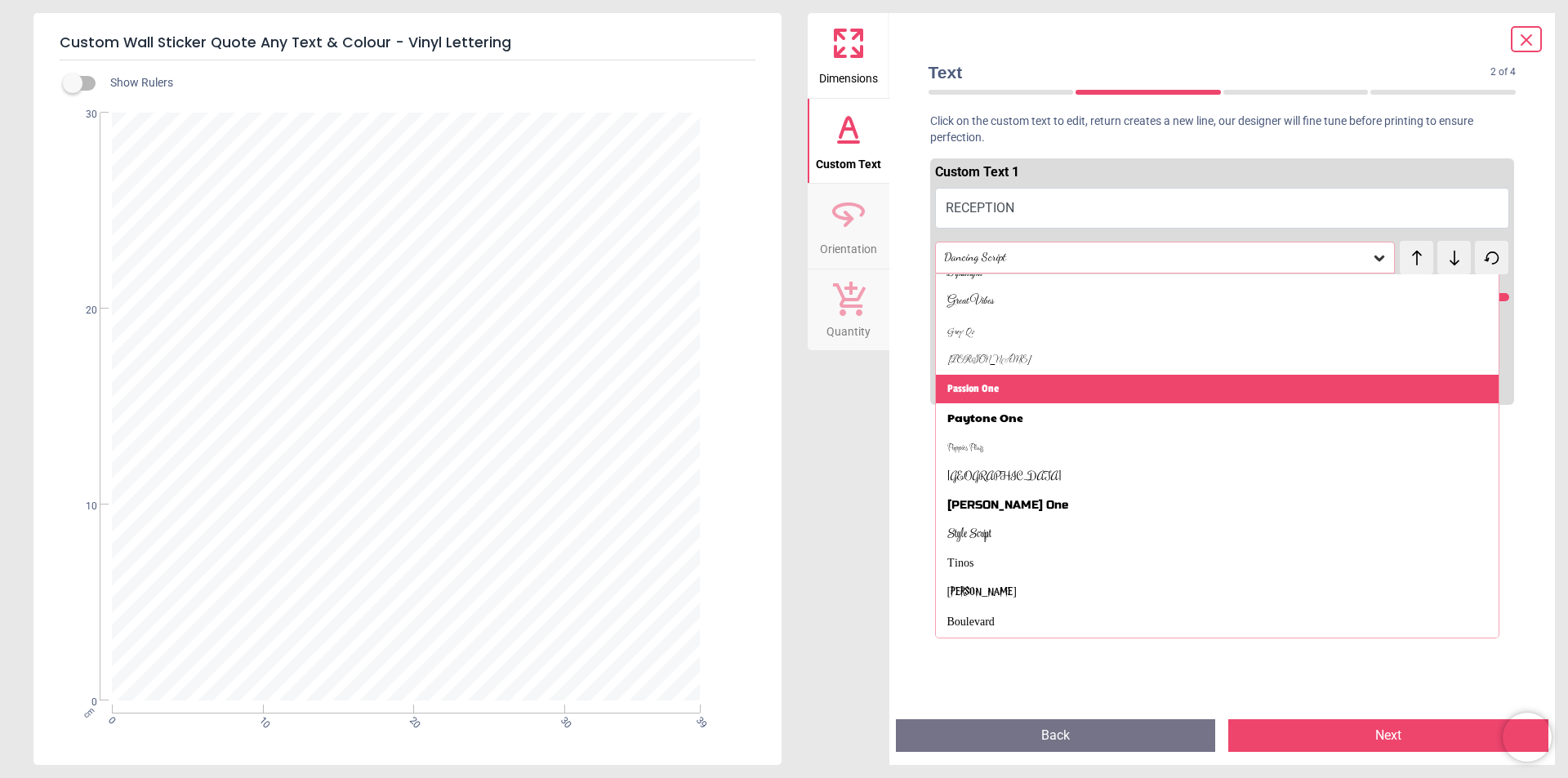
click at [1028, 395] on div "Passion One" at bounding box center [1218, 389] width 564 height 29
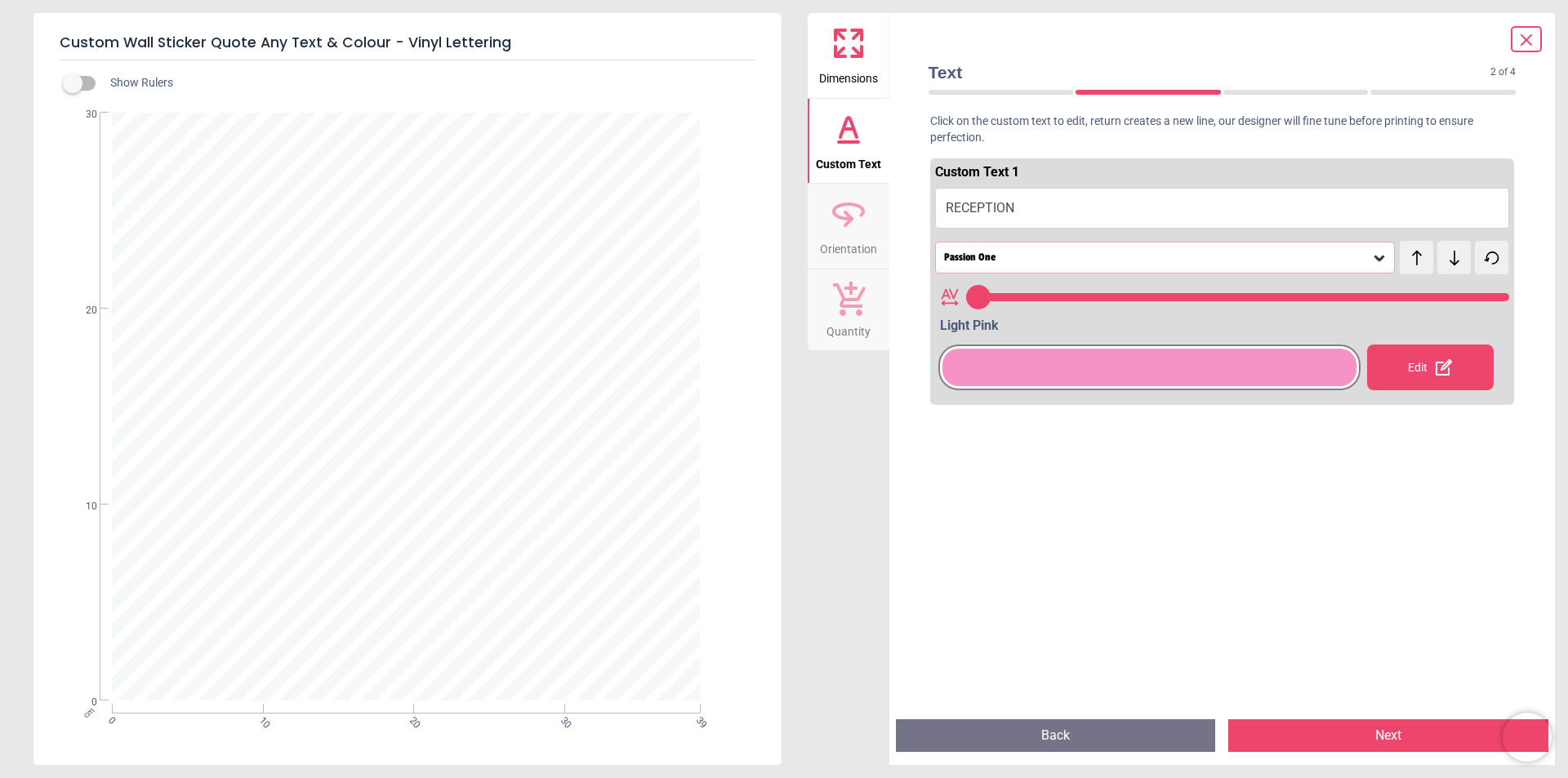
click at [1278, 377] on div at bounding box center [1149, 368] width 414 height 38
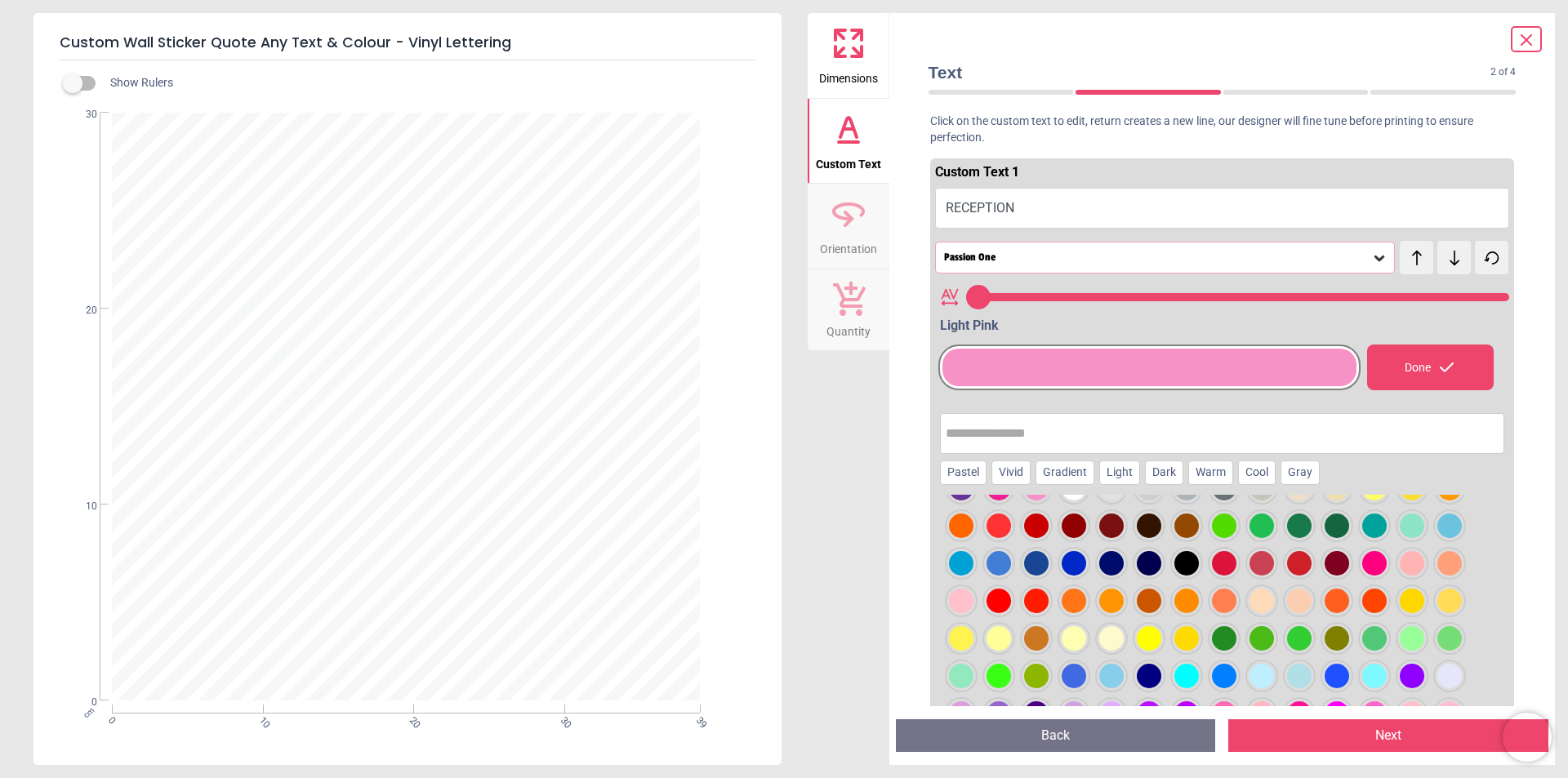
scroll to position [0, 0]
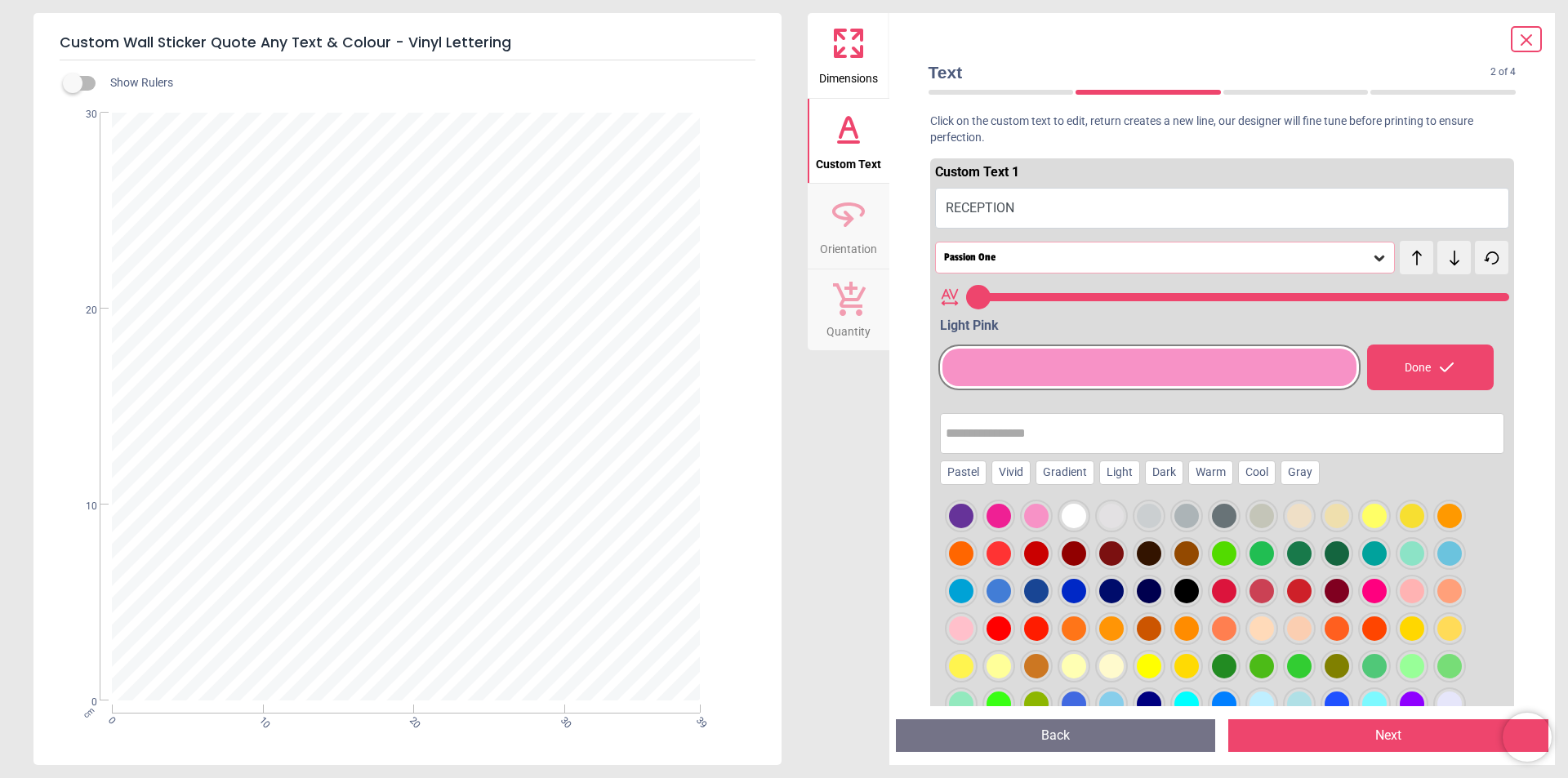
click at [1182, 586] on div at bounding box center [1187, 591] width 24 height 24
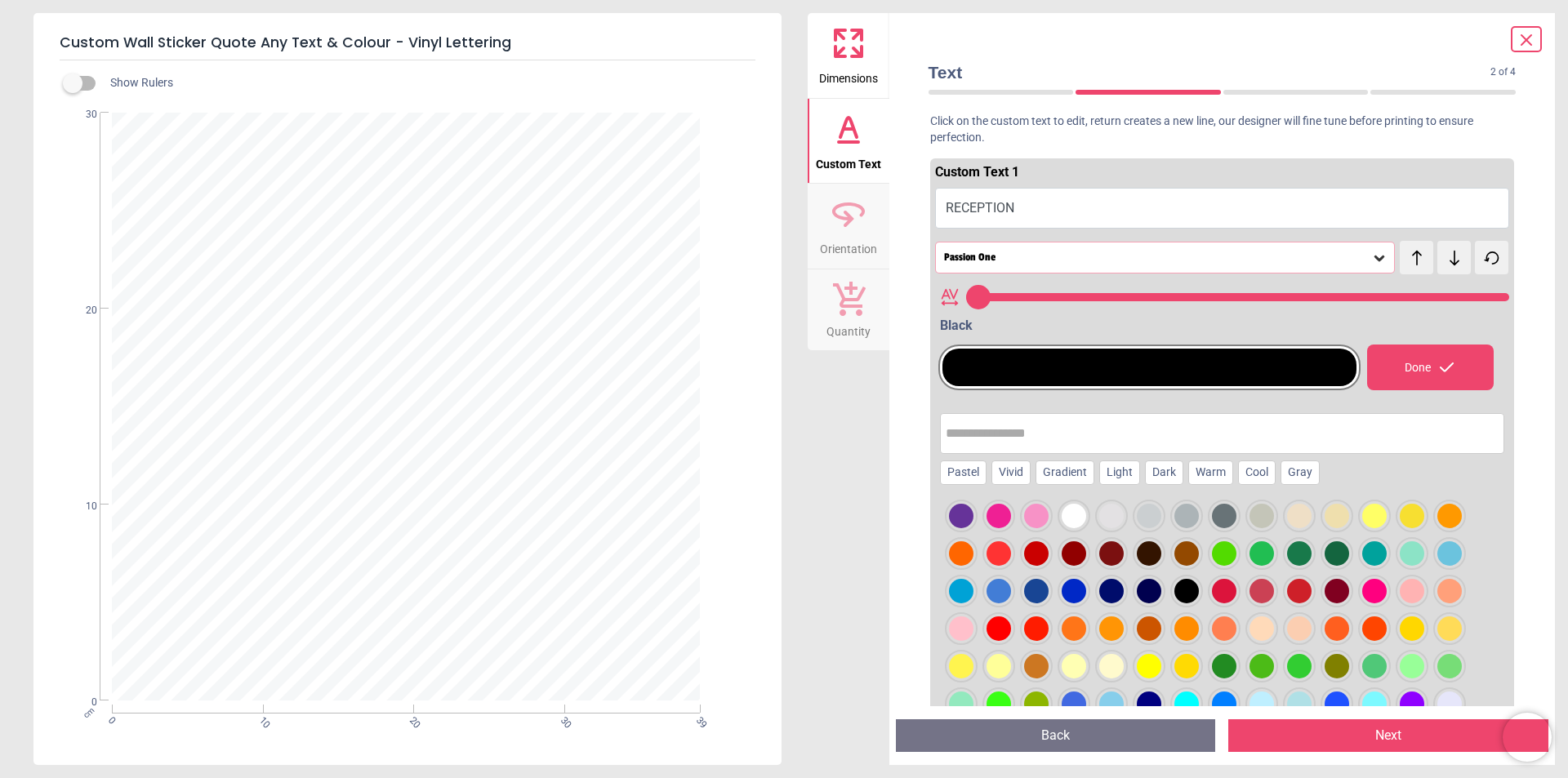
click at [1051, 262] on div "Passion One" at bounding box center [1157, 257] width 429 height 14
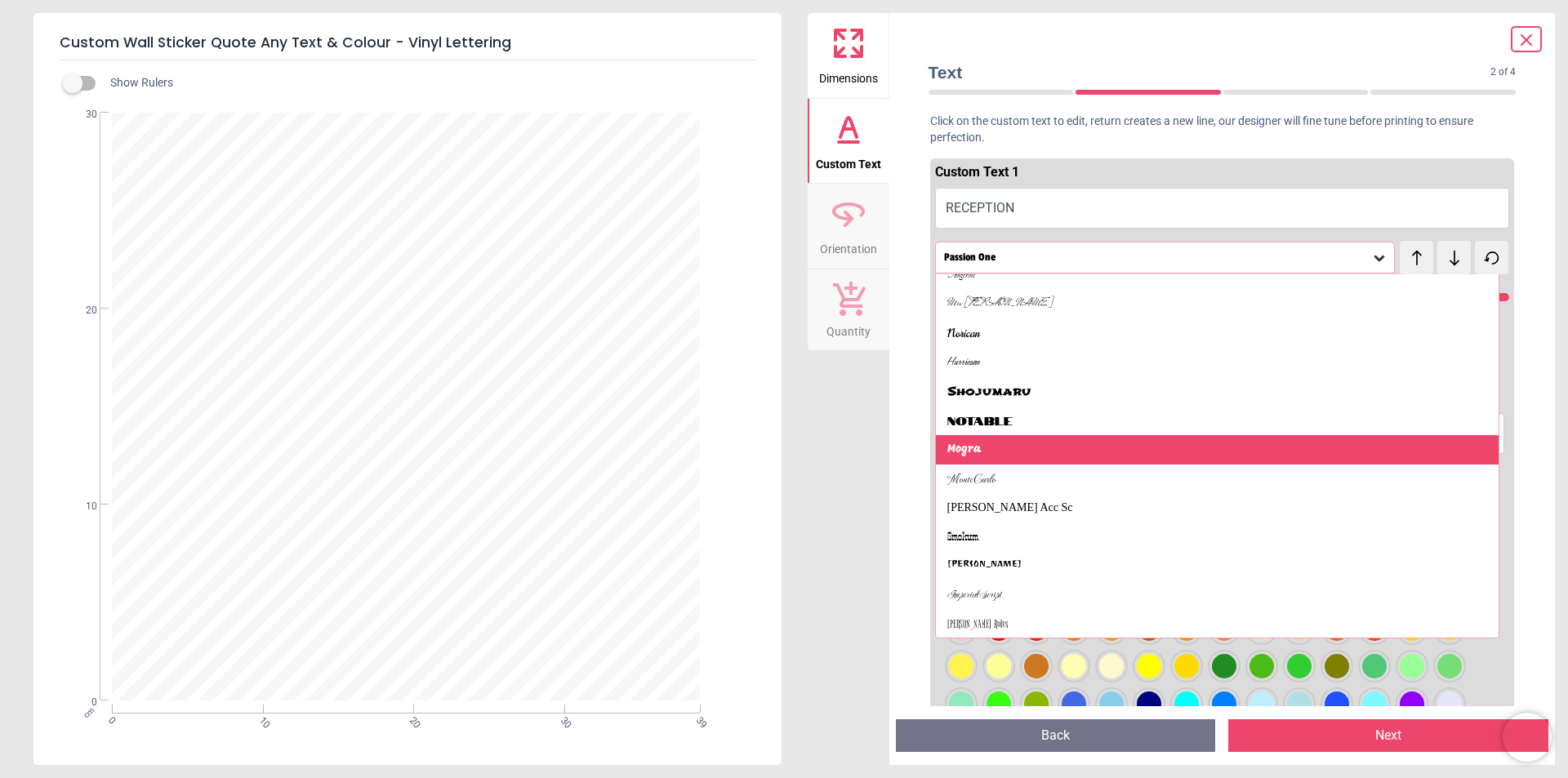
scroll to position [1291, 0]
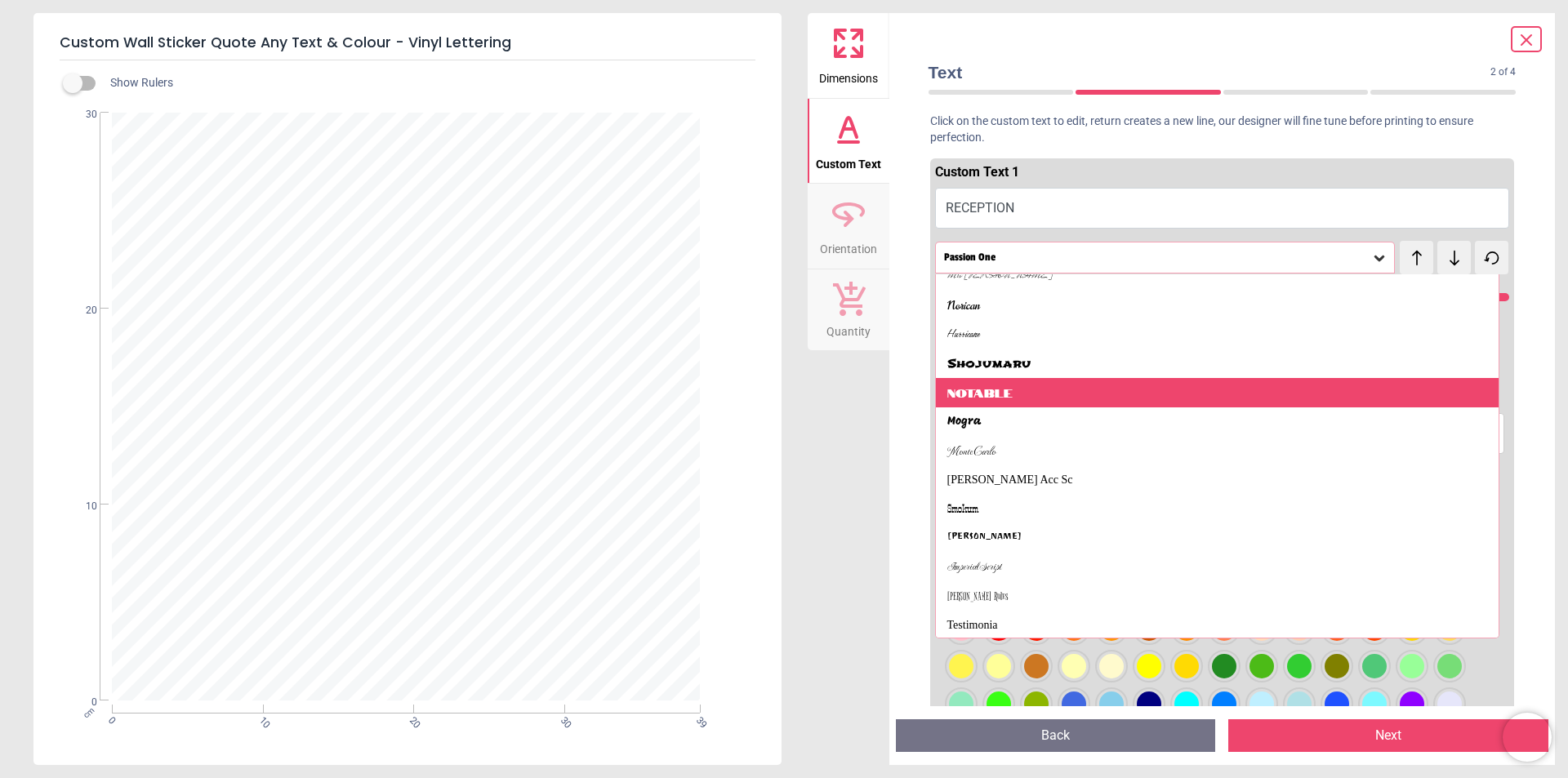
click at [1089, 397] on div "Notable" at bounding box center [1218, 392] width 564 height 29
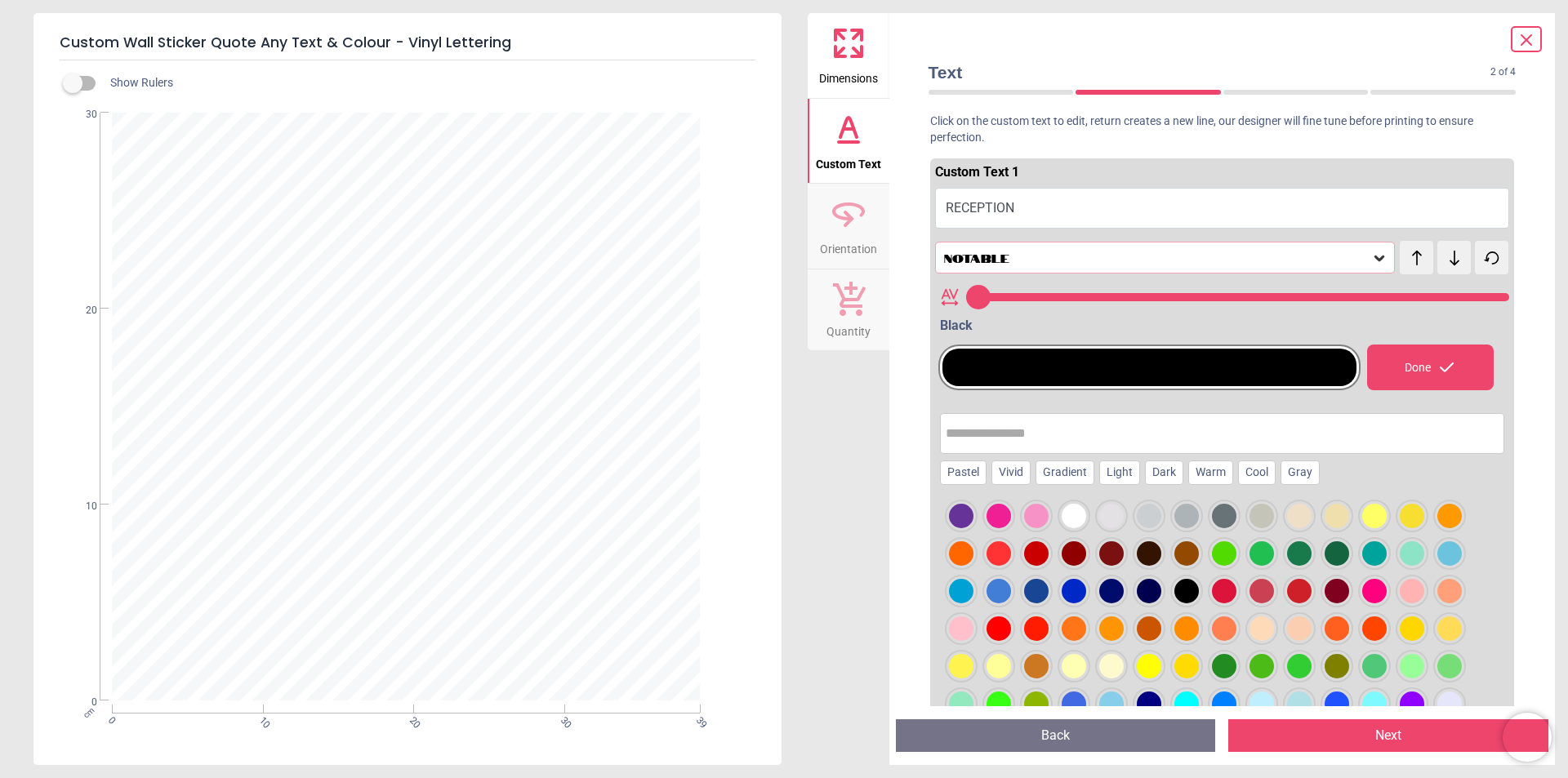
click at [1062, 255] on div "Notable" at bounding box center [1157, 257] width 429 height 14
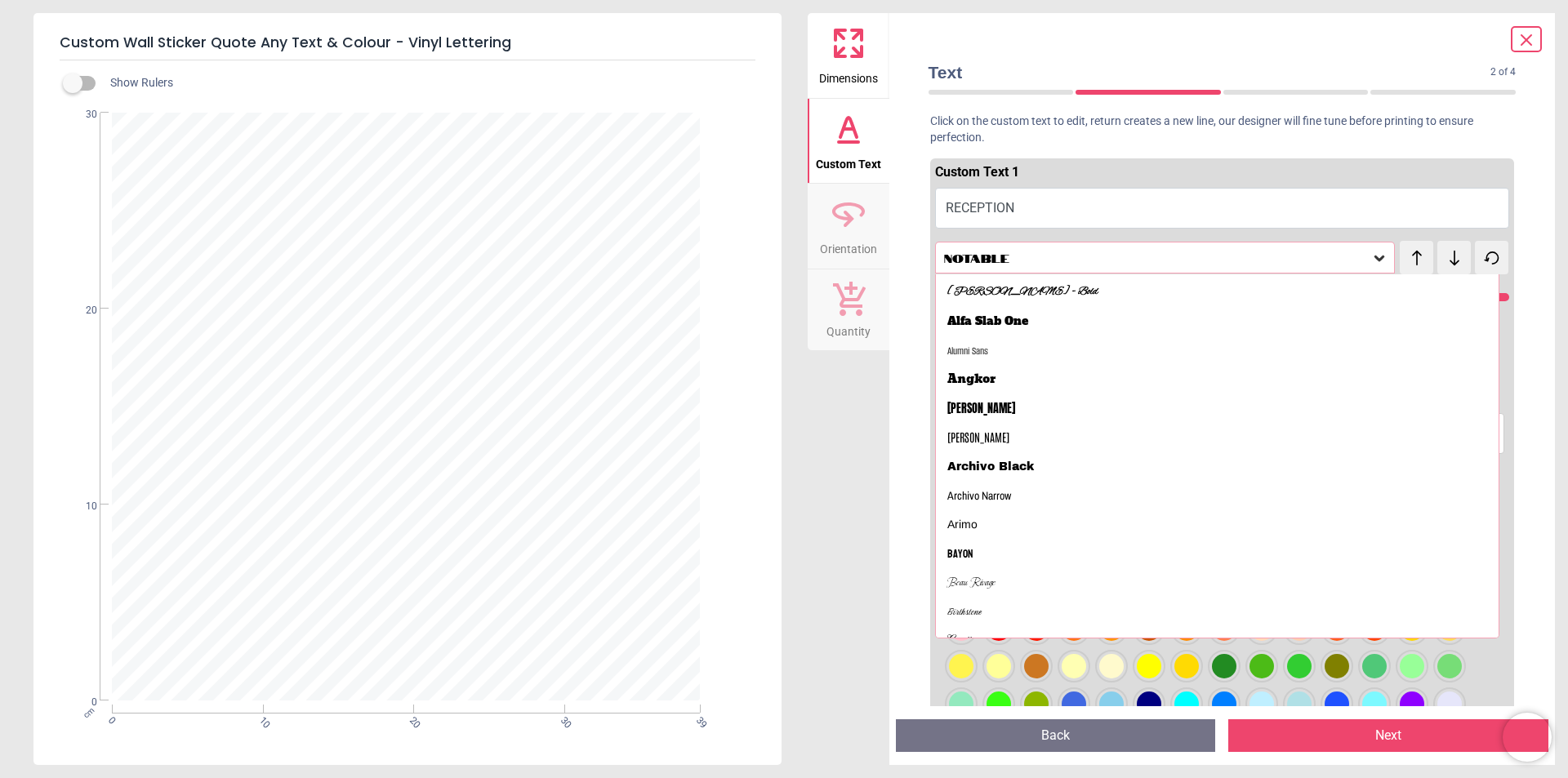
scroll to position [0, 0]
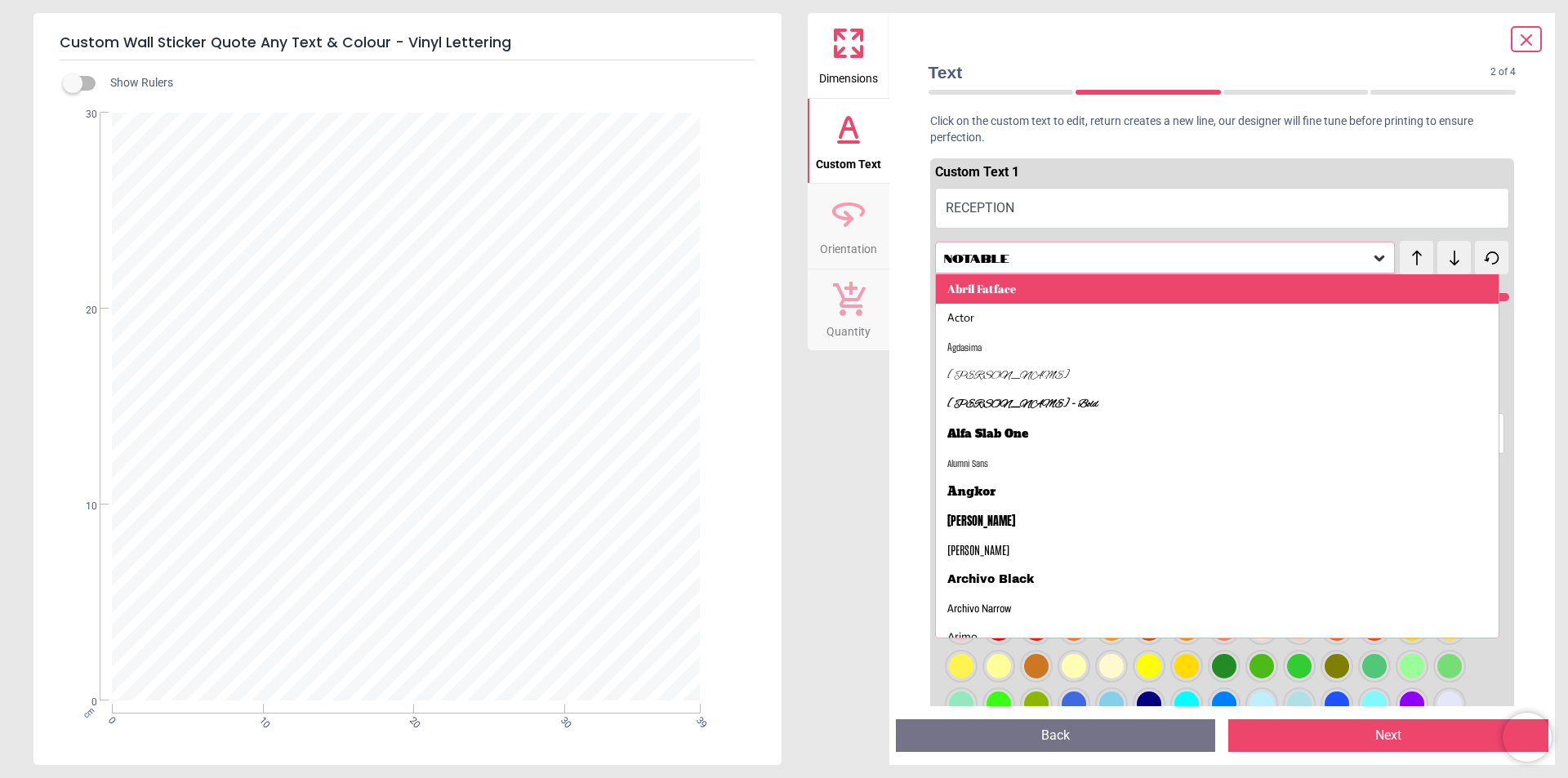
click at [1087, 290] on div "Abril Fatface" at bounding box center [1218, 289] width 564 height 29
type input "***"
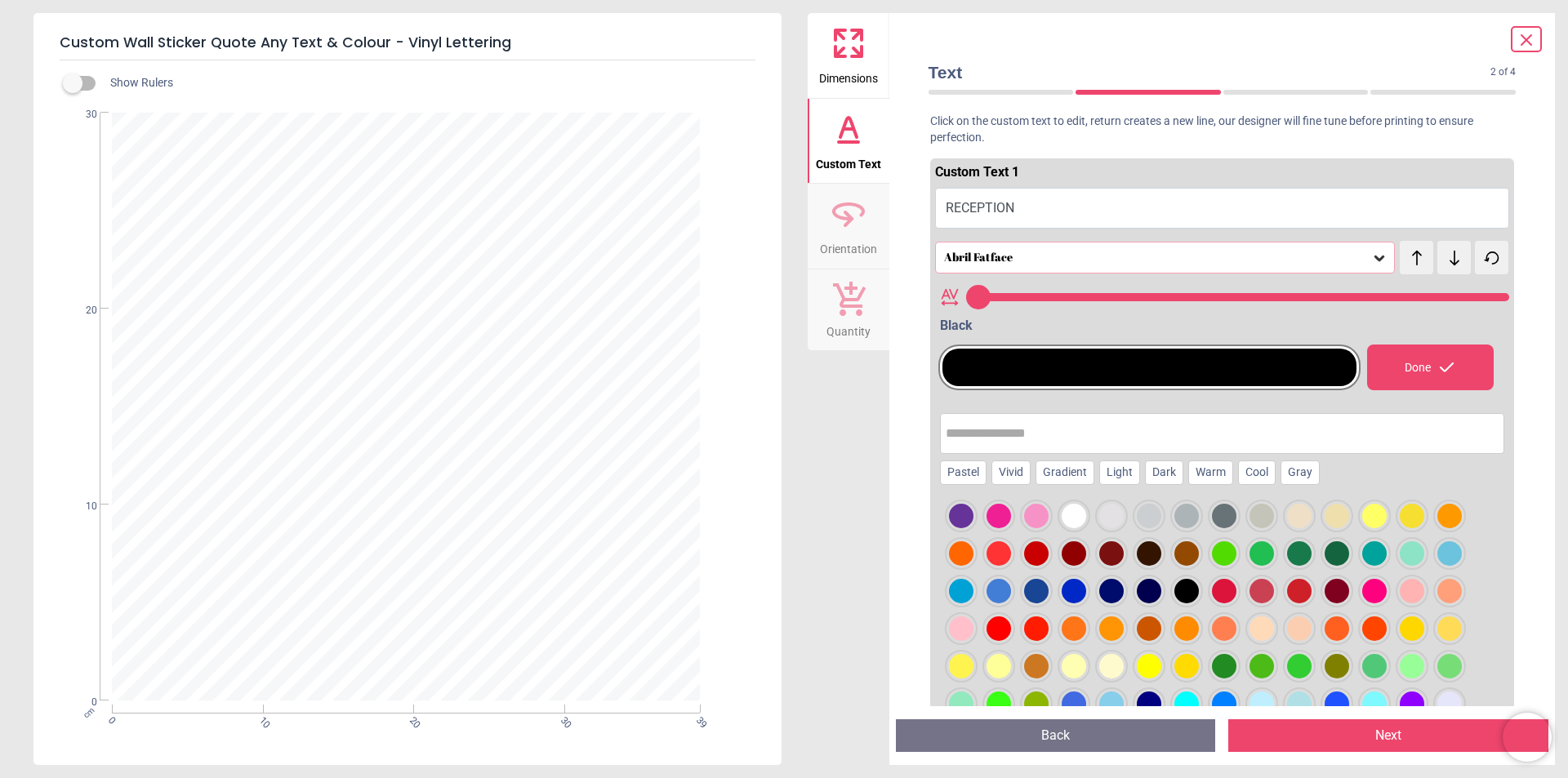
click at [1400, 370] on div "Done" at bounding box center [1431, 367] width 127 height 46
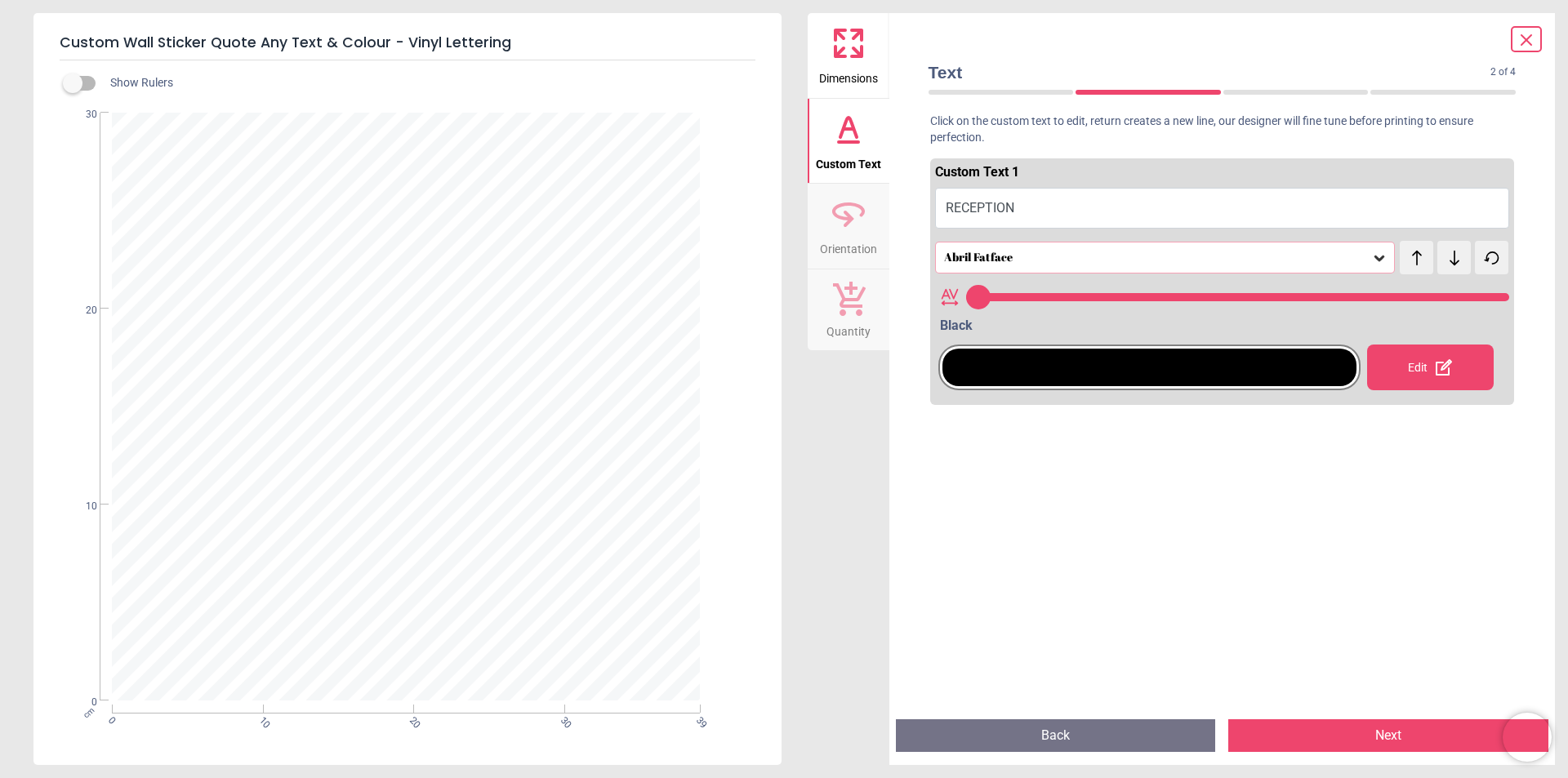
click at [856, 81] on span "Dimensions" at bounding box center [848, 75] width 58 height 24
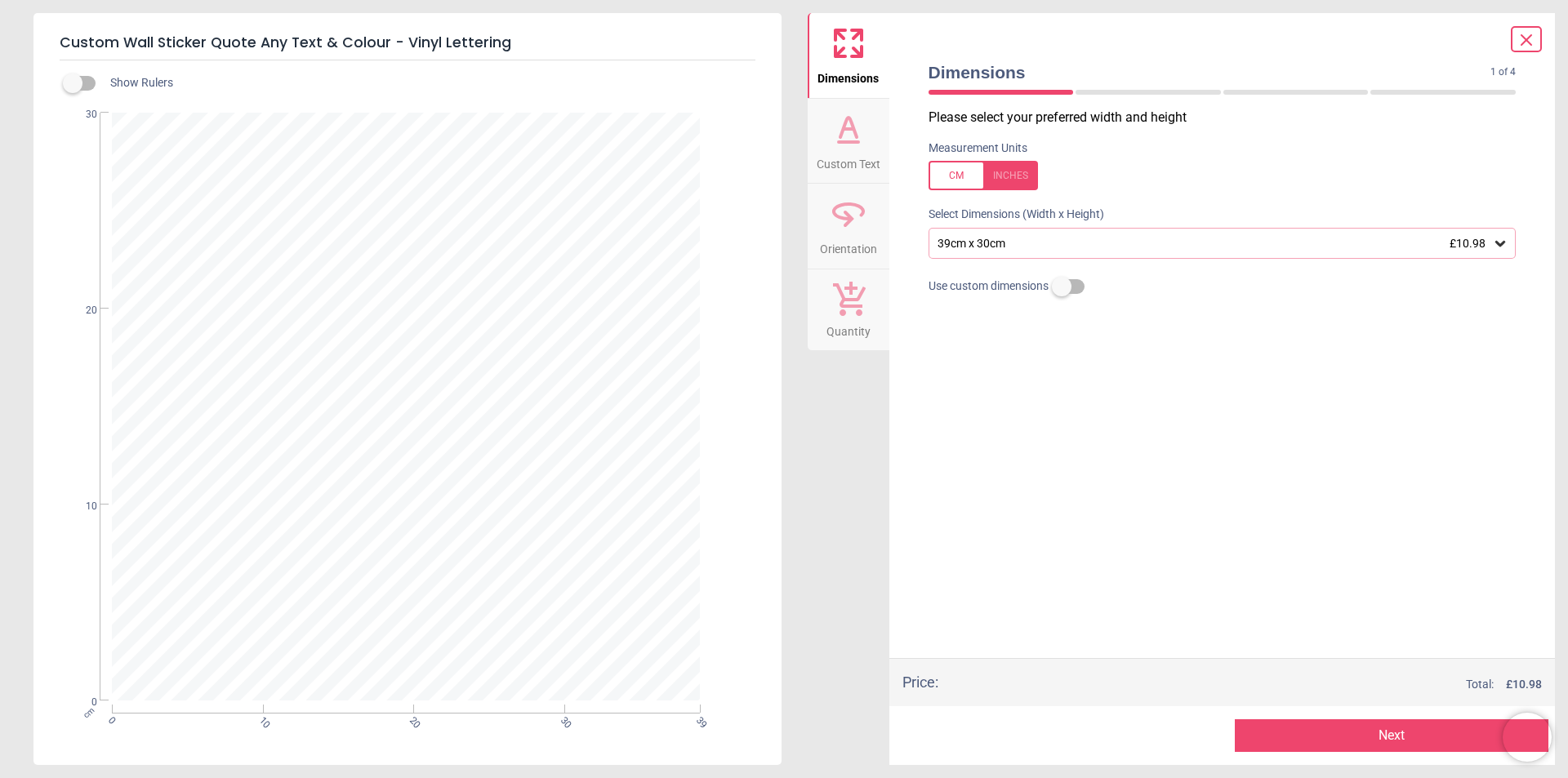
click at [1073, 241] on div "39cm x 30cm £10.98" at bounding box center [1215, 244] width 557 height 14
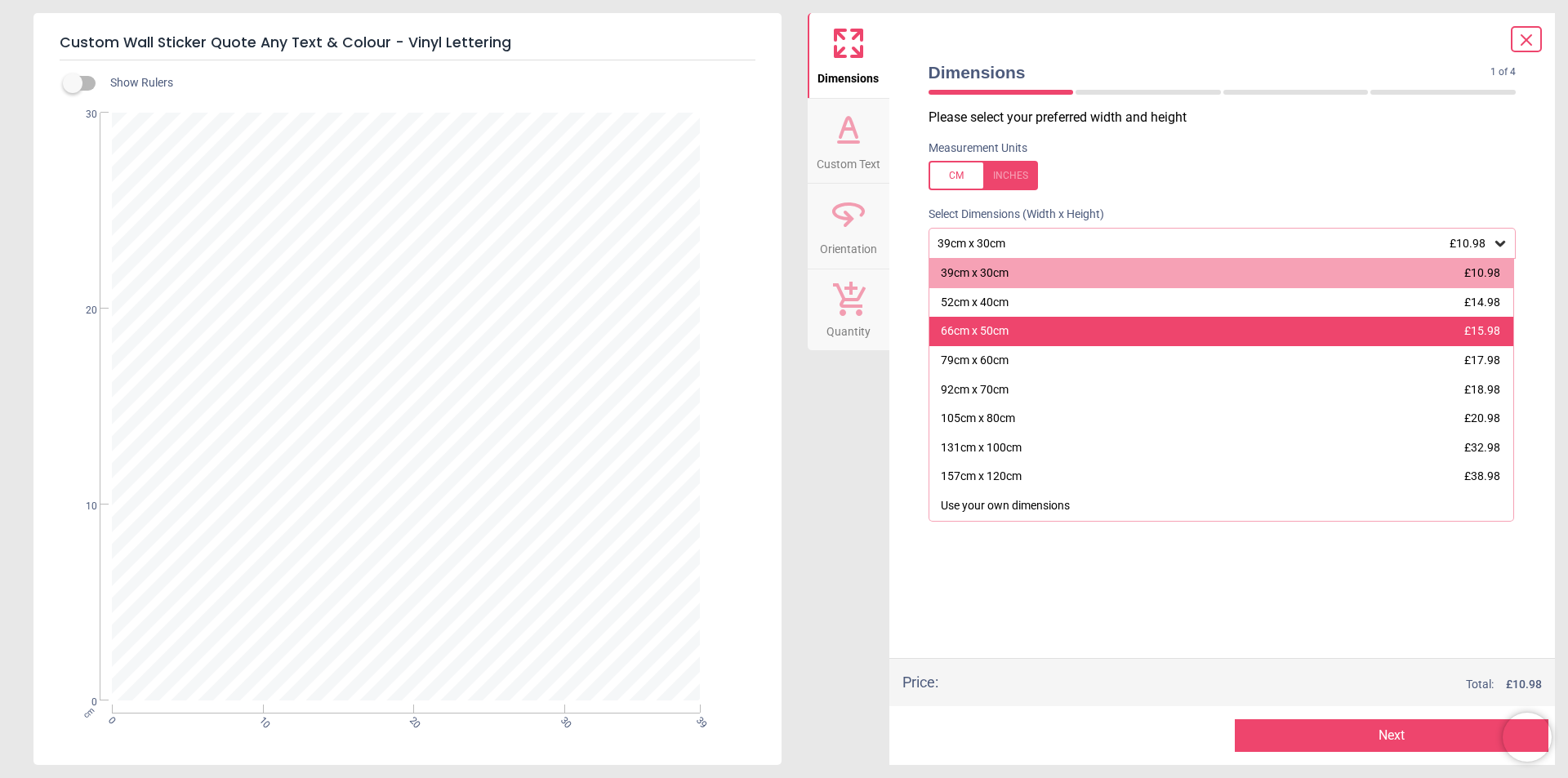
click at [1056, 330] on div "66cm x 50cm £15.98" at bounding box center [1222, 331] width 584 height 29
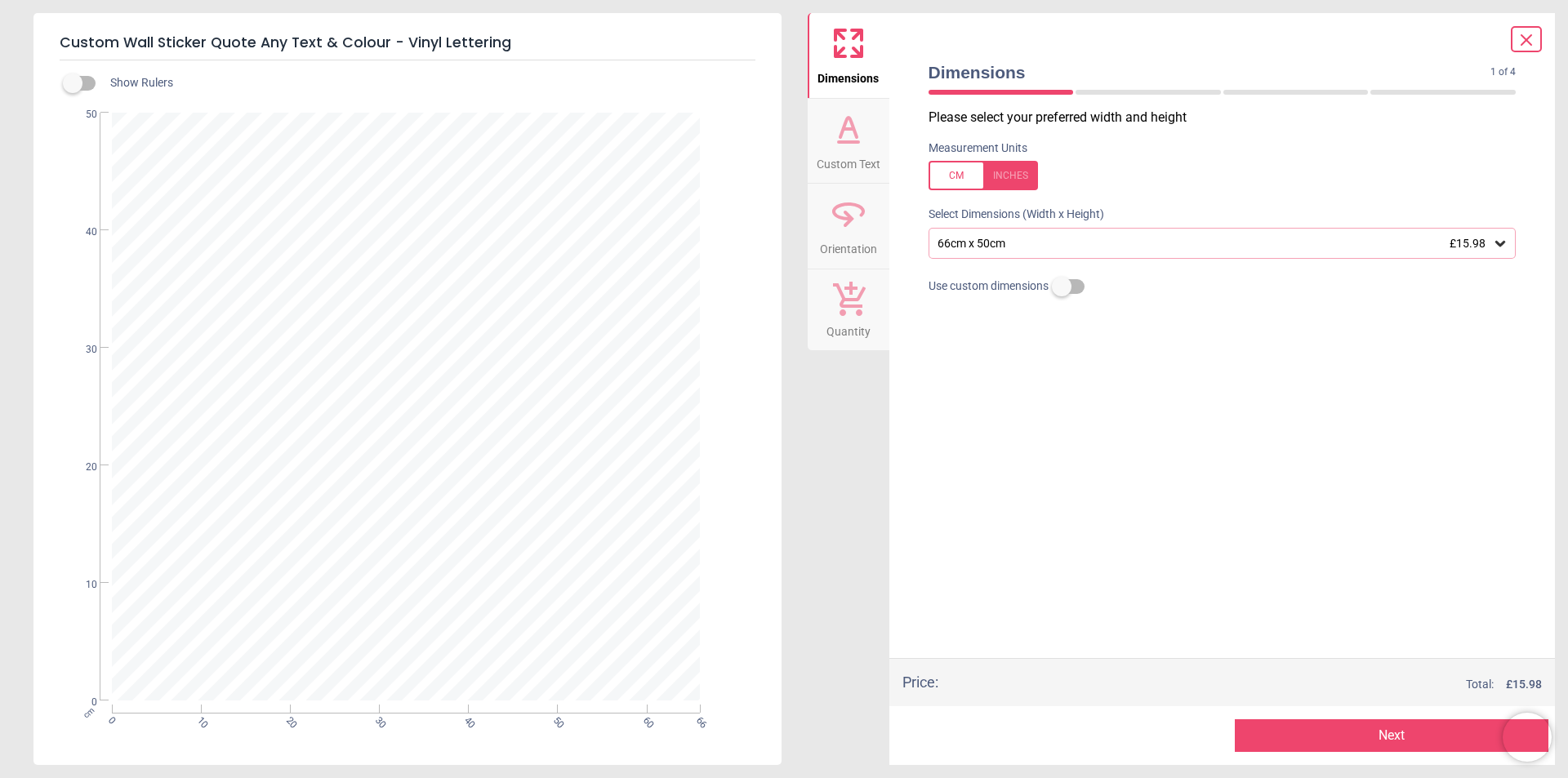
click at [1086, 241] on div "66cm x 50cm £15.98" at bounding box center [1215, 244] width 557 height 14
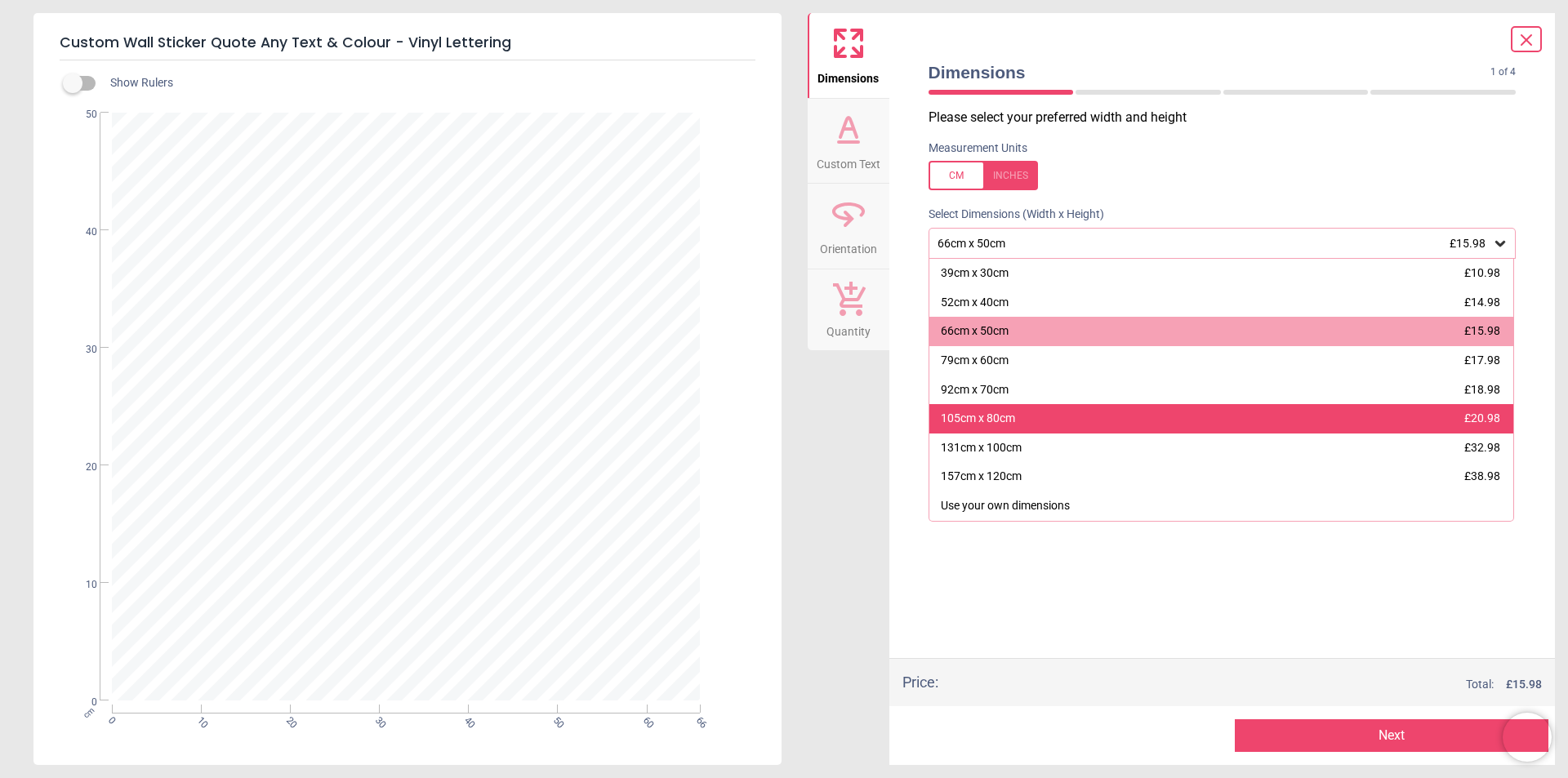
click at [1060, 412] on div "105cm x 80cm £20.98" at bounding box center [1222, 419] width 584 height 29
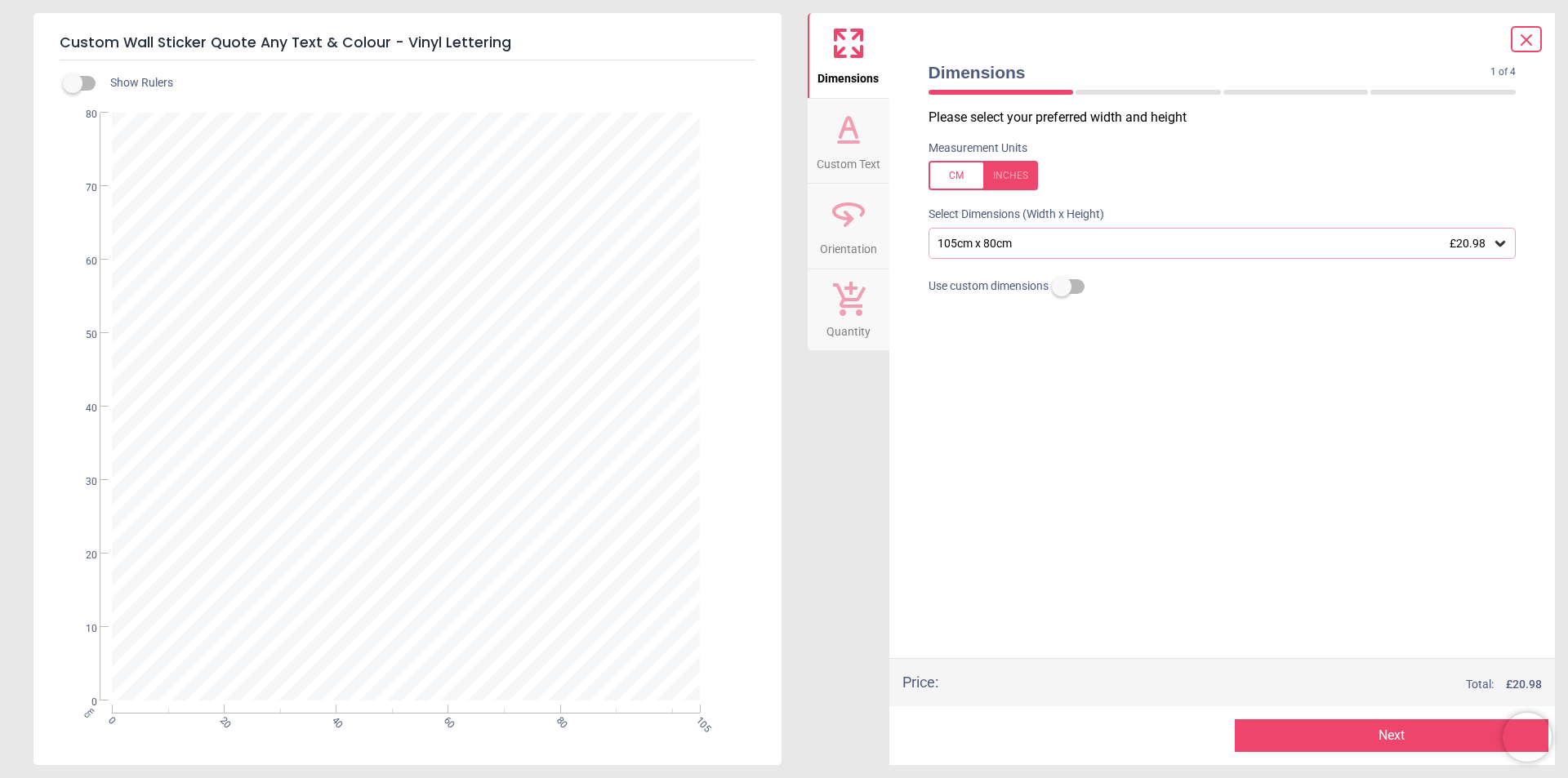
click at [1079, 238] on div "105cm x 80cm £20.98" at bounding box center [1215, 244] width 557 height 14
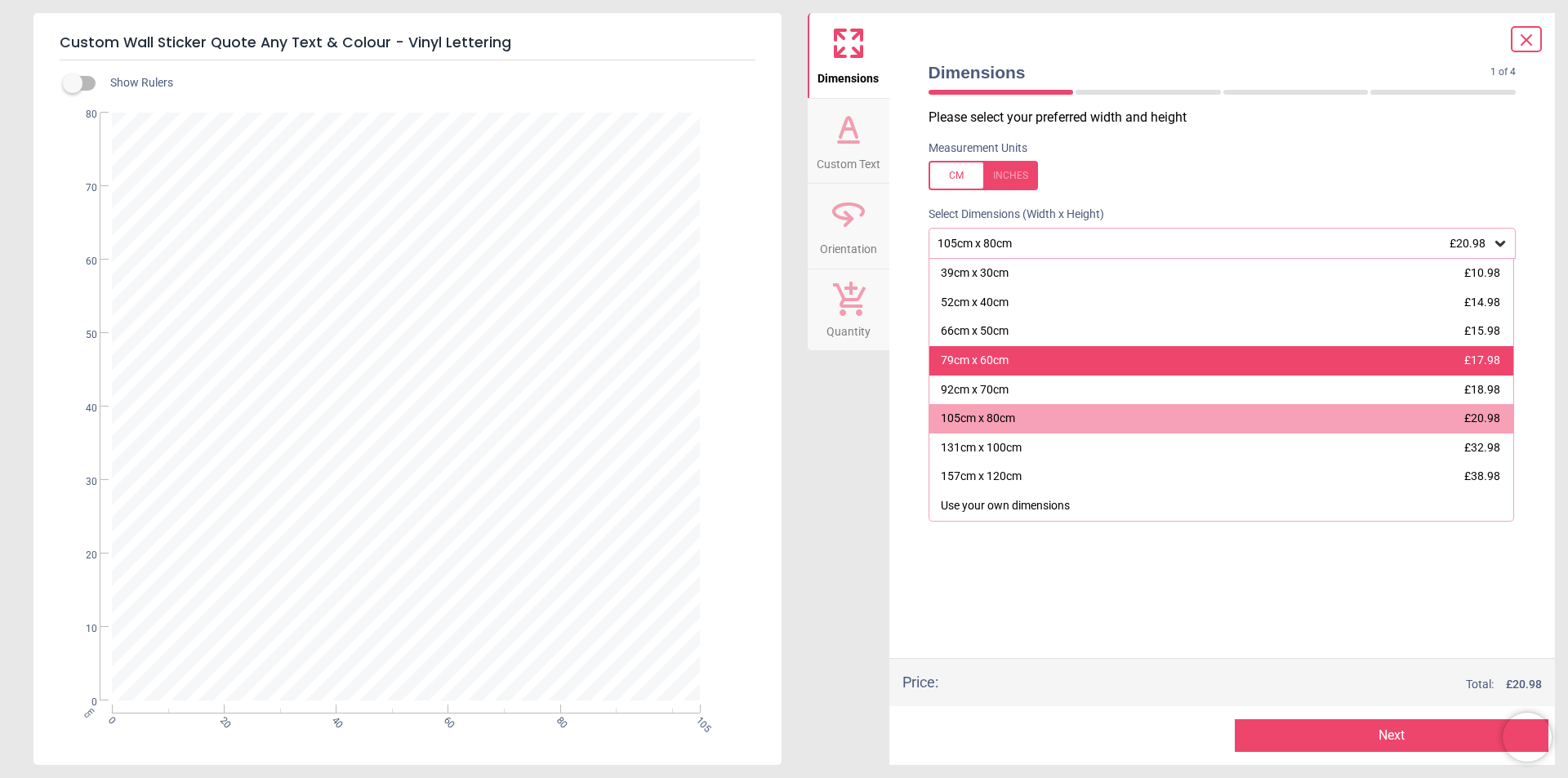
click at [1050, 364] on div "79cm x 60cm £17.98" at bounding box center [1222, 360] width 584 height 29
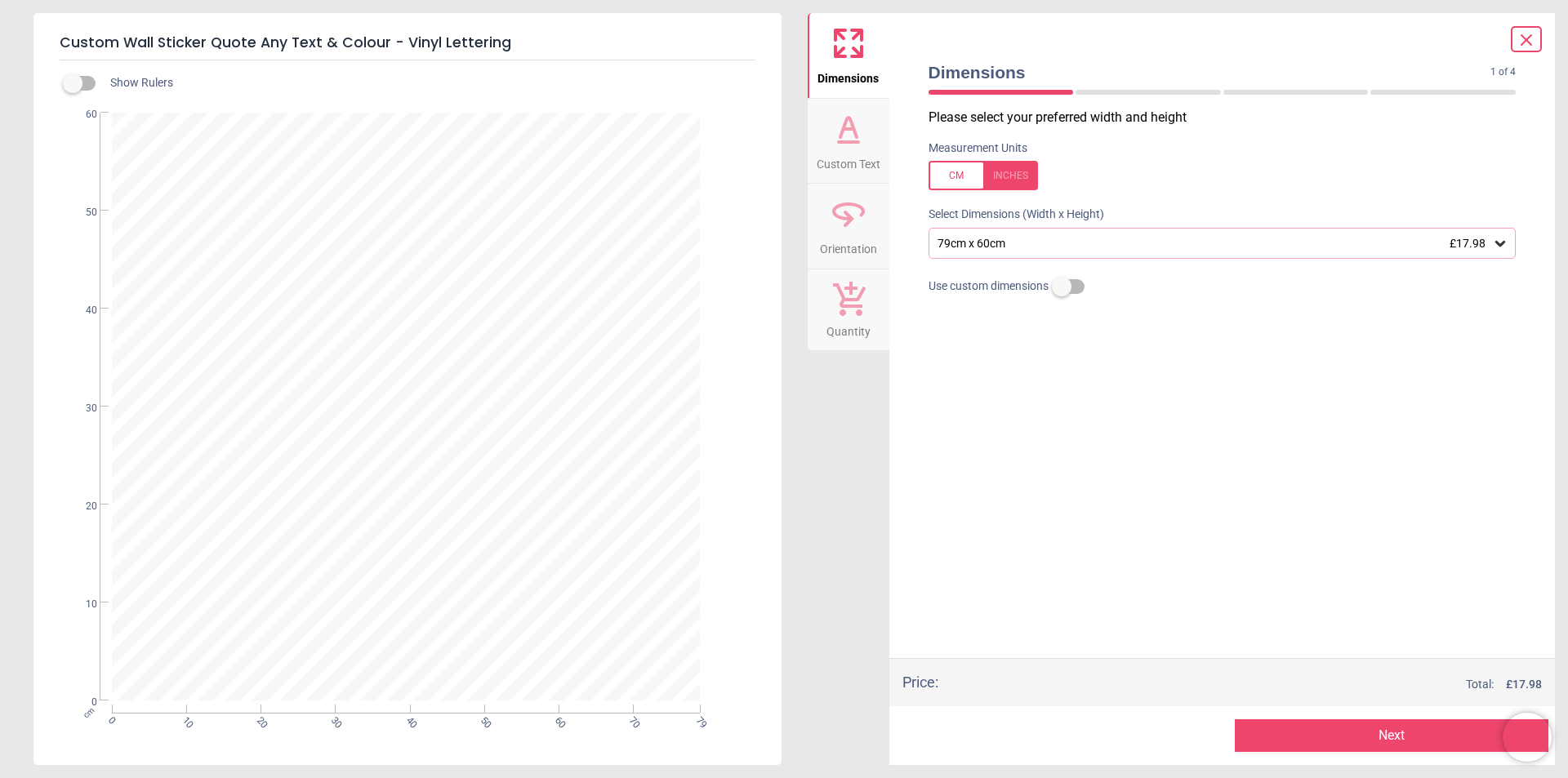
click at [1350, 727] on button "Next" at bounding box center [1391, 736] width 313 height 33
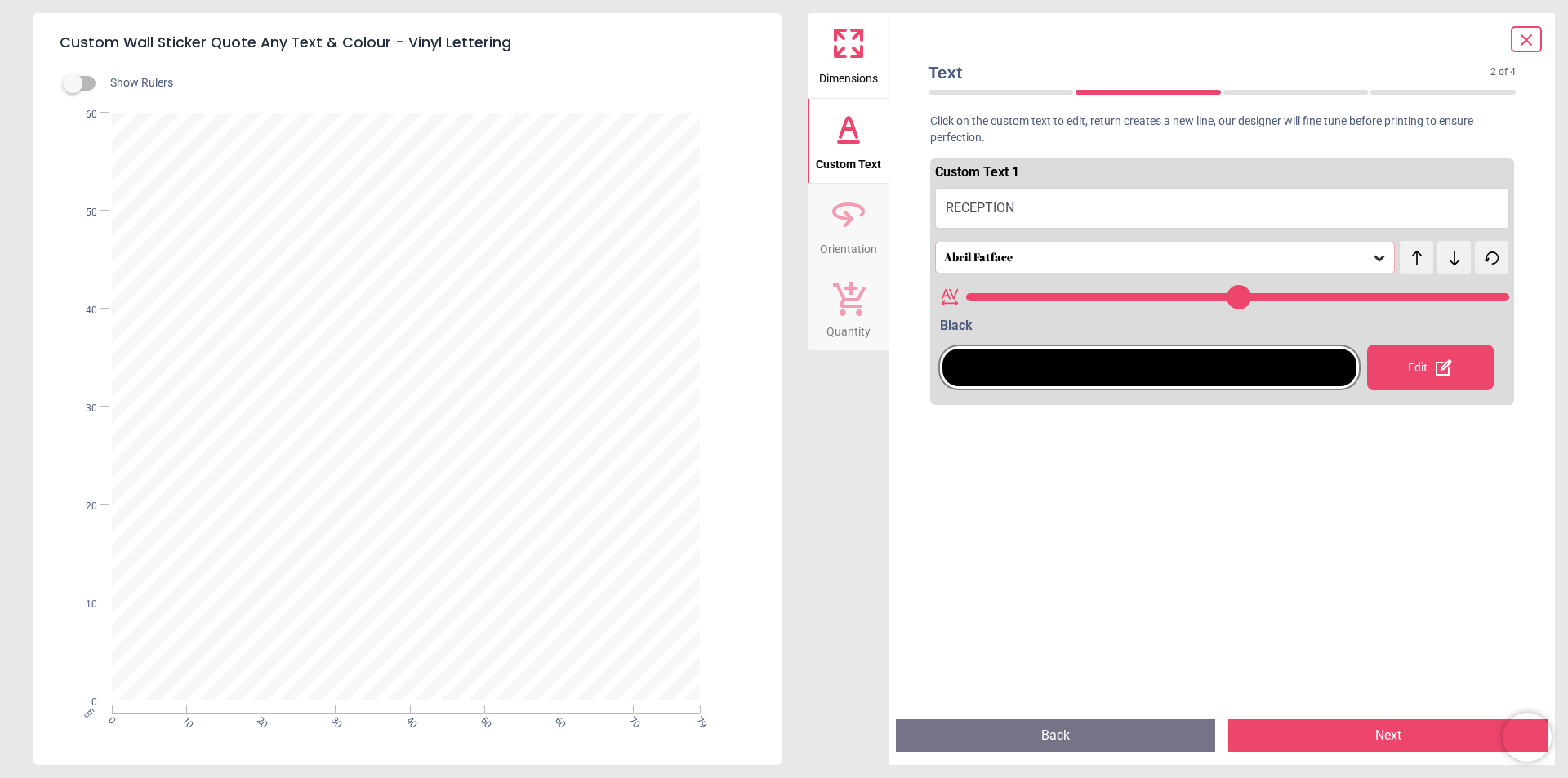
click at [1346, 727] on button "Next" at bounding box center [1388, 736] width 320 height 33
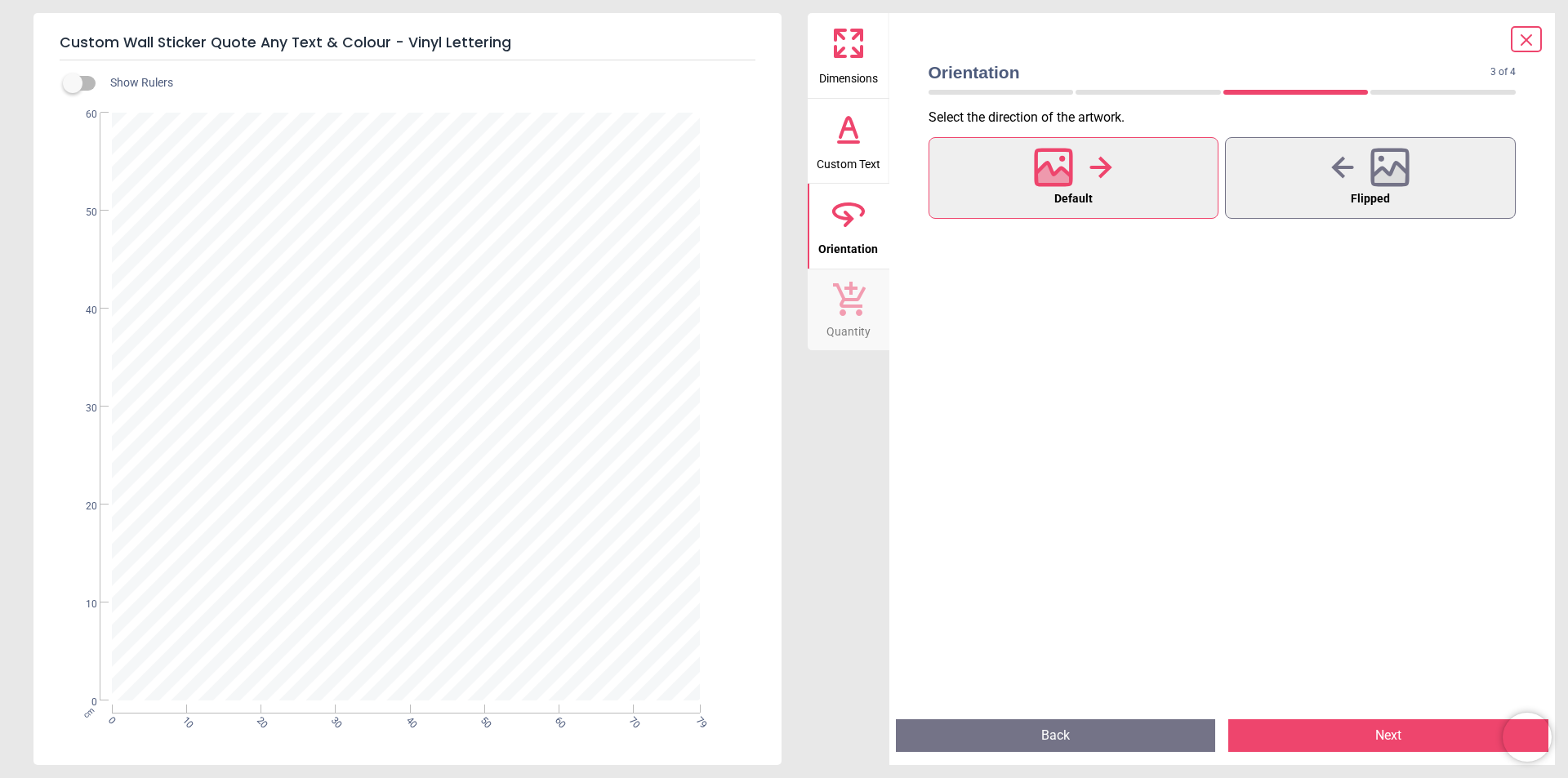
click at [1346, 729] on button "Next" at bounding box center [1388, 736] width 320 height 33
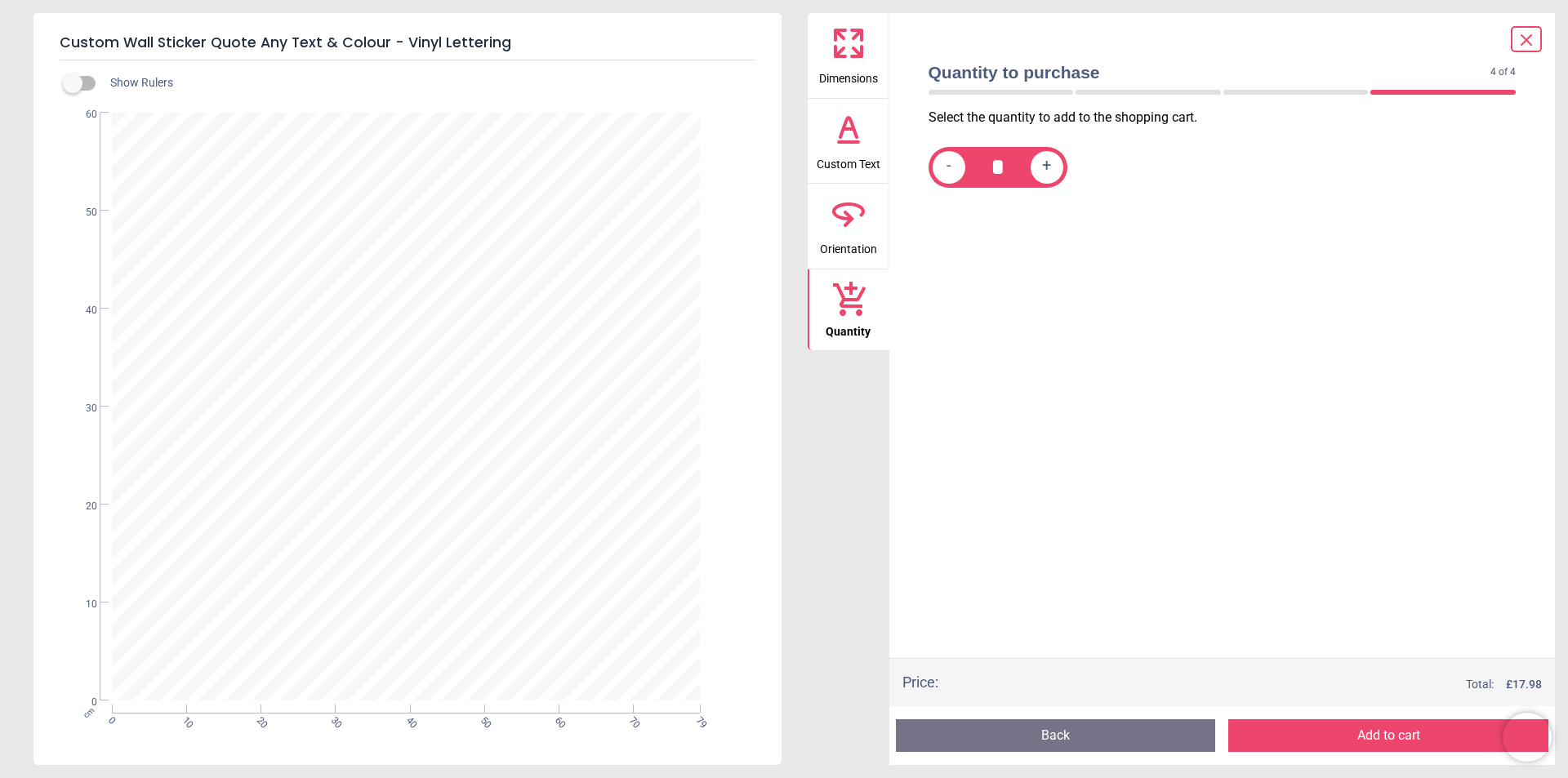
click at [1311, 732] on button "Add to cart" at bounding box center [1388, 736] width 320 height 33
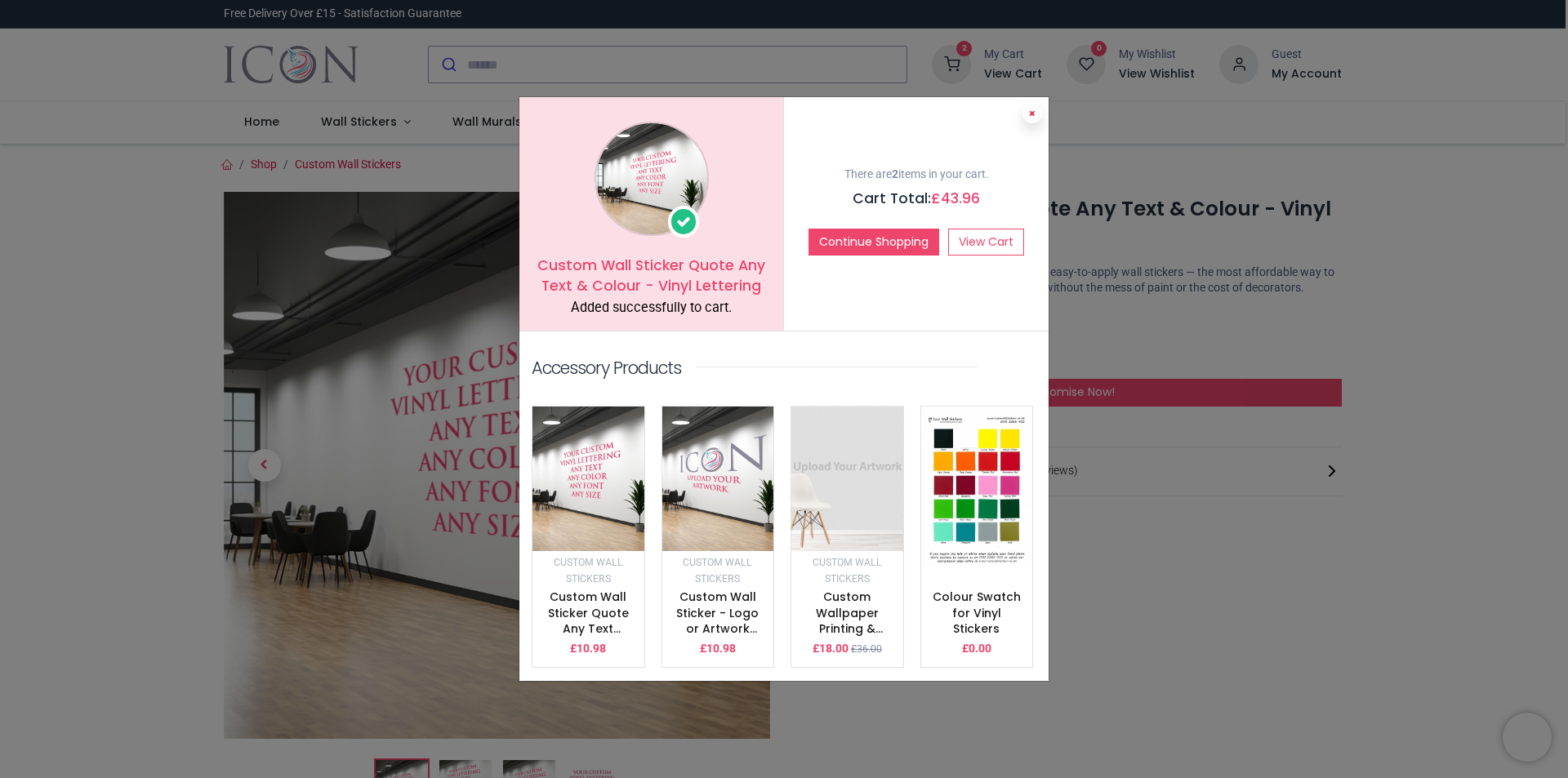
click at [1031, 118] on icon at bounding box center [1032, 113] width 7 height 8
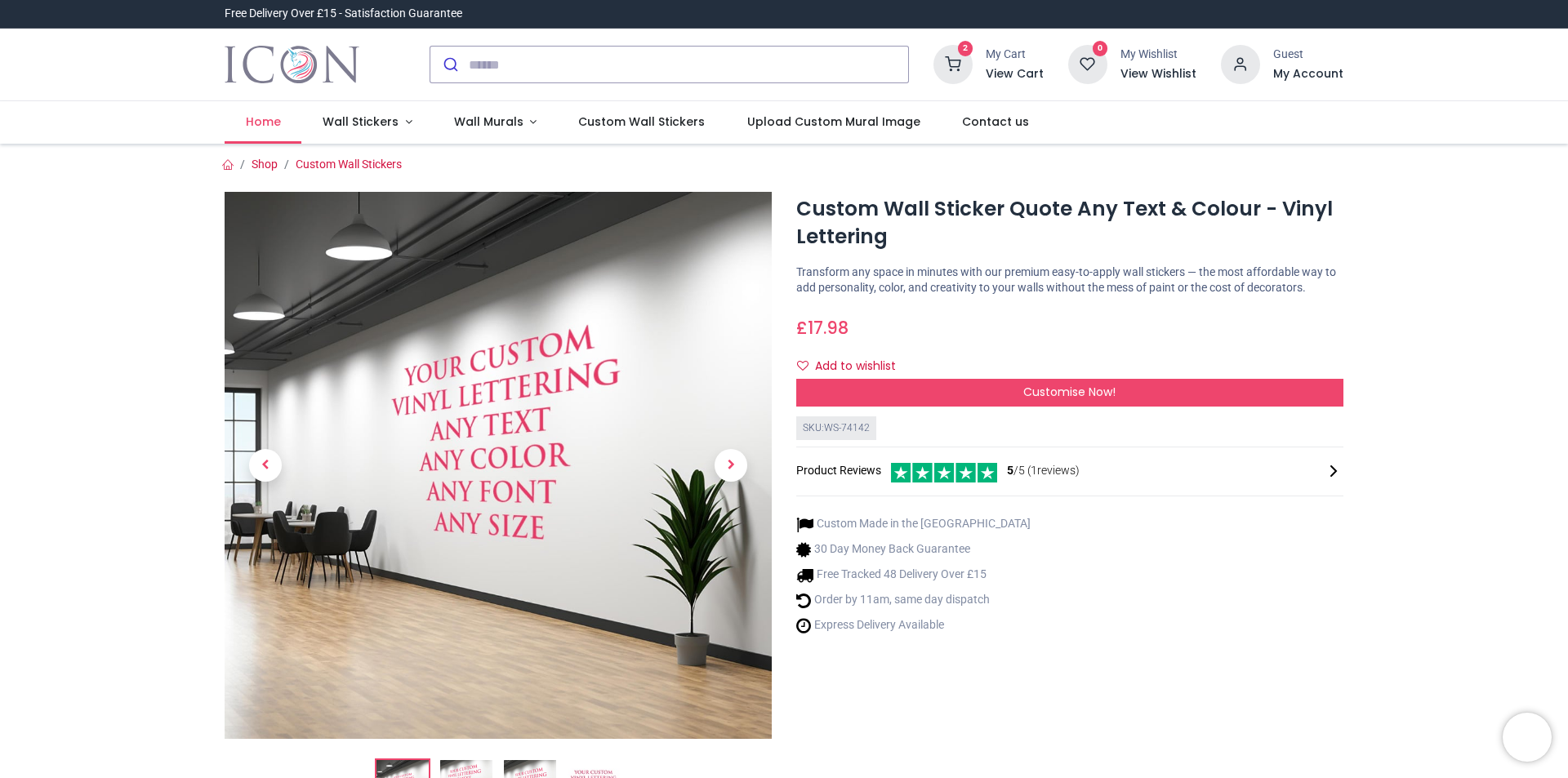
click at [273, 123] on span "Home" at bounding box center [263, 121] width 35 height 16
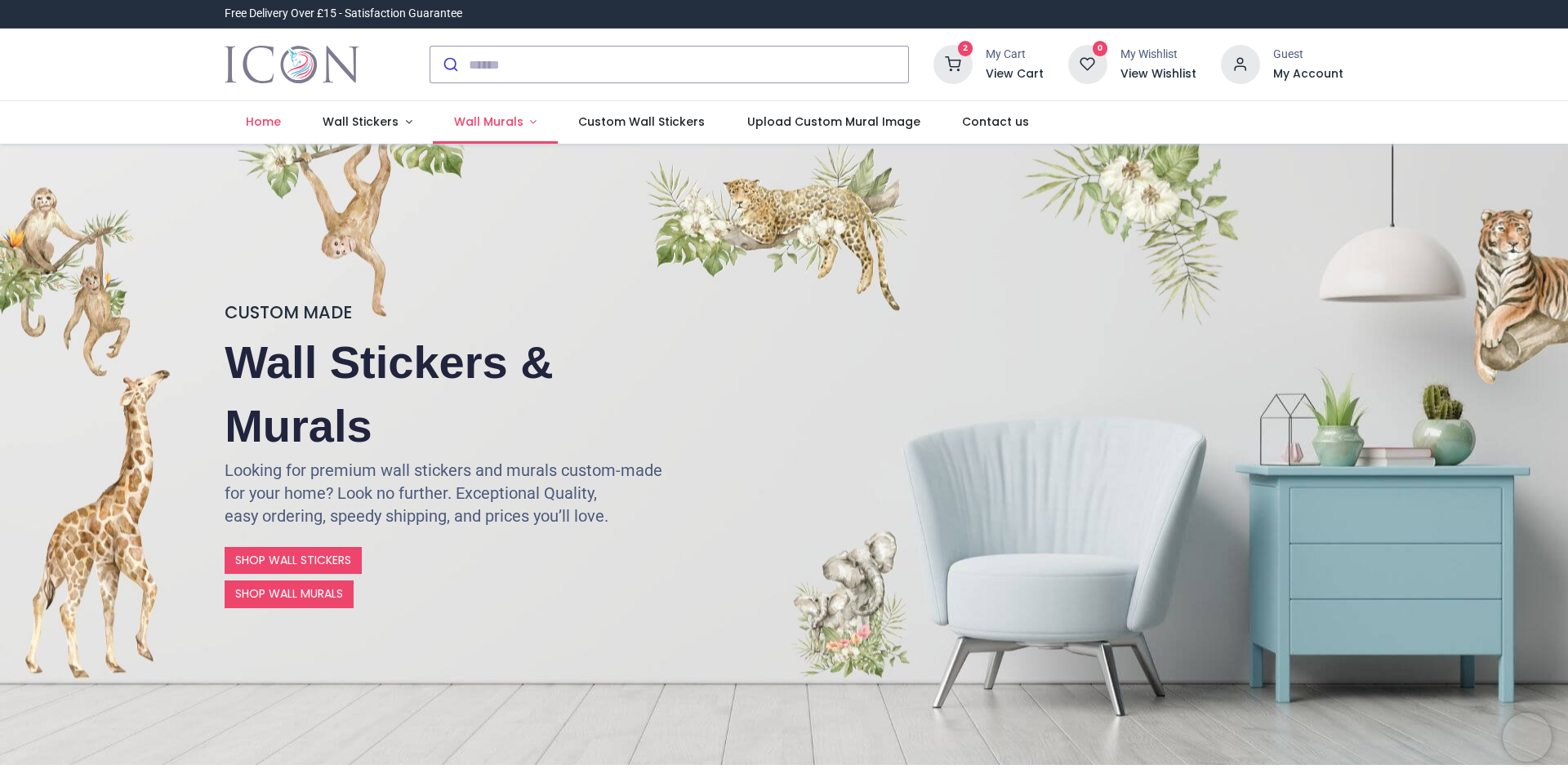
click at [455, 127] on span "Wall Murals" at bounding box center [489, 121] width 70 height 16
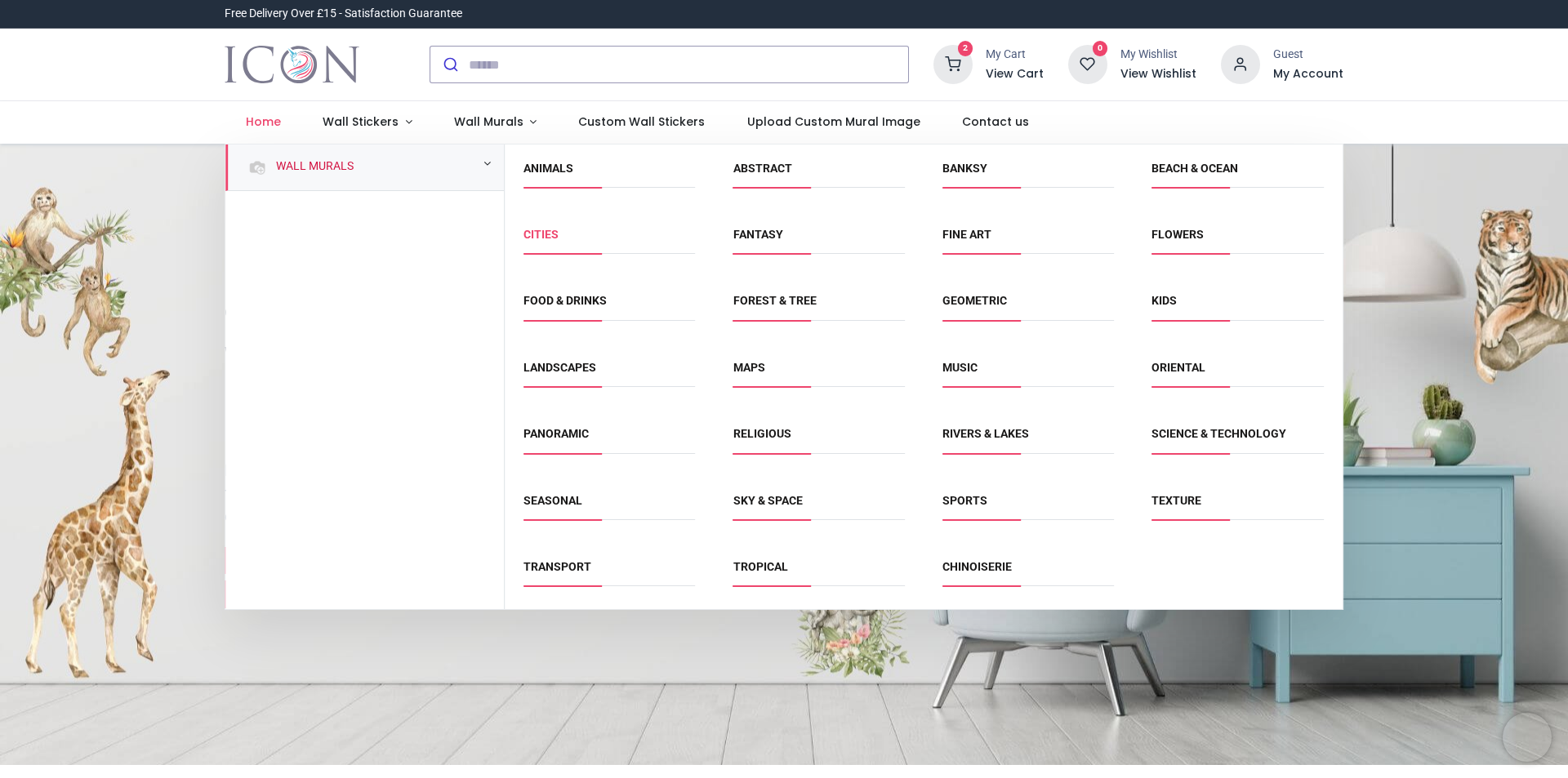
click at [538, 235] on link "Cities" at bounding box center [540, 234] width 35 height 13
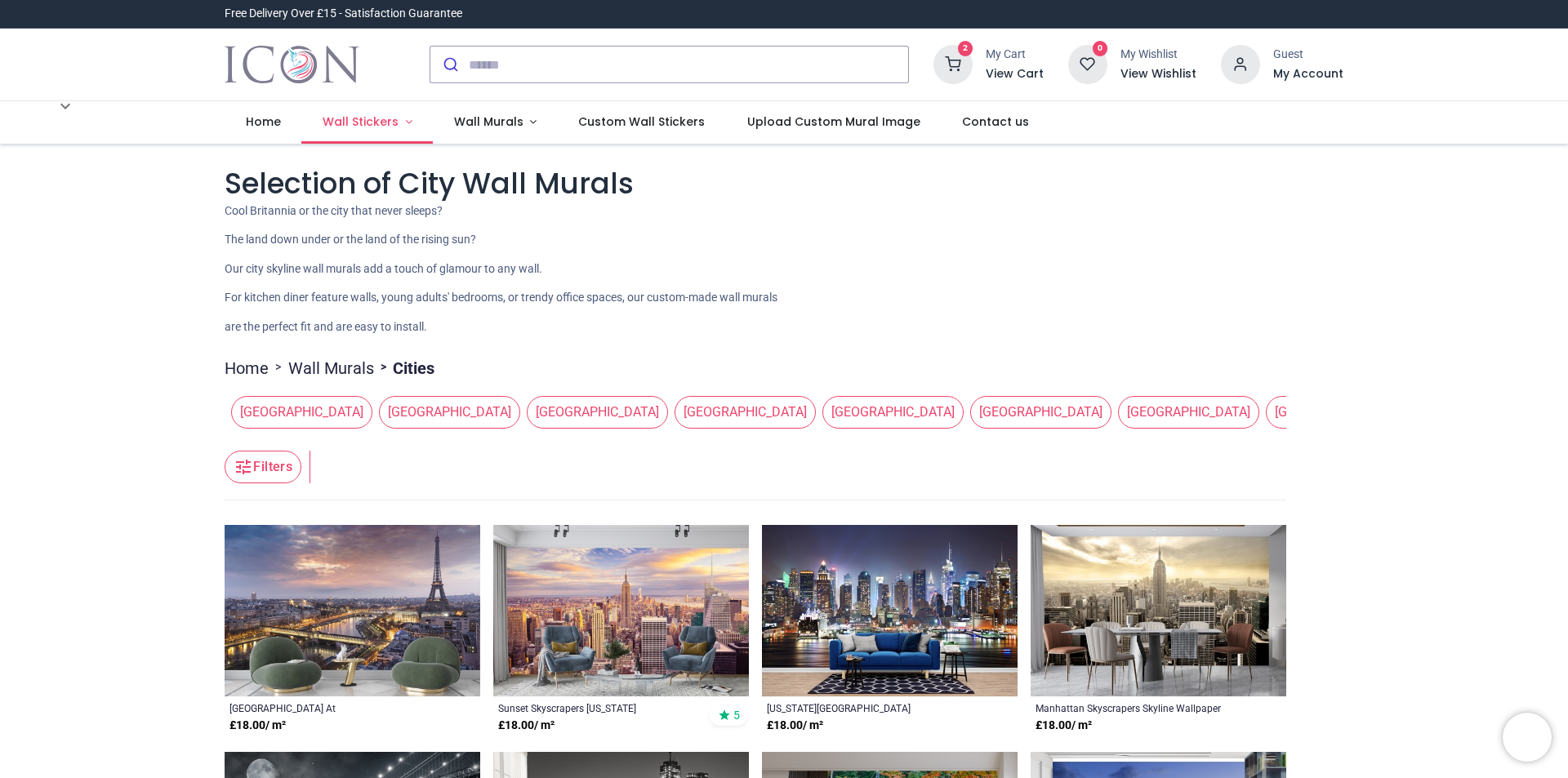
click at [376, 119] on span "Wall Stickers" at bounding box center [360, 121] width 76 height 16
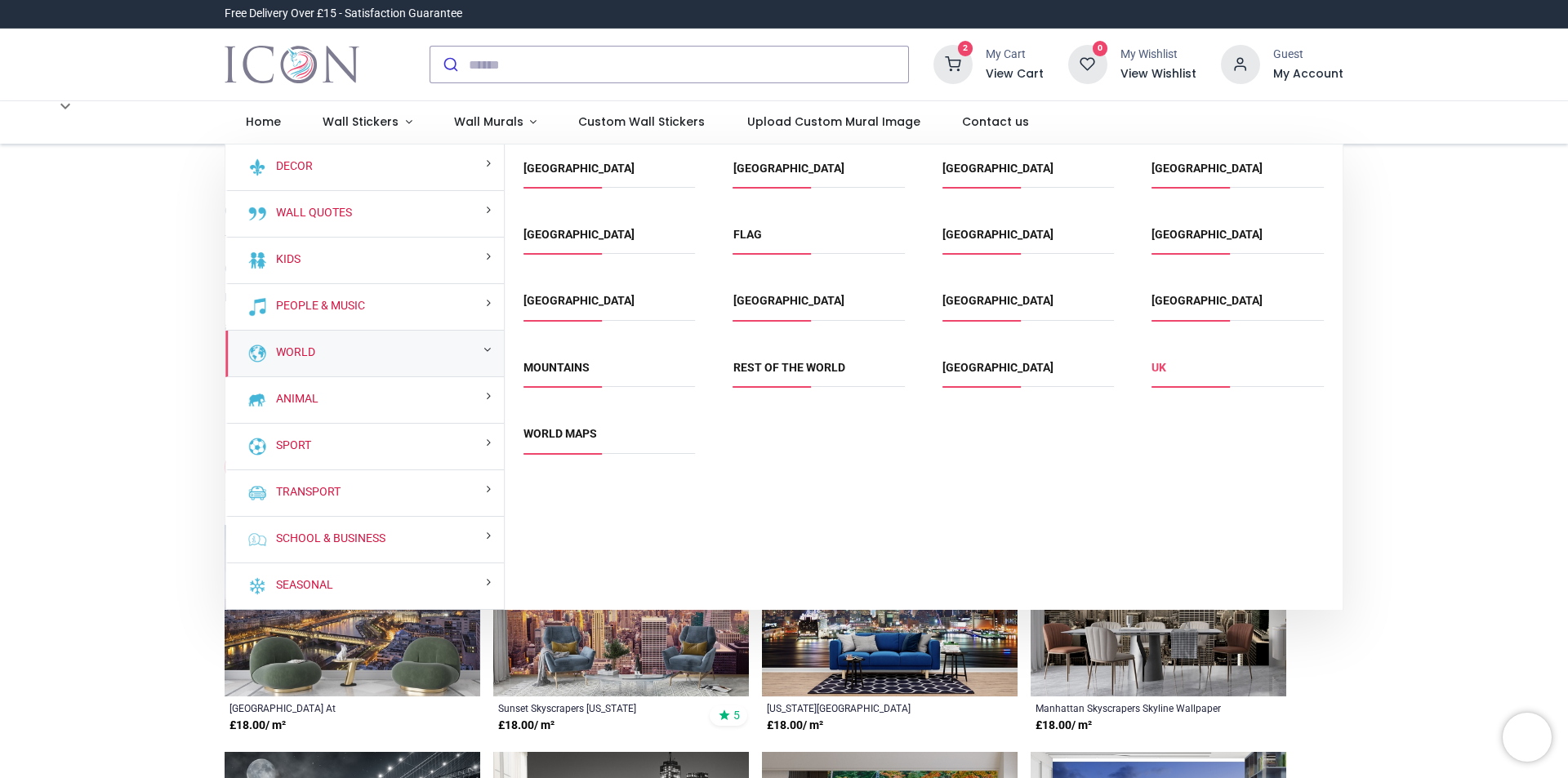
click at [1164, 368] on link "UK" at bounding box center [1160, 368] width 15 height 13
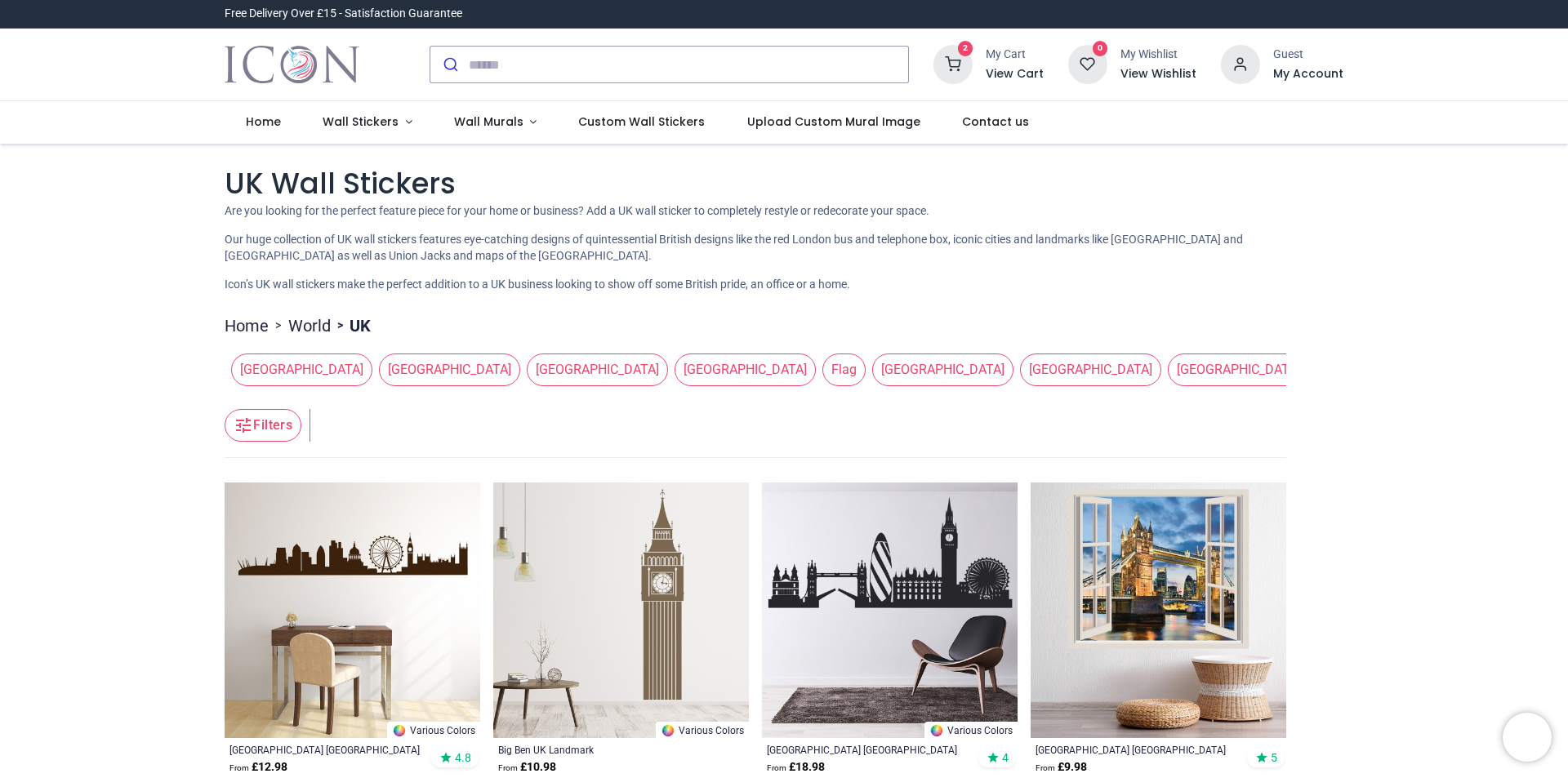
click at [816, 429] on header "Filters Filters" at bounding box center [756, 424] width 1062 height 65
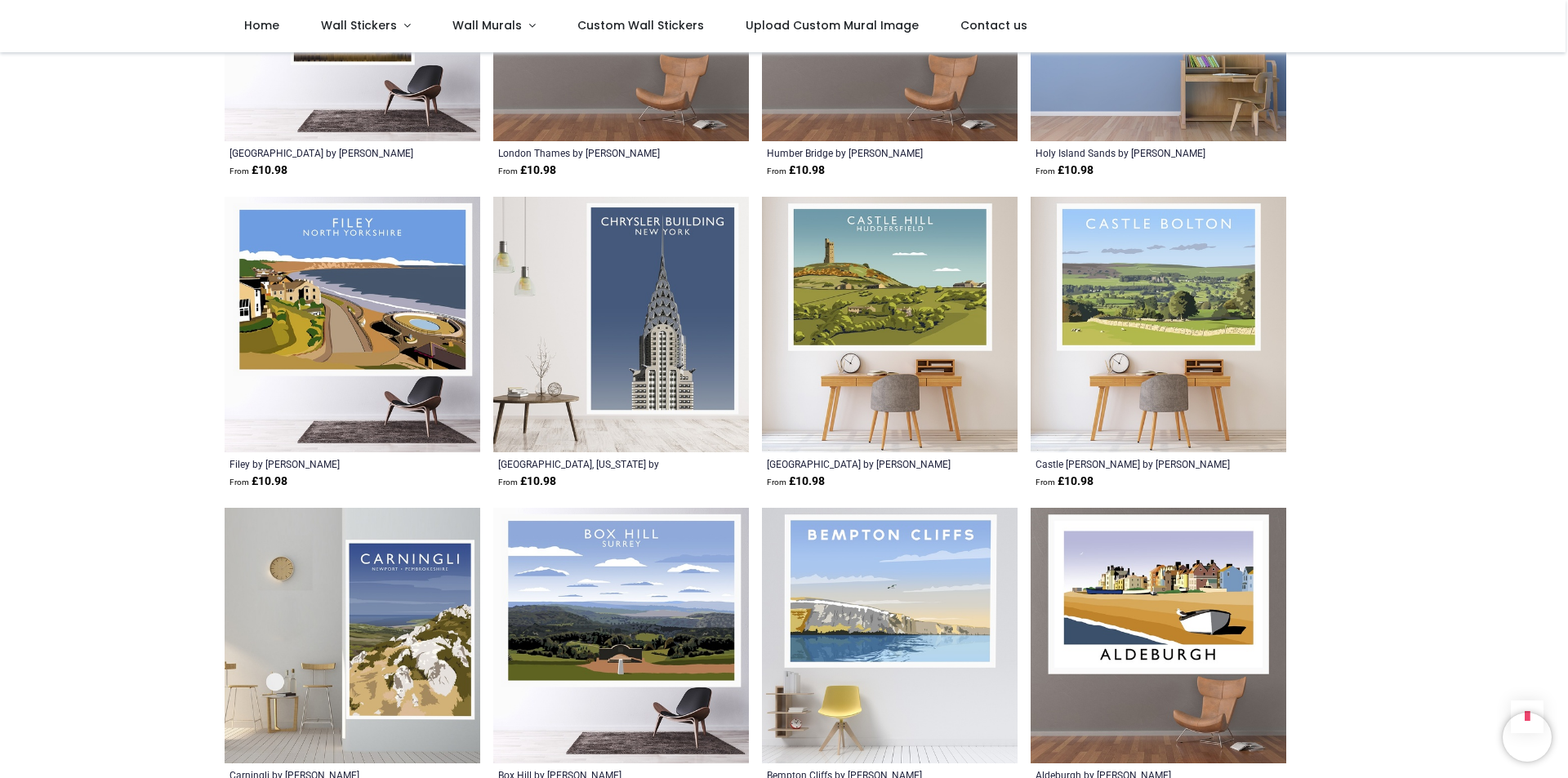
scroll to position [5143, 0]
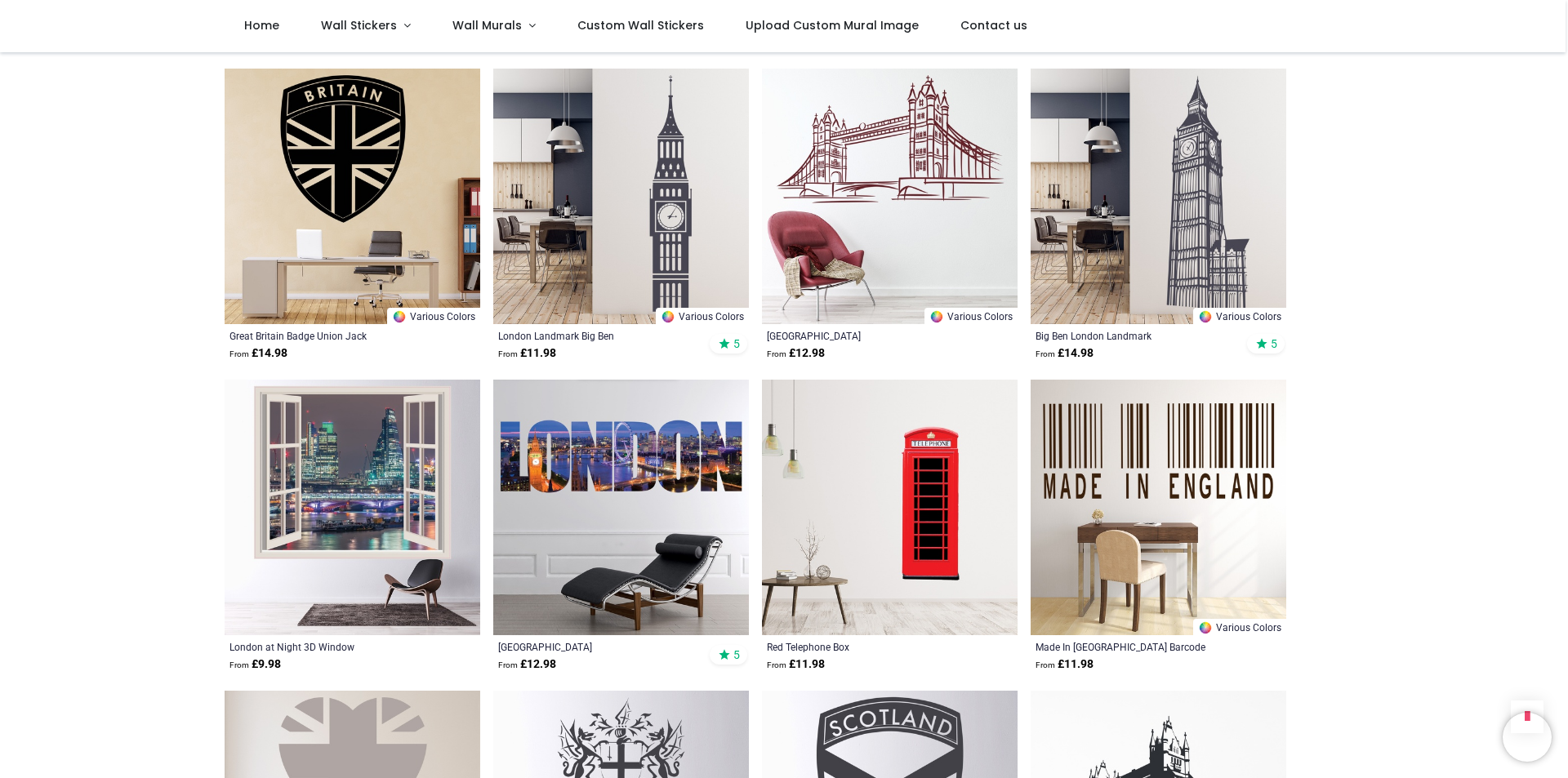
scroll to position [3021, 0]
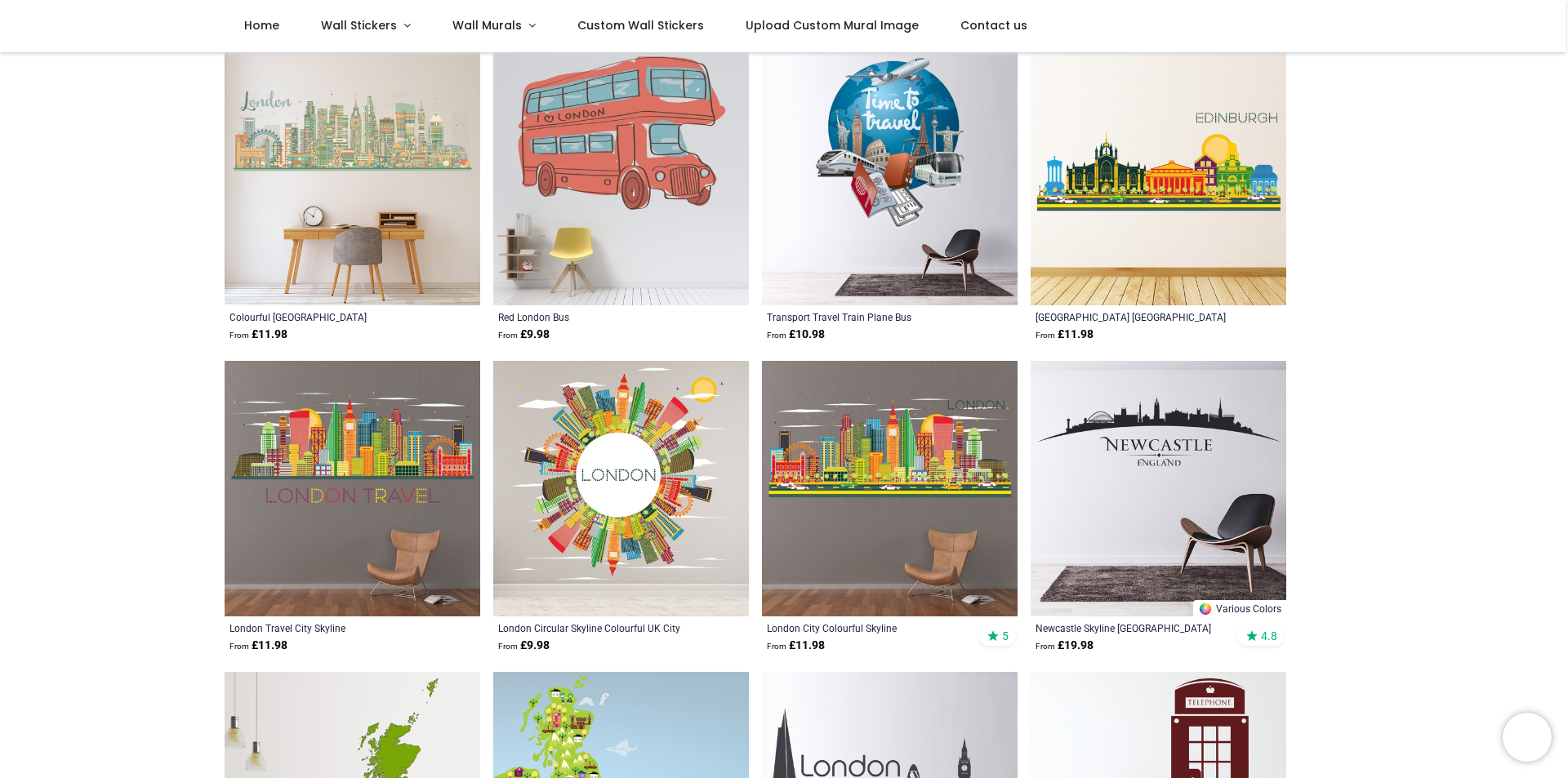
scroll to position [571, 0]
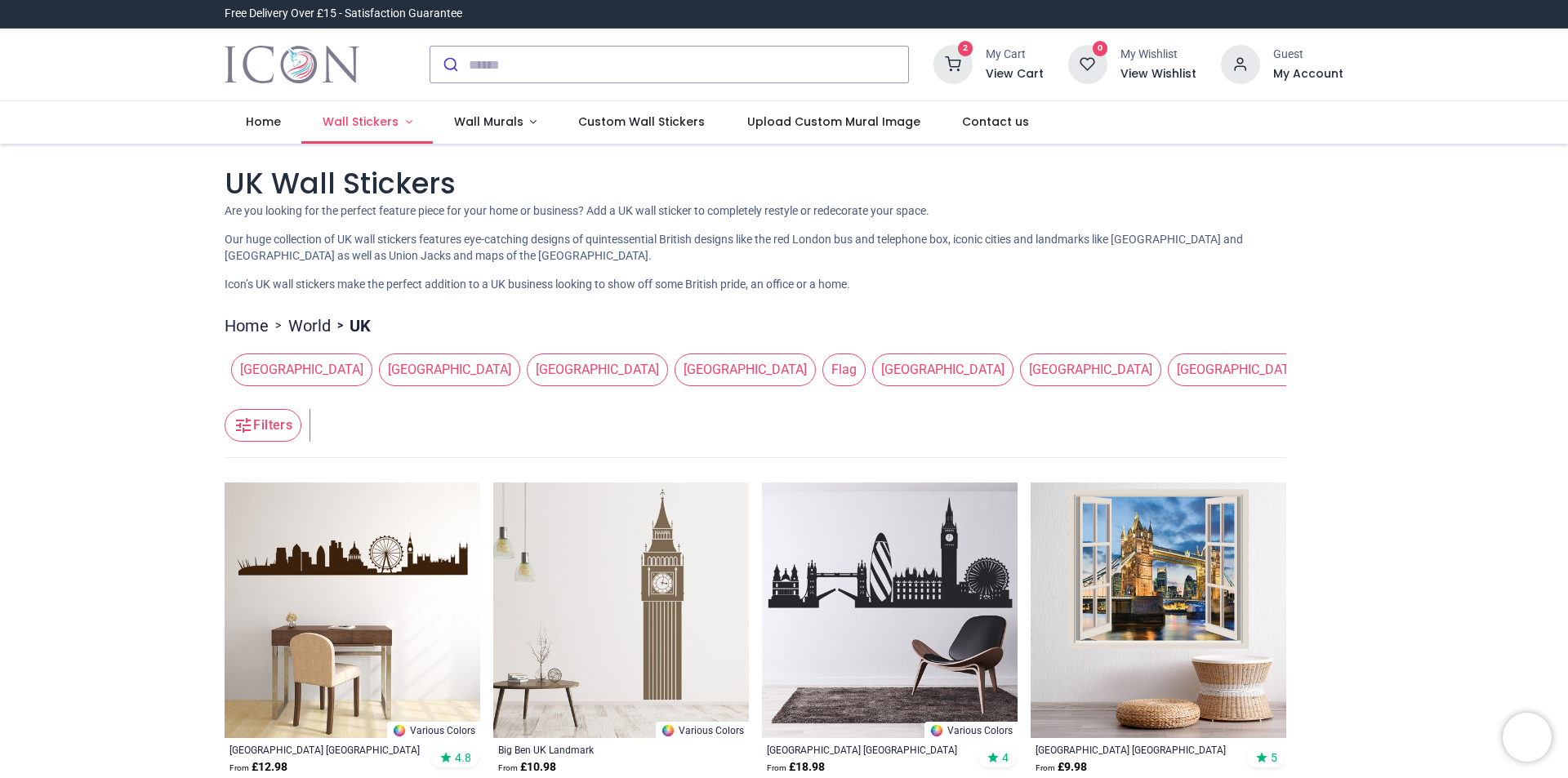
click at [336, 127] on span "Wall Stickers" at bounding box center [360, 121] width 76 height 16
